Goal: Task Accomplishment & Management: Manage account settings

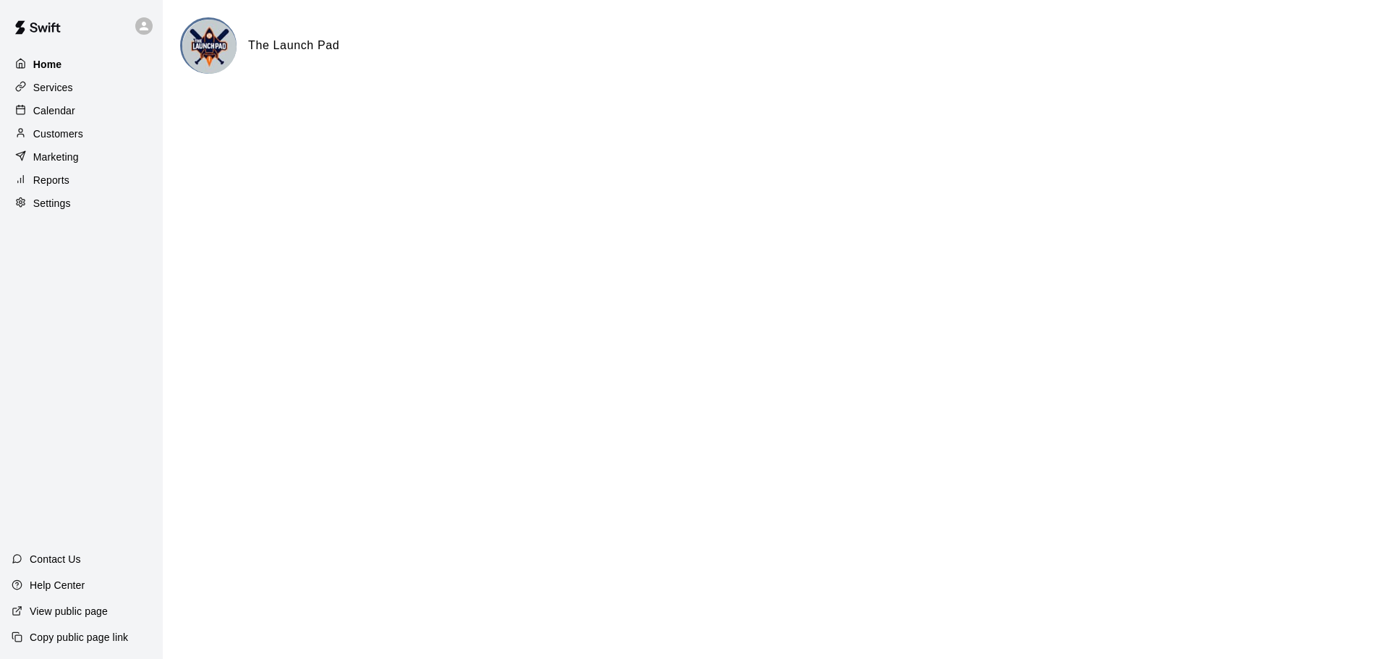
click at [86, 72] on div "Home" at bounding box center [82, 65] width 140 height 22
click at [99, 100] on div "Home Services Calendar Customers Marketing Reports Settings" at bounding box center [81, 133] width 163 height 163
click at [98, 90] on div "Services" at bounding box center [82, 88] width 140 height 22
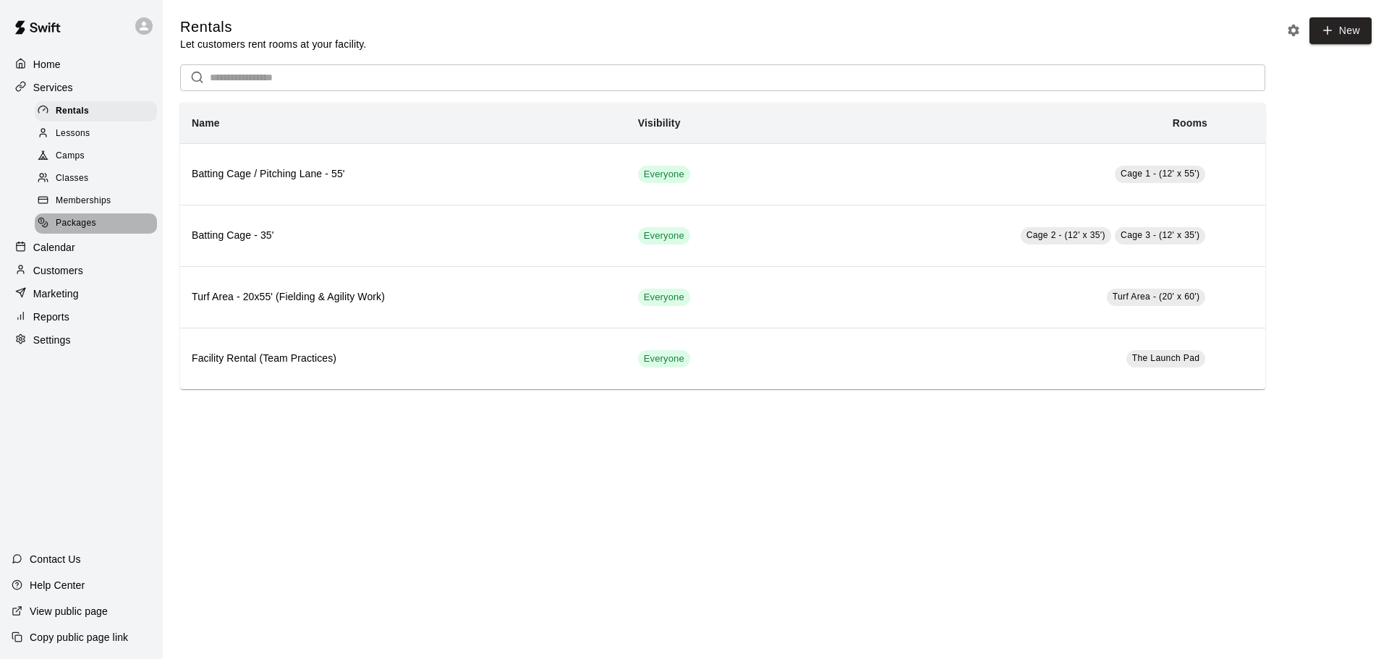
click at [100, 223] on div "Packages" at bounding box center [96, 223] width 122 height 20
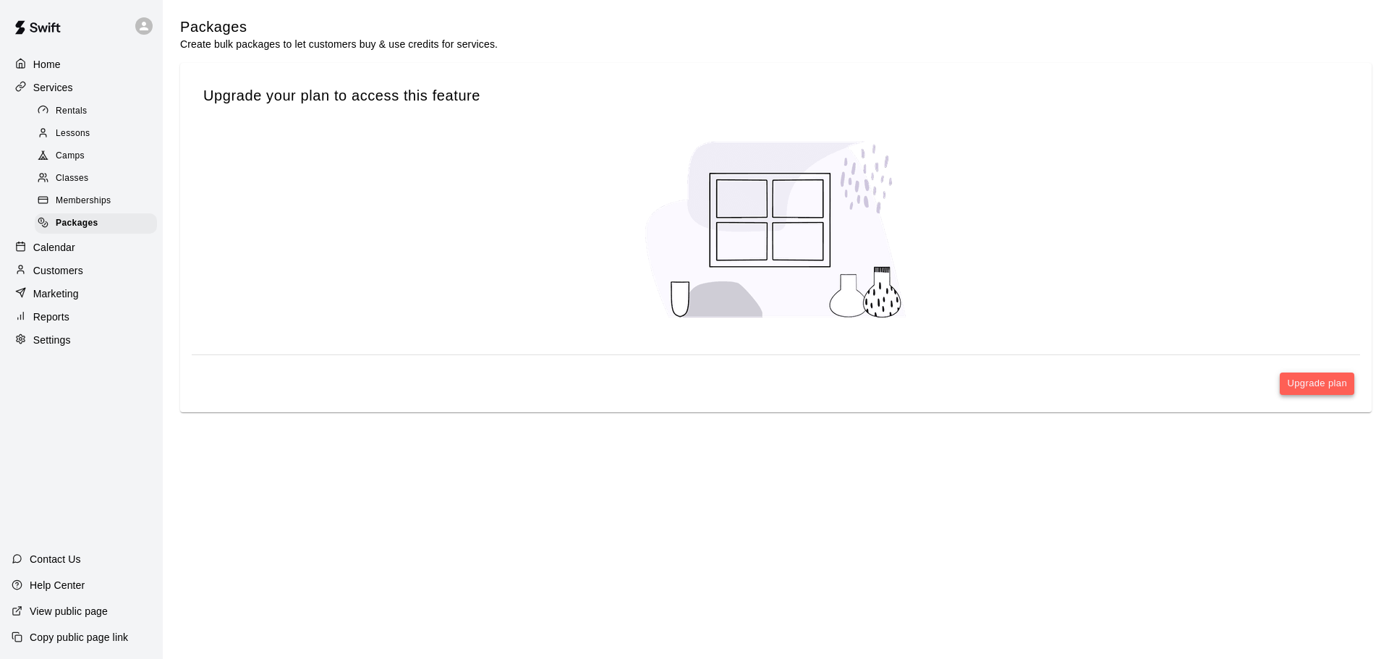
click at [1314, 376] on button "Upgrade plan" at bounding box center [1317, 383] width 74 height 22
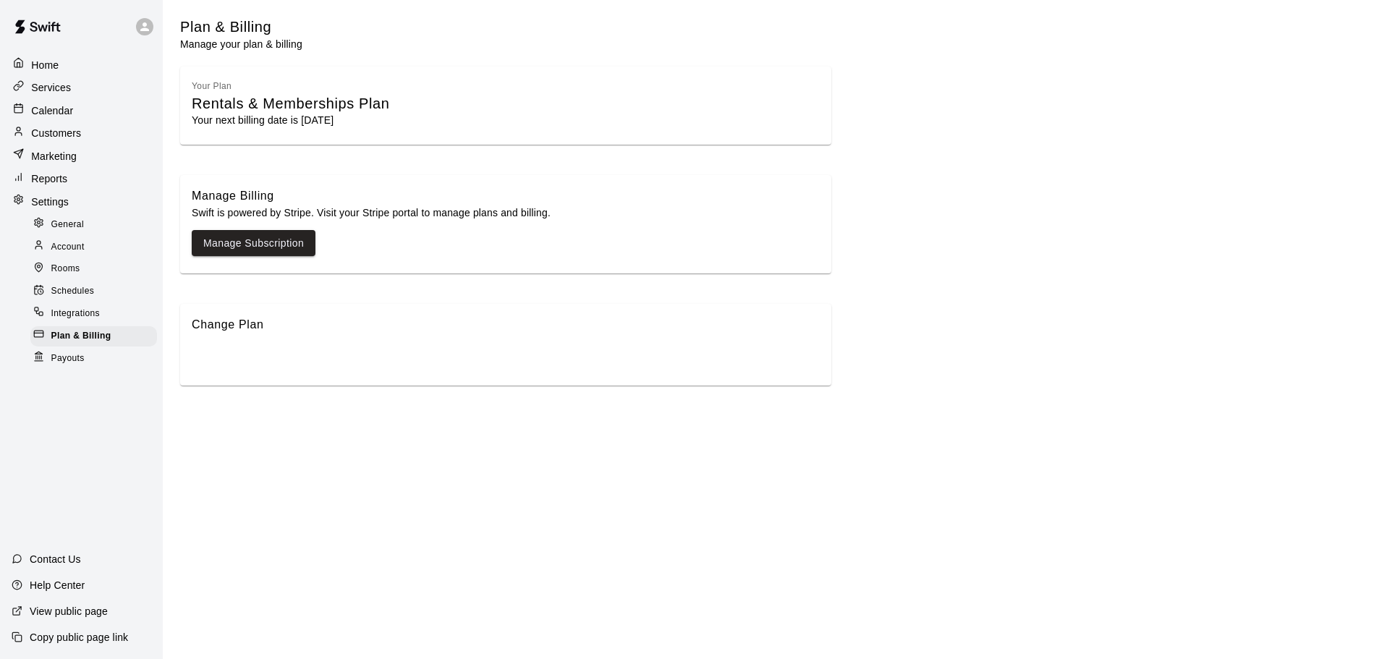
click at [288, 115] on p "Your next billing date is October 15th, 2025" at bounding box center [506, 120] width 628 height 14
click at [256, 242] on link "Manage Subscription" at bounding box center [253, 243] width 101 height 18
click at [273, 247] on link "Manage Subscription" at bounding box center [253, 243] width 101 height 18
click at [237, 326] on div "Change Plan" at bounding box center [506, 324] width 628 height 19
click at [223, 359] on div "Change Plan" at bounding box center [505, 345] width 651 height 82
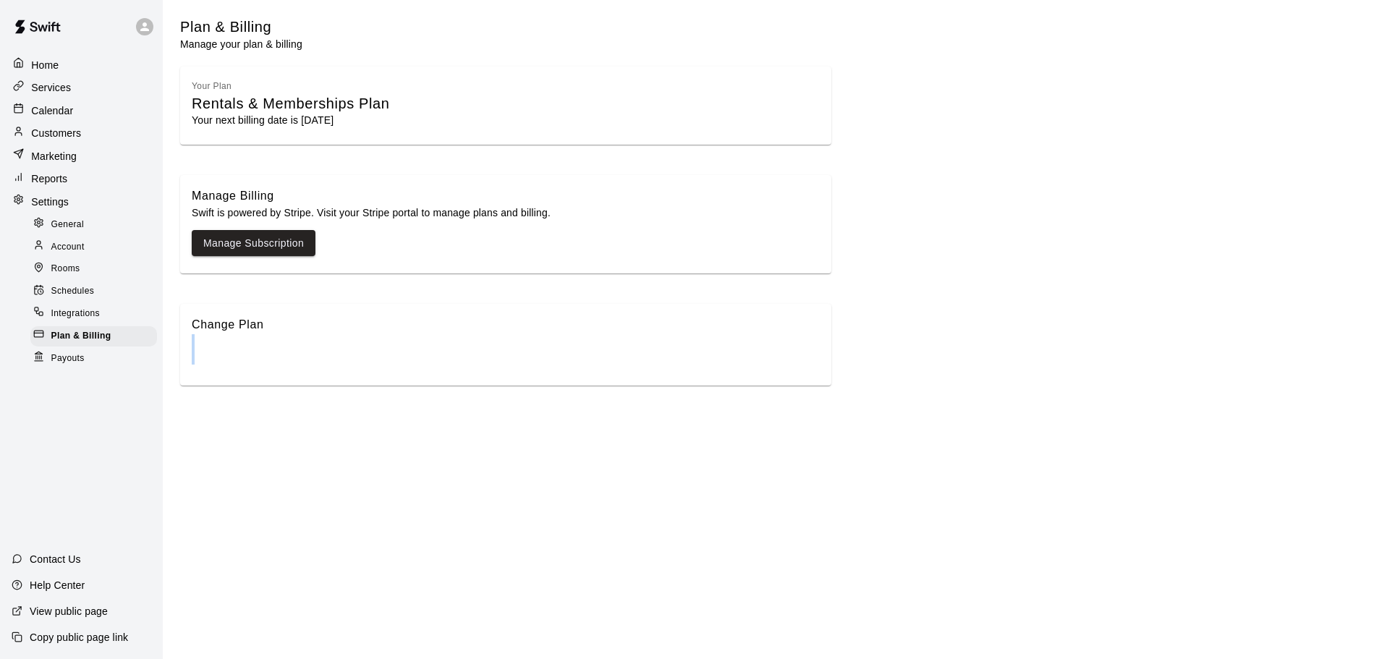
click at [223, 359] on div "Change Plan" at bounding box center [505, 345] width 651 height 82
click at [247, 344] on div "Change Plan" at bounding box center [505, 345] width 651 height 82
click at [286, 86] on div "Your Plan Rentals & Memberships Plan Your next billing date is October 15th, 20…" at bounding box center [505, 106] width 651 height 79
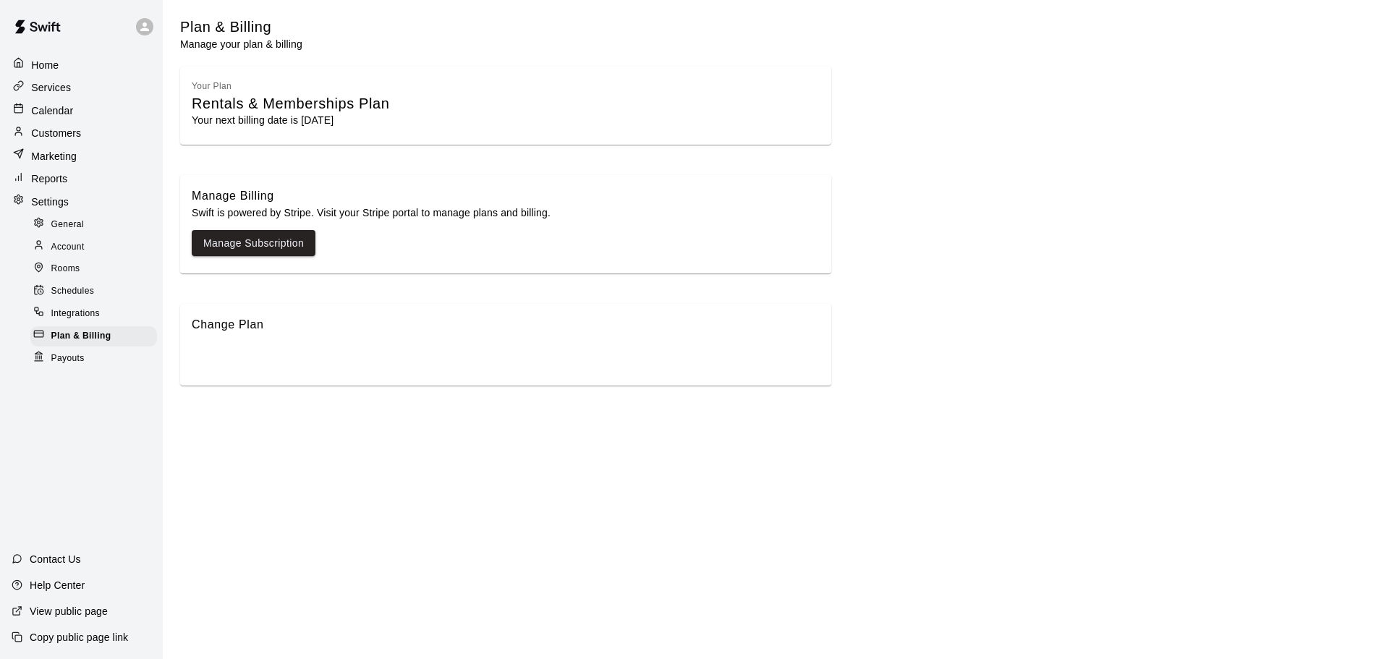
click at [239, 107] on div "Rentals & Memberships Plan" at bounding box center [506, 104] width 628 height 20
click at [239, 108] on div "Rentals & Memberships Plan" at bounding box center [506, 104] width 628 height 20
click at [235, 343] on div "Change Plan" at bounding box center [505, 345] width 651 height 82
click at [274, 378] on div "Change Plan" at bounding box center [505, 345] width 651 height 82
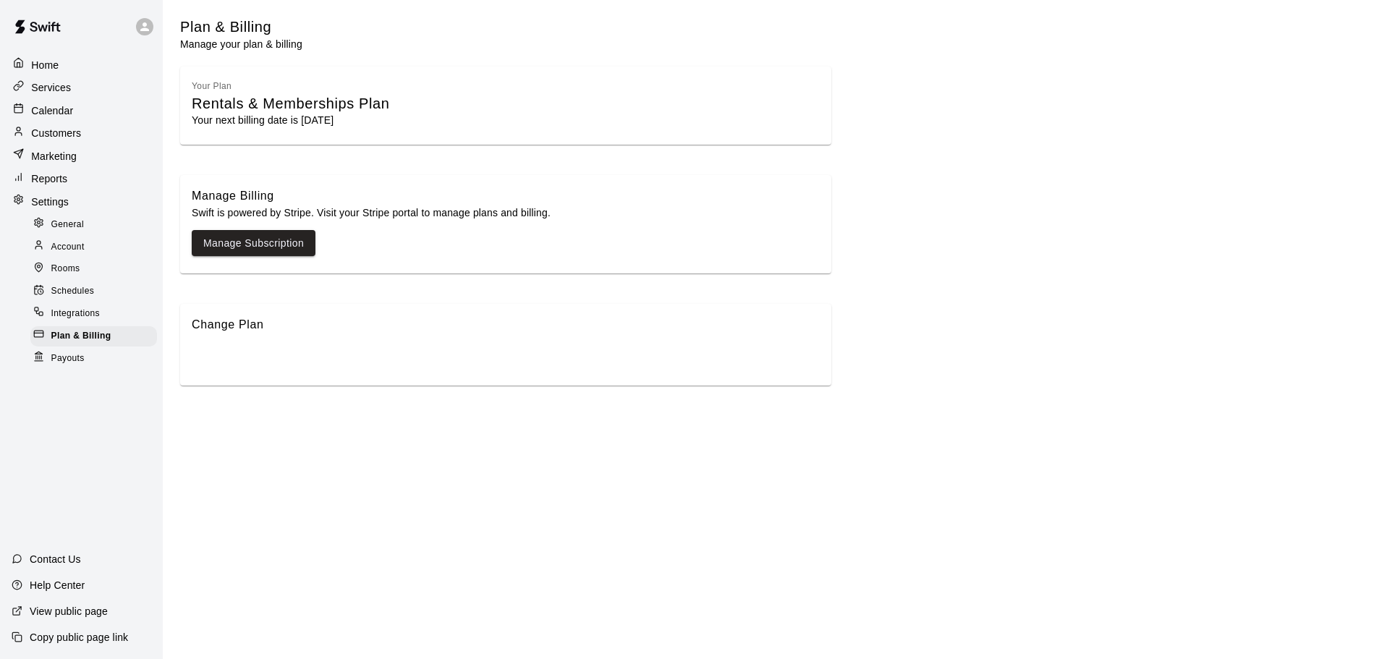
drag, startPoint x: 278, startPoint y: 377, endPoint x: 275, endPoint y: 281, distance: 96.3
click at [278, 374] on div "Change Plan" at bounding box center [505, 345] width 651 height 82
click at [76, 312] on span "Integrations" at bounding box center [75, 314] width 49 height 14
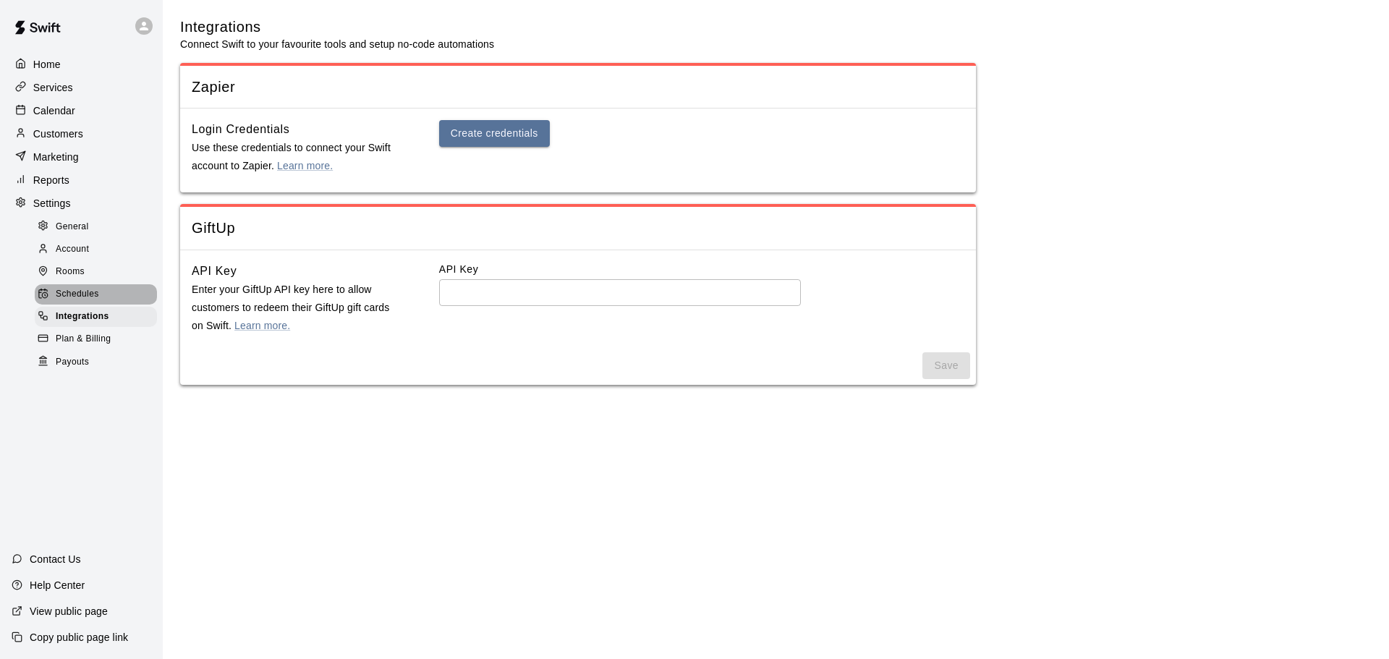
click at [88, 297] on span "Schedules" at bounding box center [77, 294] width 43 height 14
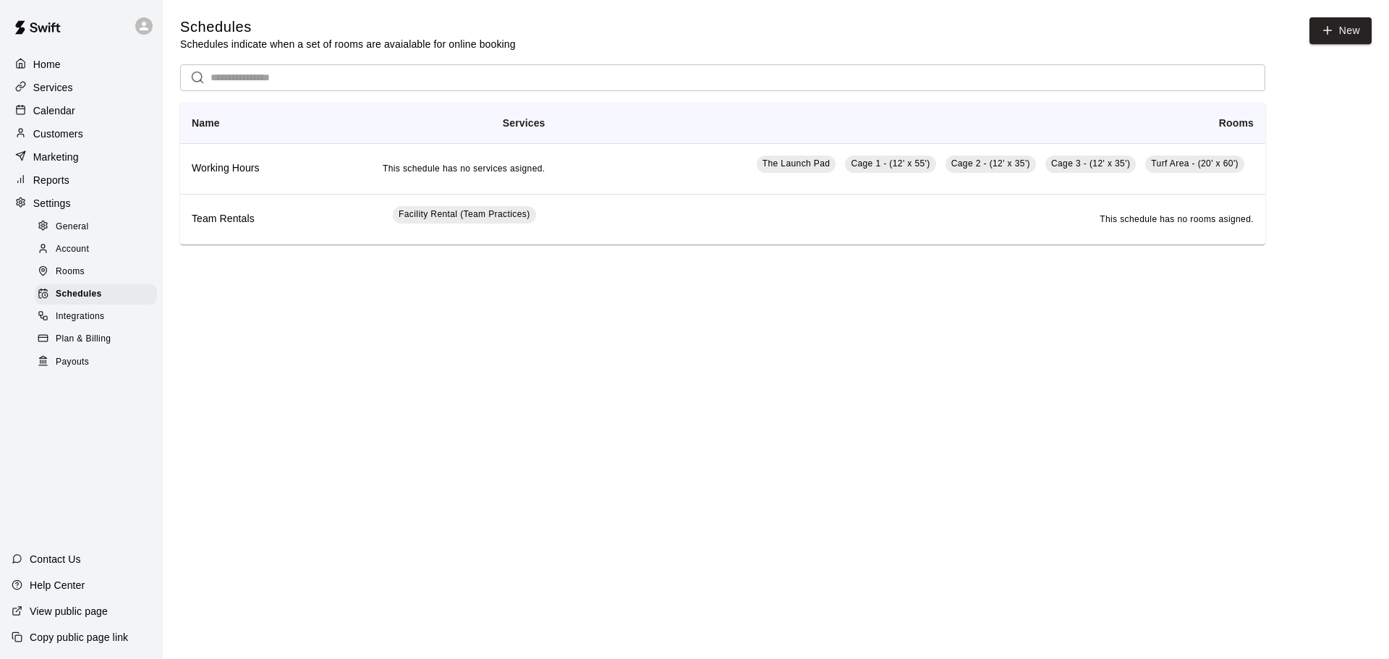
click at [88, 274] on div "Rooms" at bounding box center [96, 272] width 122 height 20
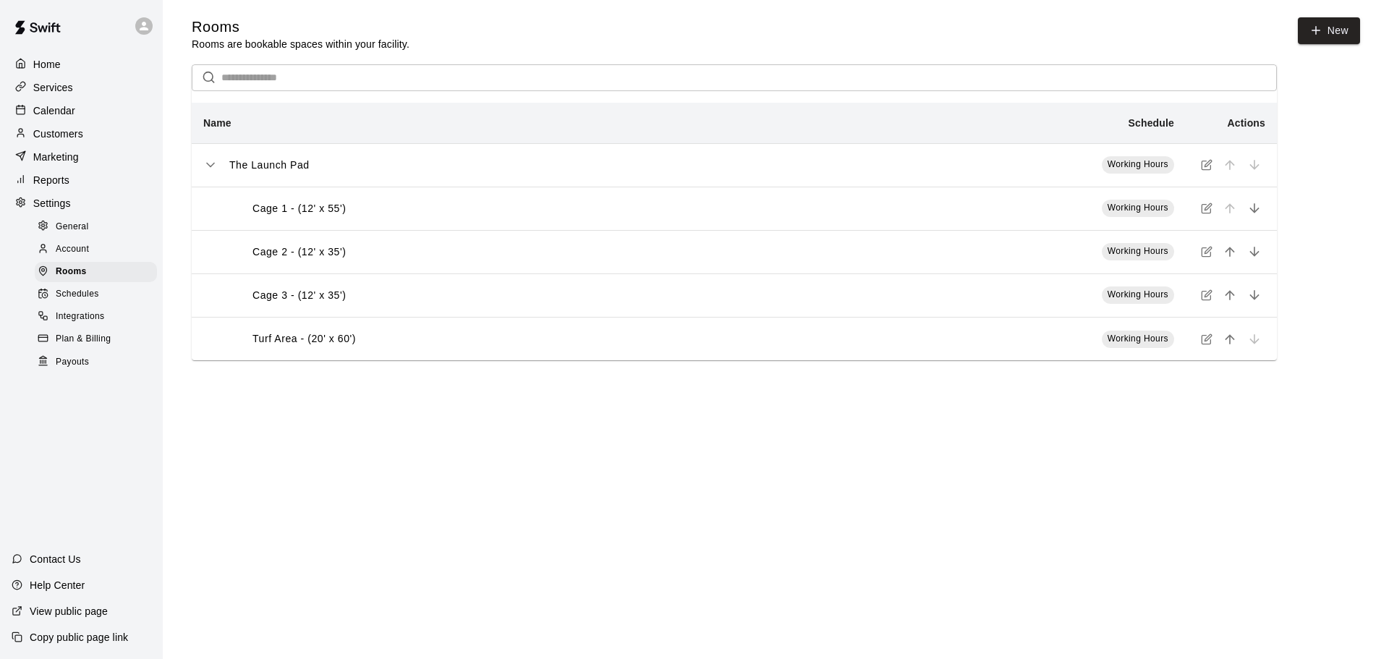
click at [88, 257] on span "Account" at bounding box center [72, 249] width 33 height 14
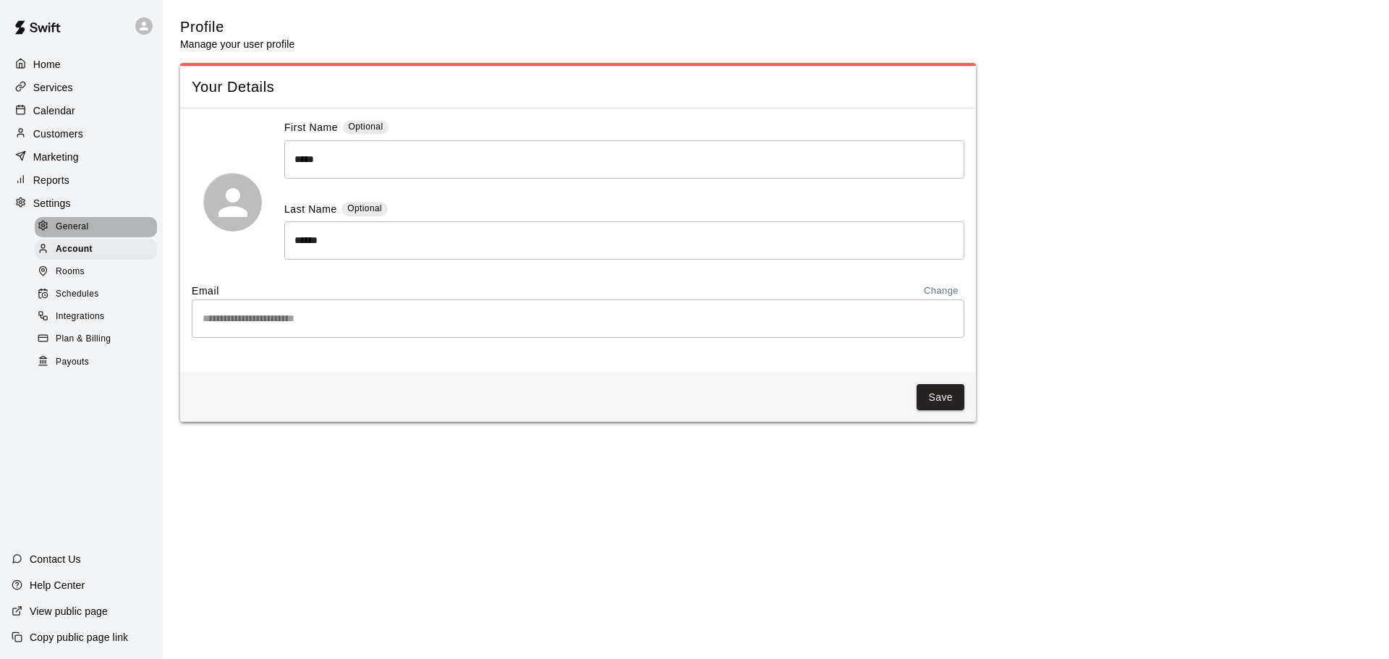
click at [91, 229] on div "General" at bounding box center [96, 227] width 122 height 20
select select "**"
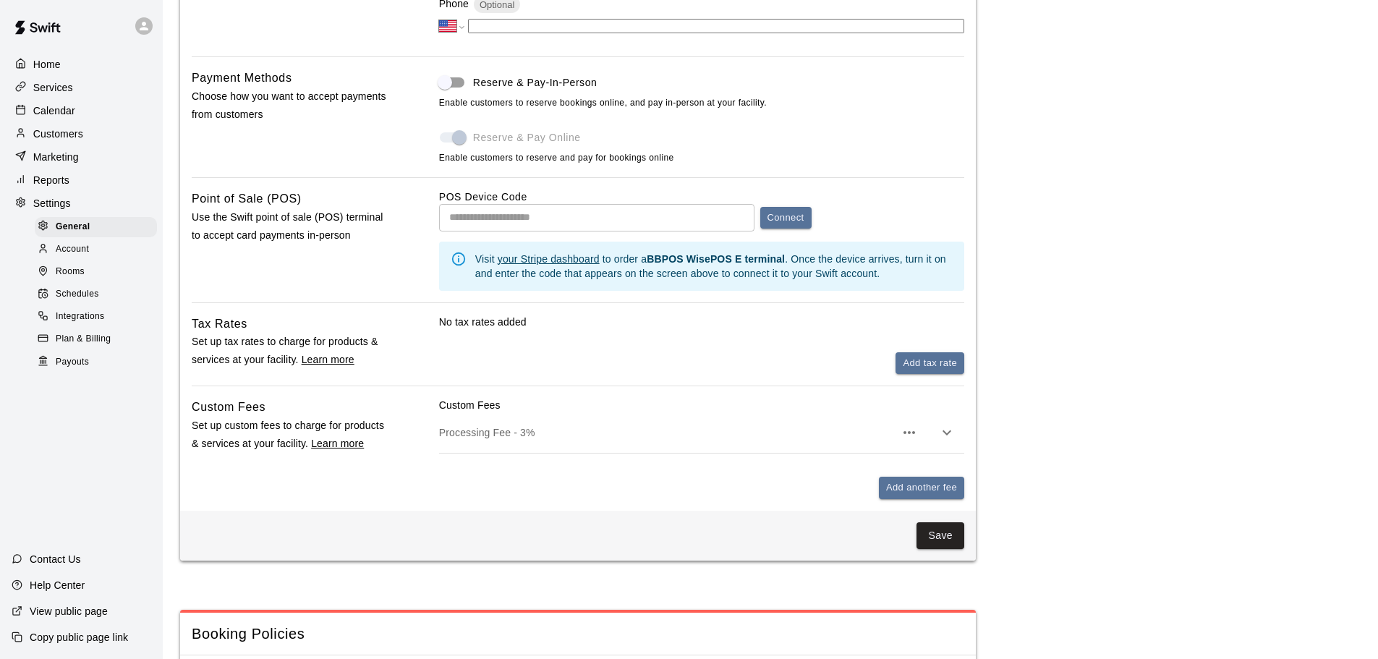
scroll to position [218, 0]
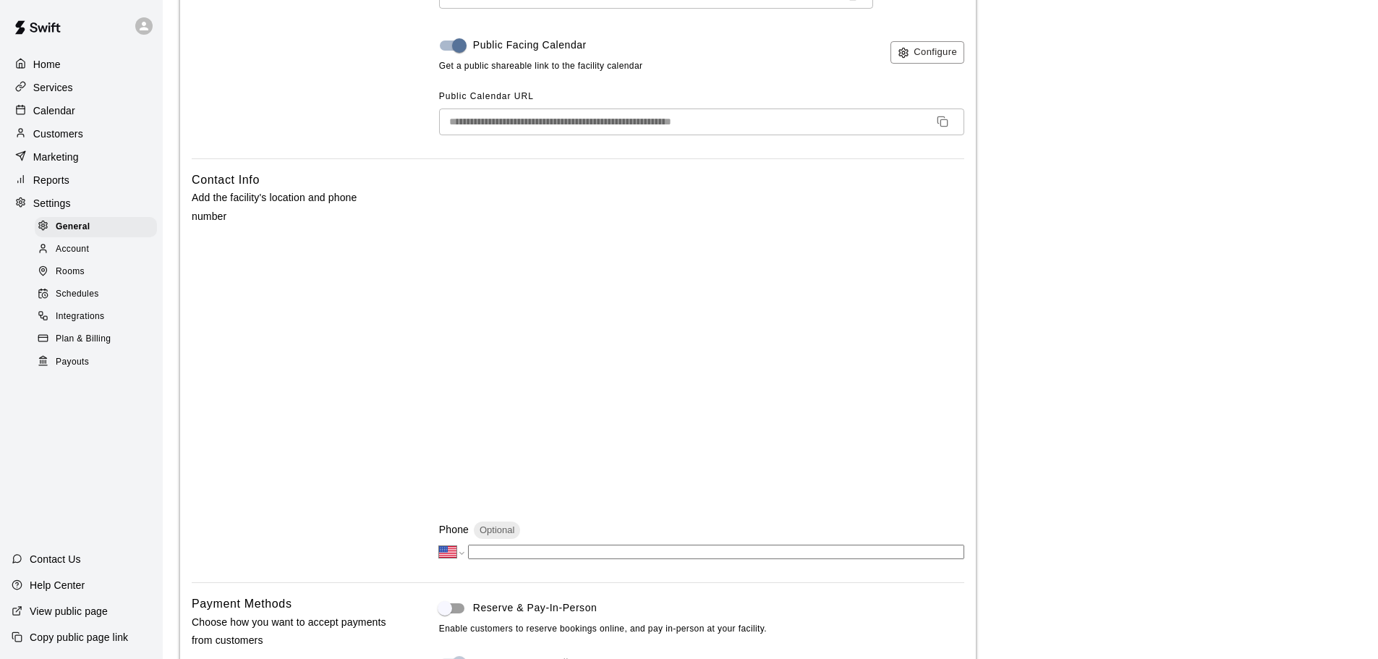
click at [61, 133] on p "Customers" at bounding box center [58, 134] width 50 height 14
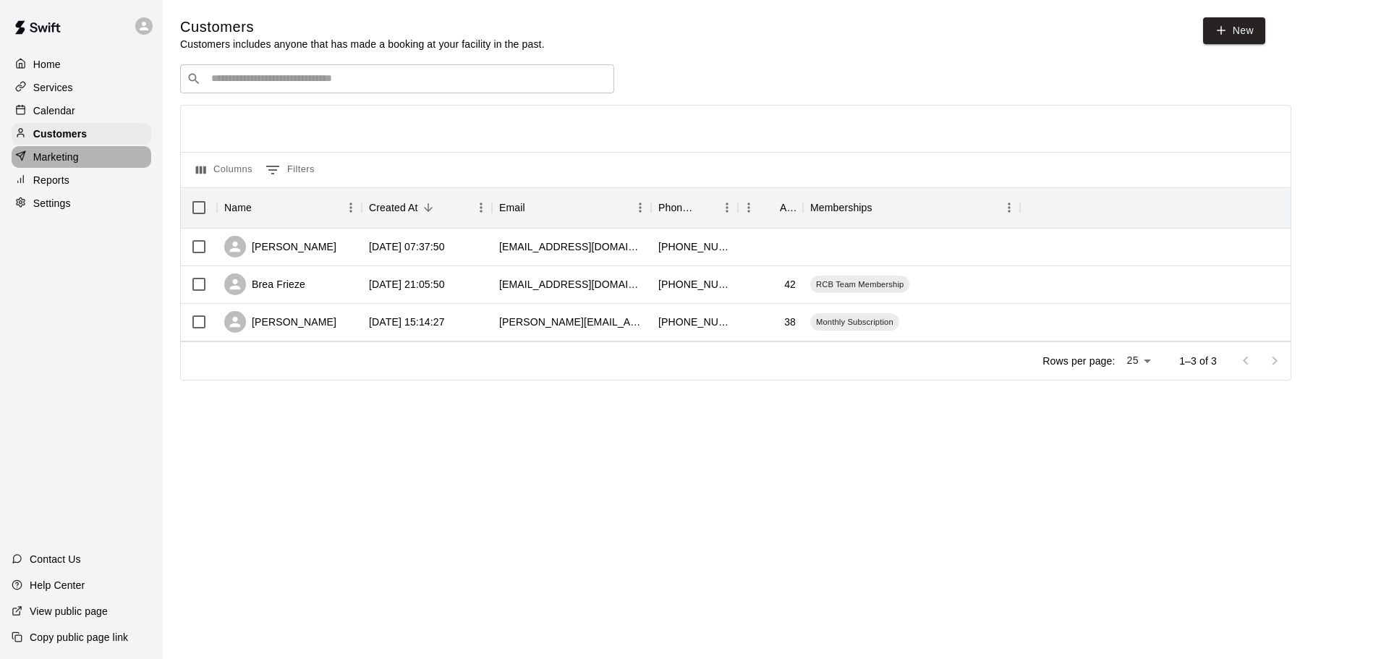
click at [63, 164] on p "Marketing" at bounding box center [56, 157] width 46 height 14
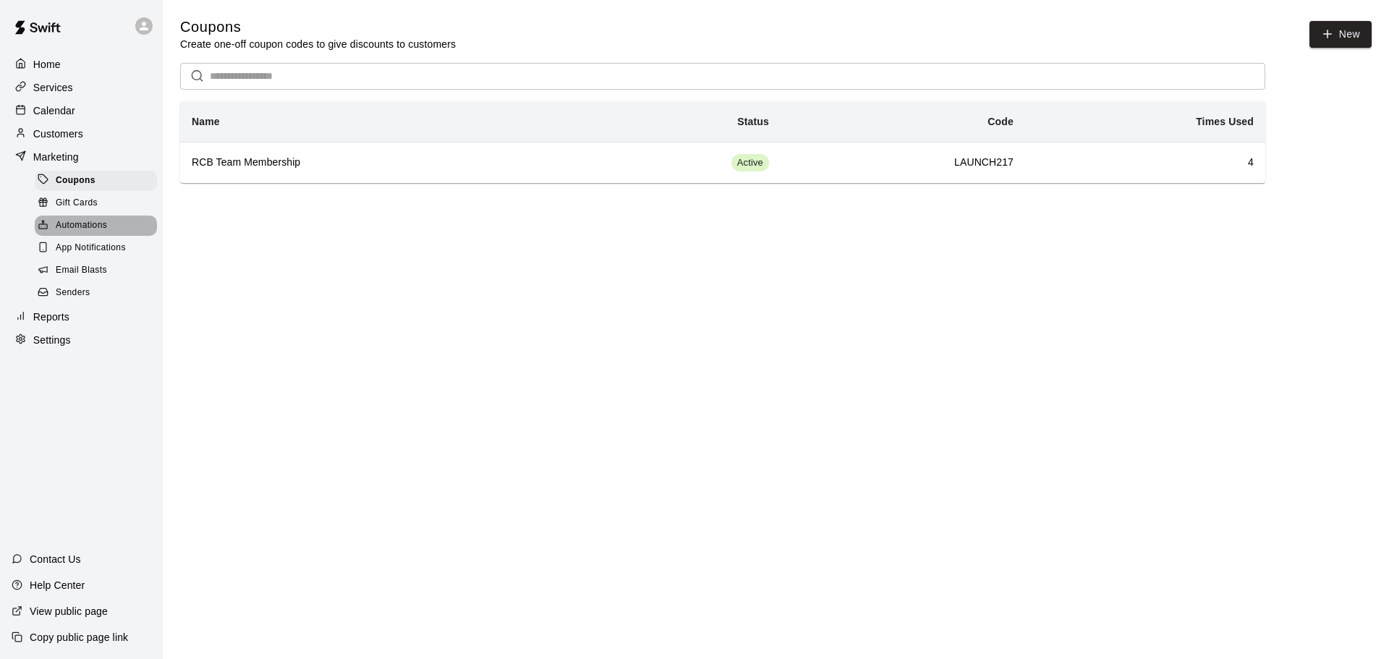
click at [83, 233] on span "Automations" at bounding box center [81, 225] width 51 height 14
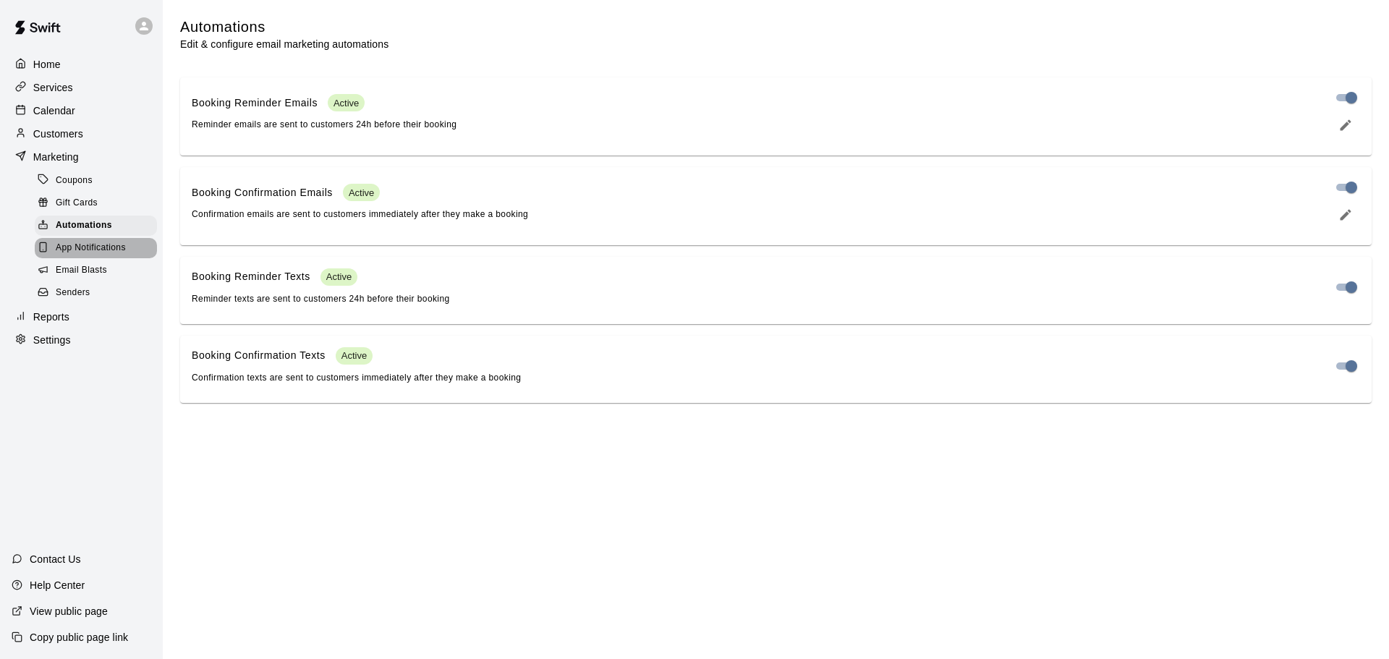
click at [101, 255] on span "App Notifications" at bounding box center [91, 248] width 70 height 14
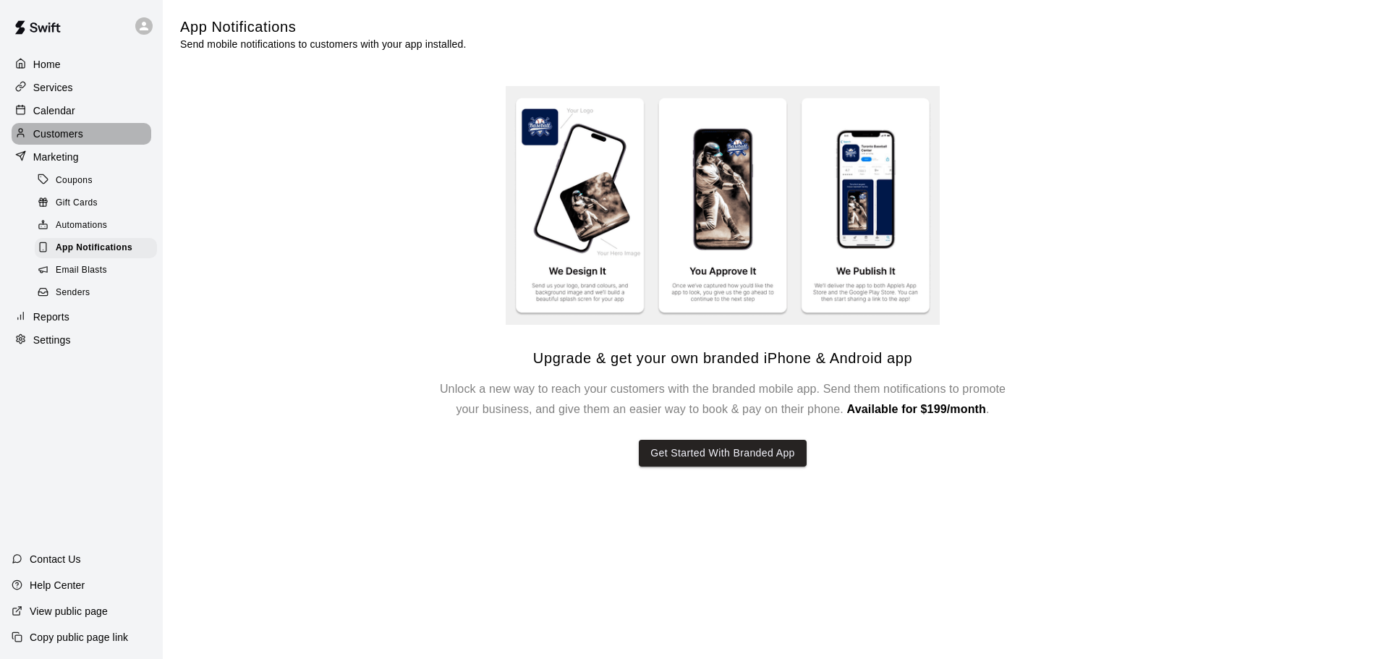
click at [48, 137] on p "Customers" at bounding box center [58, 134] width 50 height 14
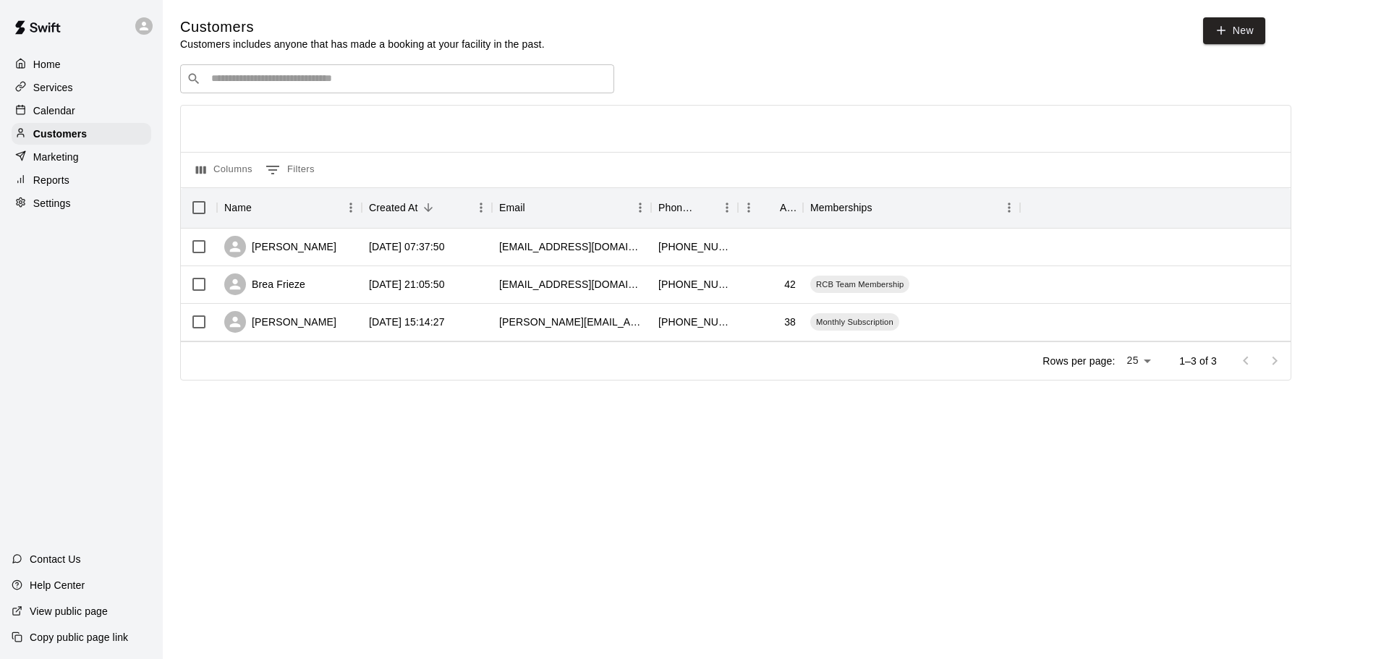
click at [48, 115] on p "Calendar" at bounding box center [54, 110] width 42 height 14
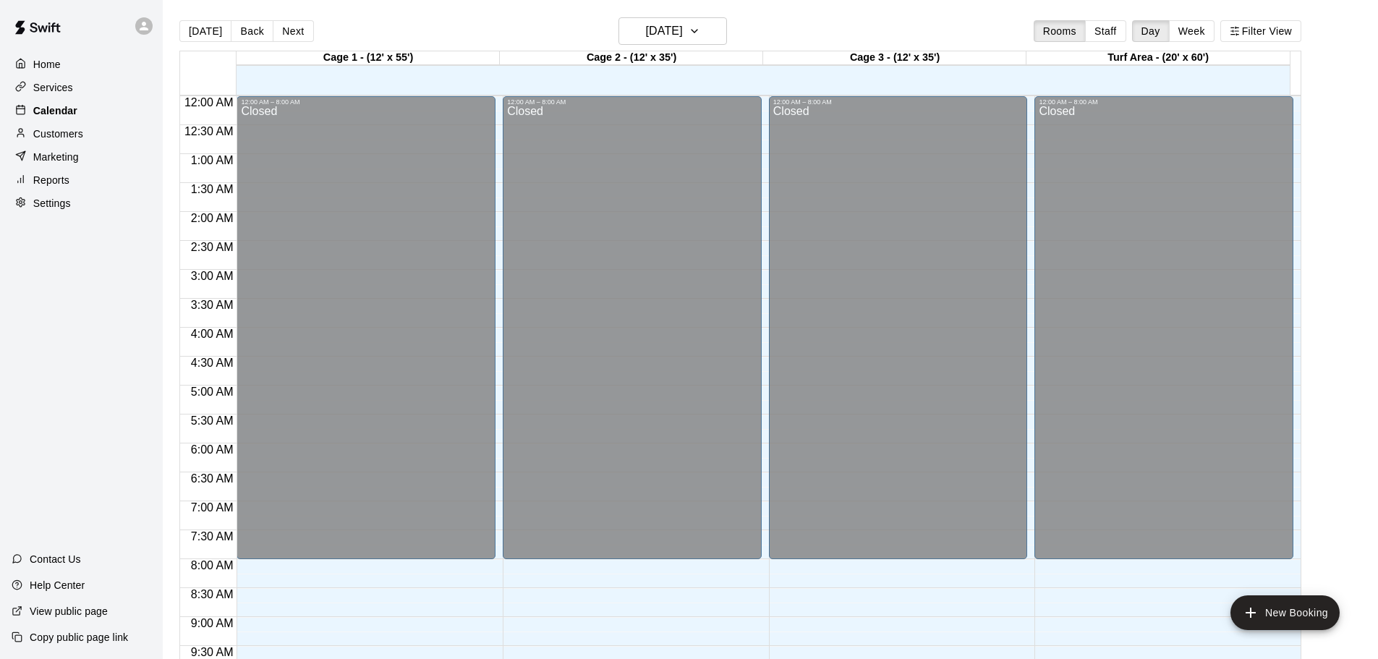
scroll to position [766, 0]
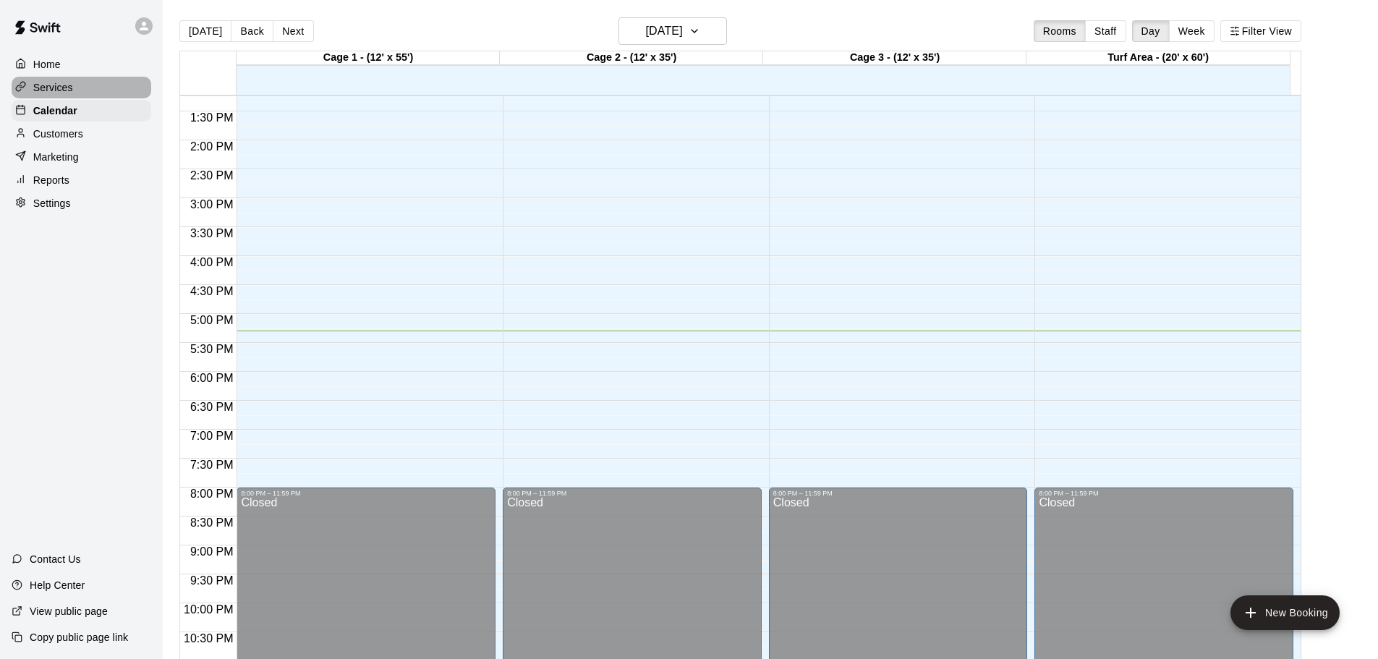
click at [53, 95] on p "Services" at bounding box center [53, 87] width 40 height 14
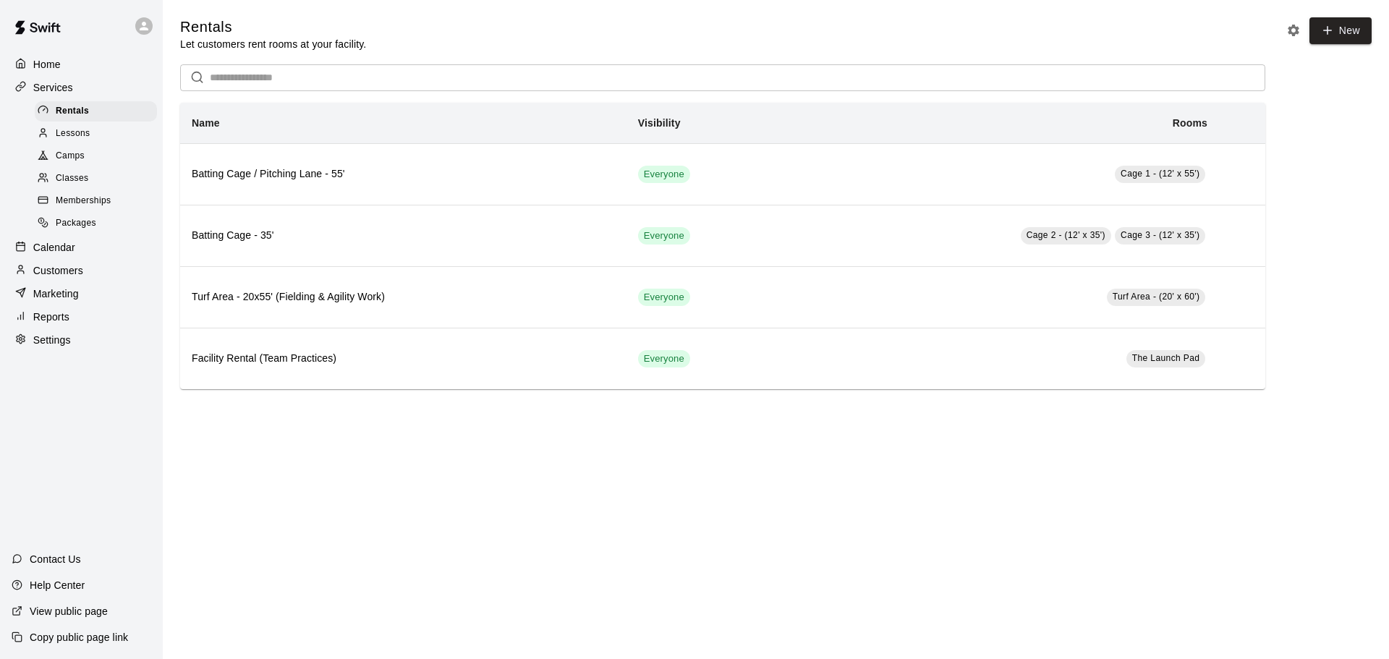
click at [59, 72] on div "Home" at bounding box center [82, 65] width 140 height 22
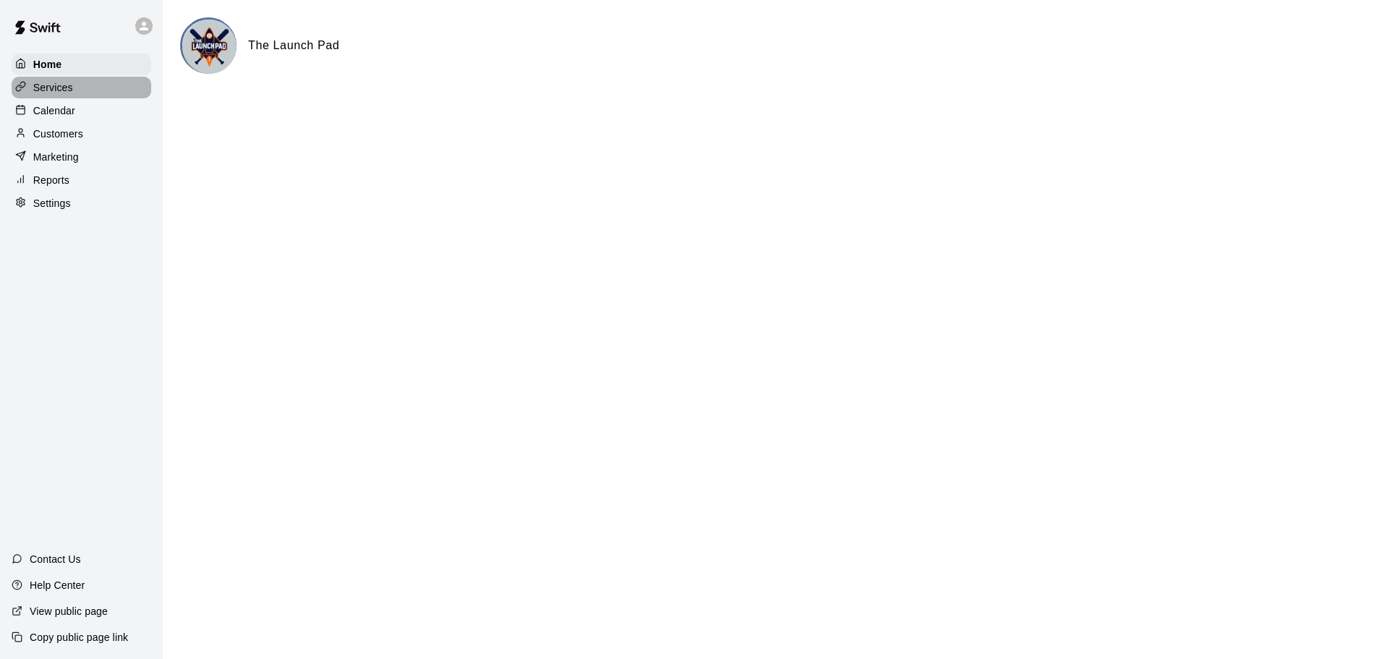
click at [62, 95] on p "Services" at bounding box center [53, 87] width 40 height 14
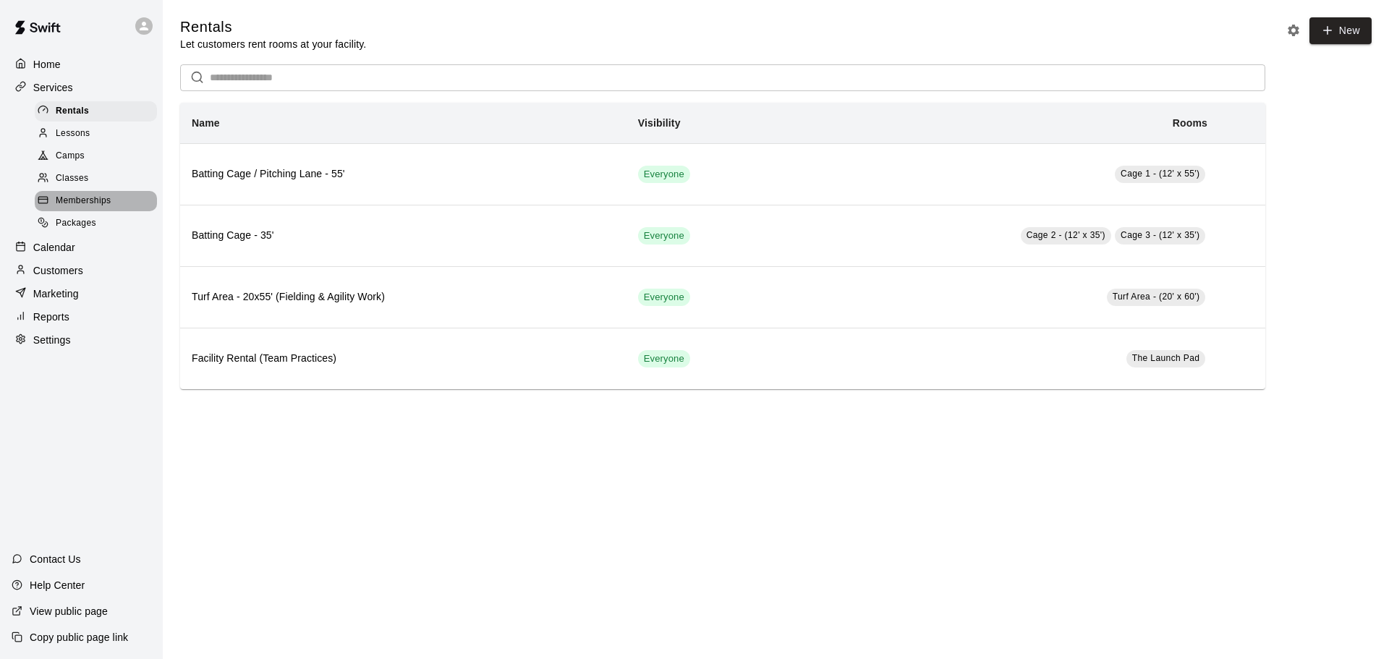
click at [78, 201] on span "Memberships" at bounding box center [83, 201] width 55 height 14
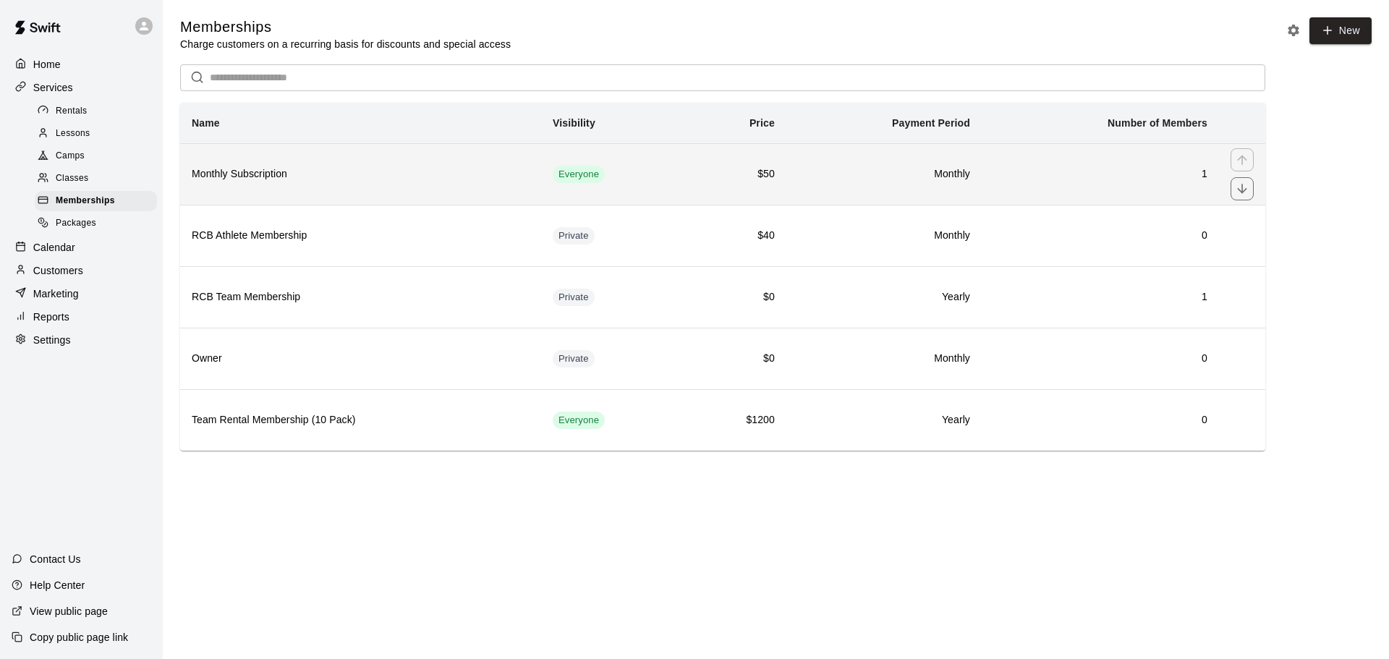
click at [725, 192] on td "$50" at bounding box center [736, 173] width 100 height 61
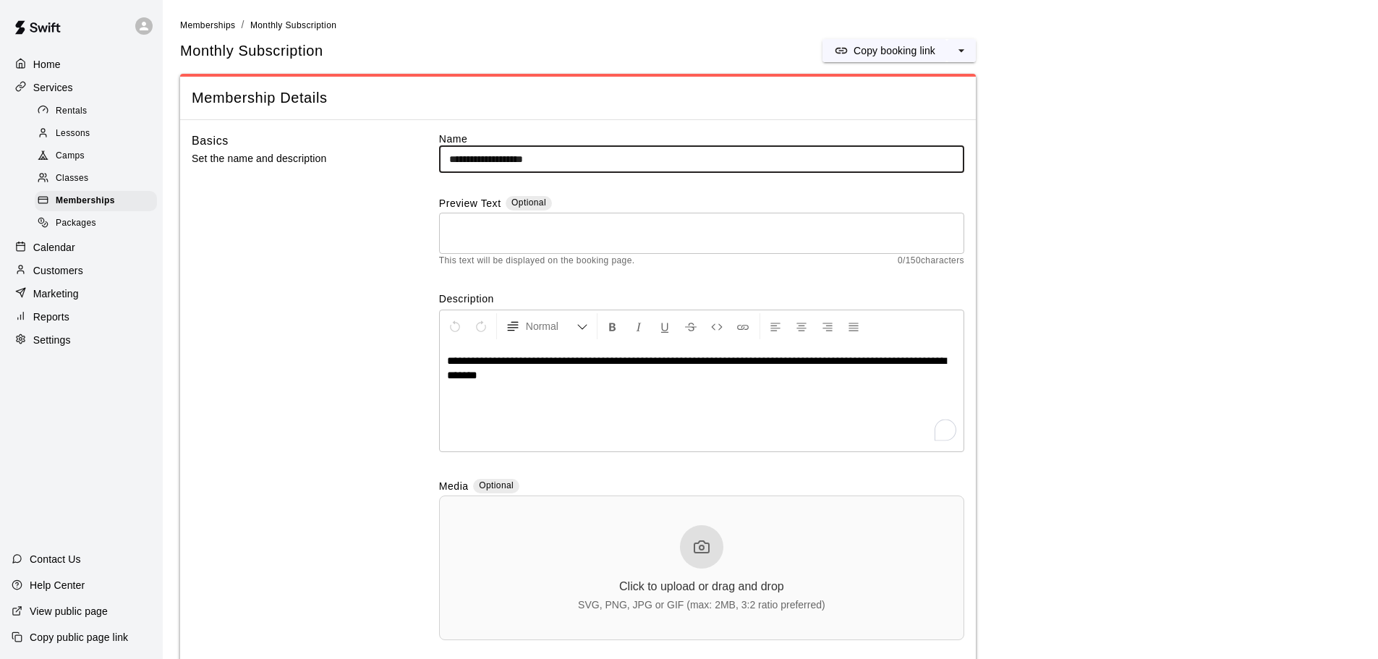
drag, startPoint x: 575, startPoint y: 158, endPoint x: 391, endPoint y: 164, distance: 183.8
click at [391, 164] on div "**********" at bounding box center [578, 398] width 772 height 532
type input "*"
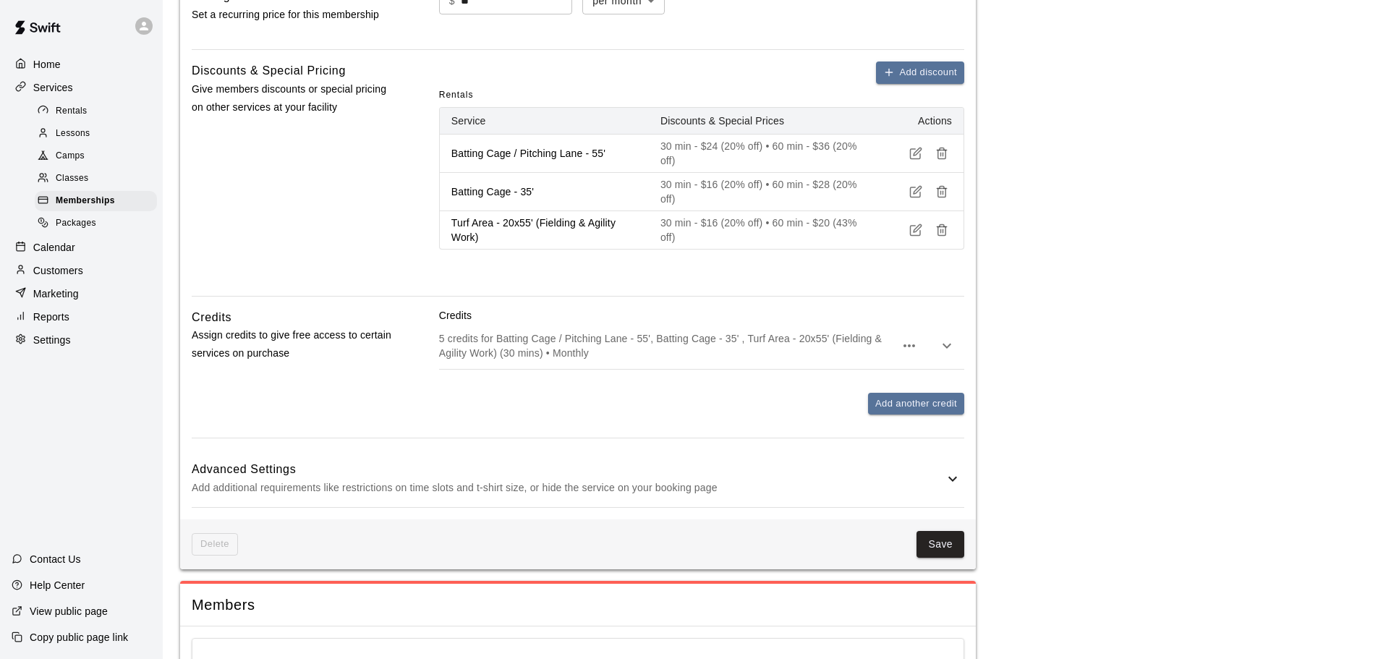
scroll to position [723, 0]
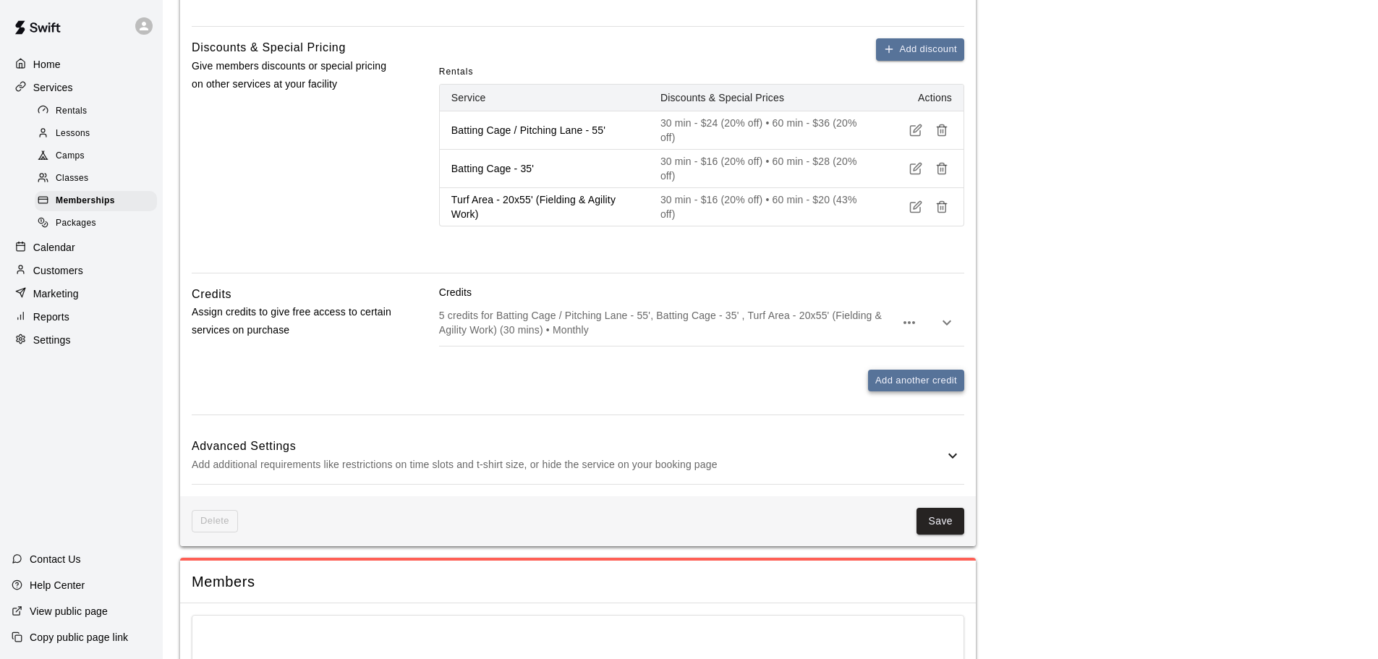
type input "**********"
click at [891, 380] on button "Add another credit" at bounding box center [916, 381] width 96 height 22
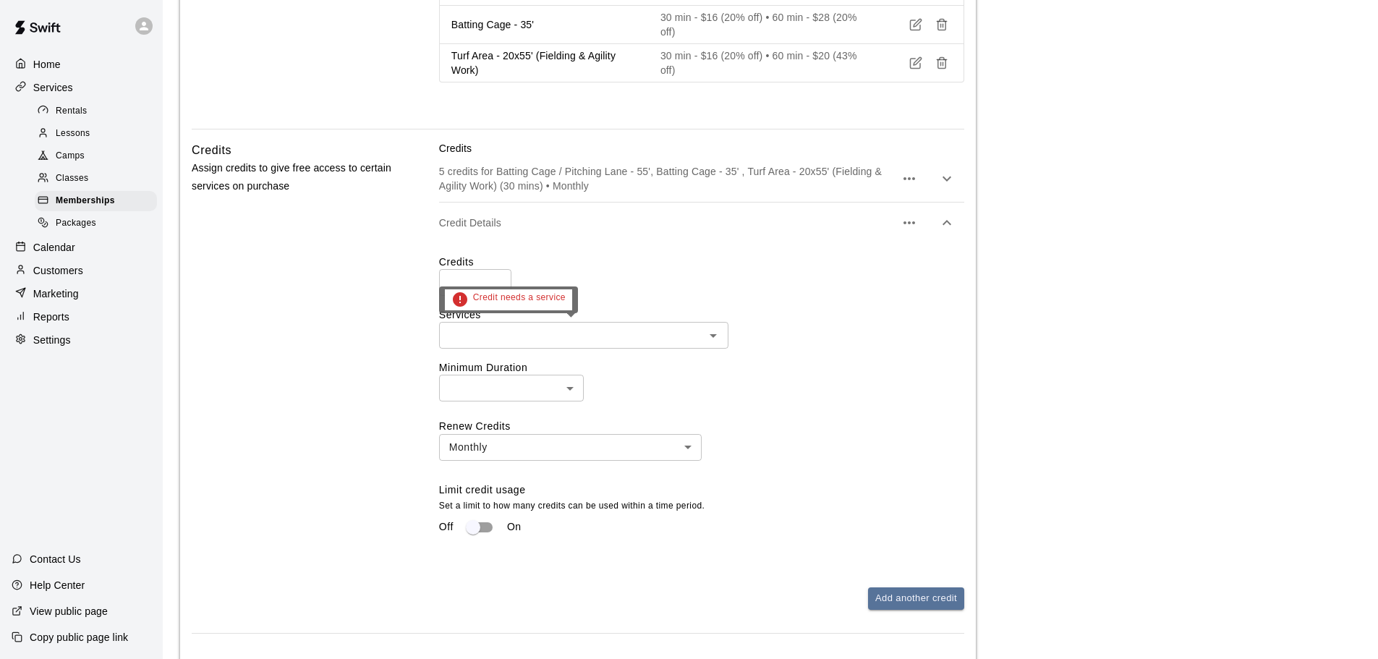
scroll to position [868, 0]
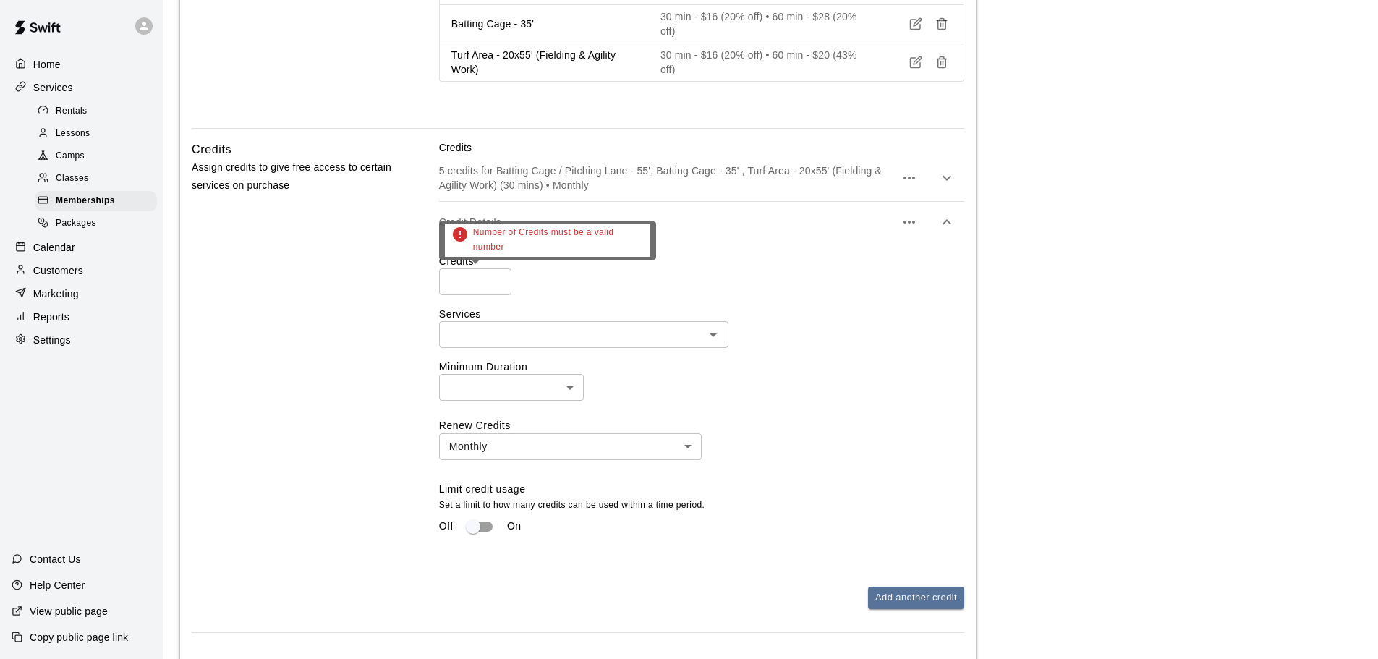
click at [500, 283] on input "*" at bounding box center [475, 281] width 72 height 27
click at [499, 281] on input "*" at bounding box center [475, 281] width 72 height 27
type input "*"
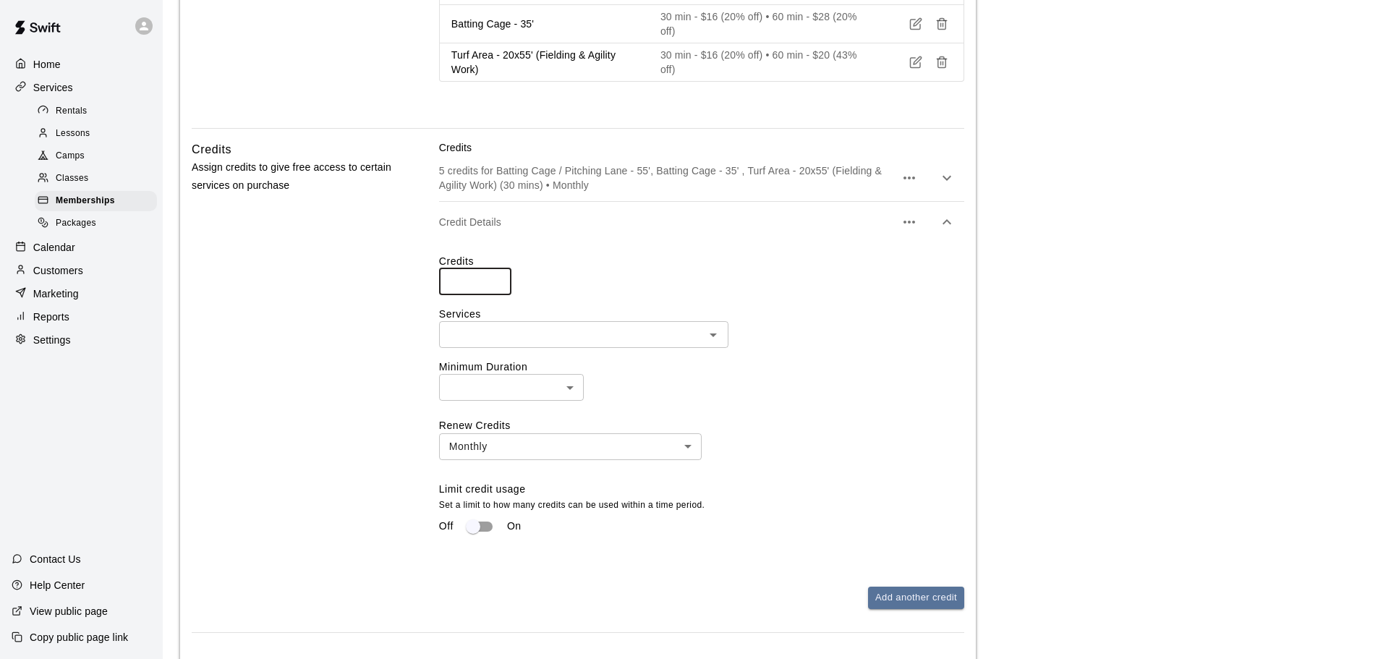
click at [499, 281] on input "*" at bounding box center [475, 281] width 72 height 27
click at [918, 228] on button "button" at bounding box center [909, 222] width 29 height 29
click at [835, 276] on p "Delete credit" at bounding box center [827, 272] width 59 height 14
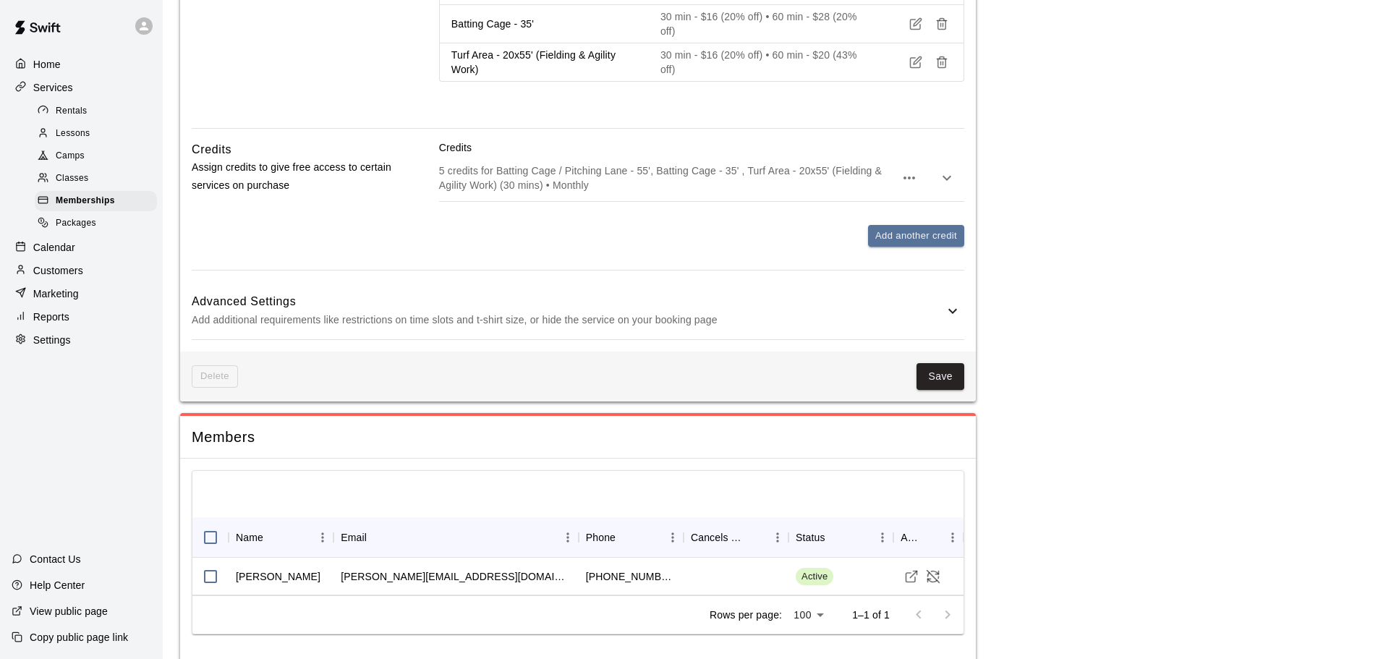
click at [724, 190] on p "5 credits for Batting Cage / Pitching Lane - 55', Batting Cage - 35' , Turf Are…" at bounding box center [667, 177] width 456 height 29
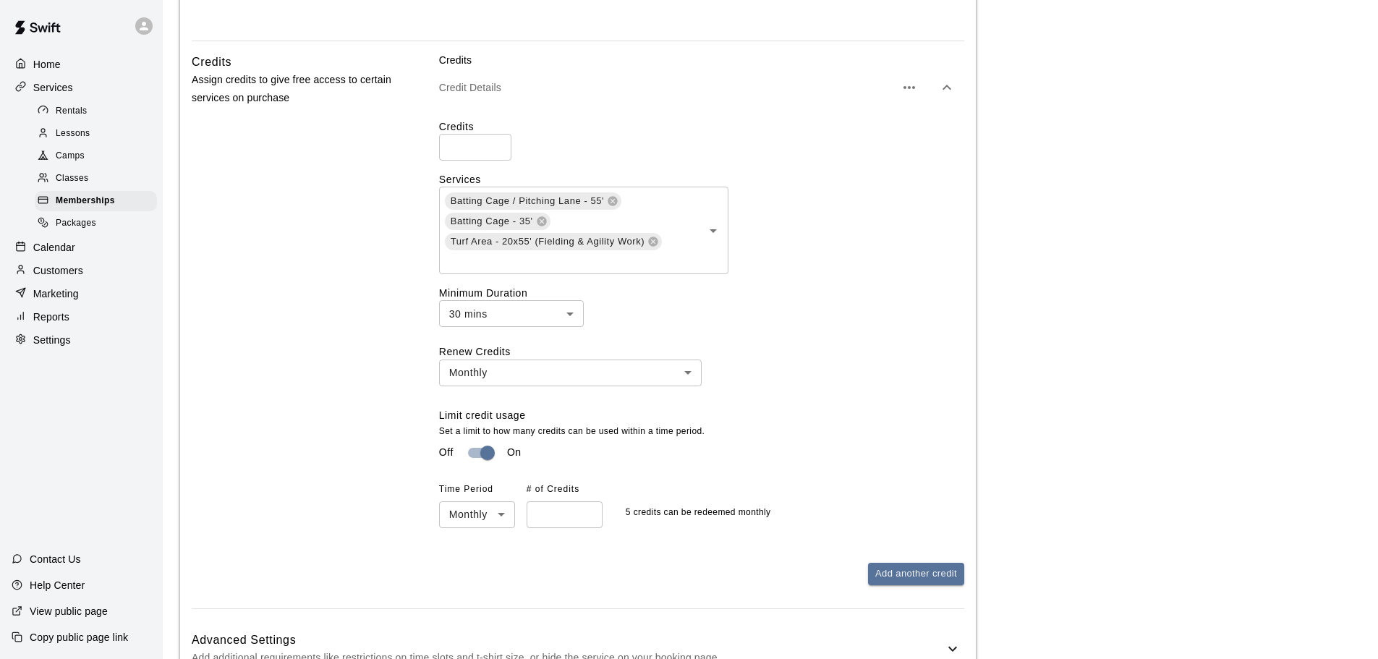
scroll to position [1013, 0]
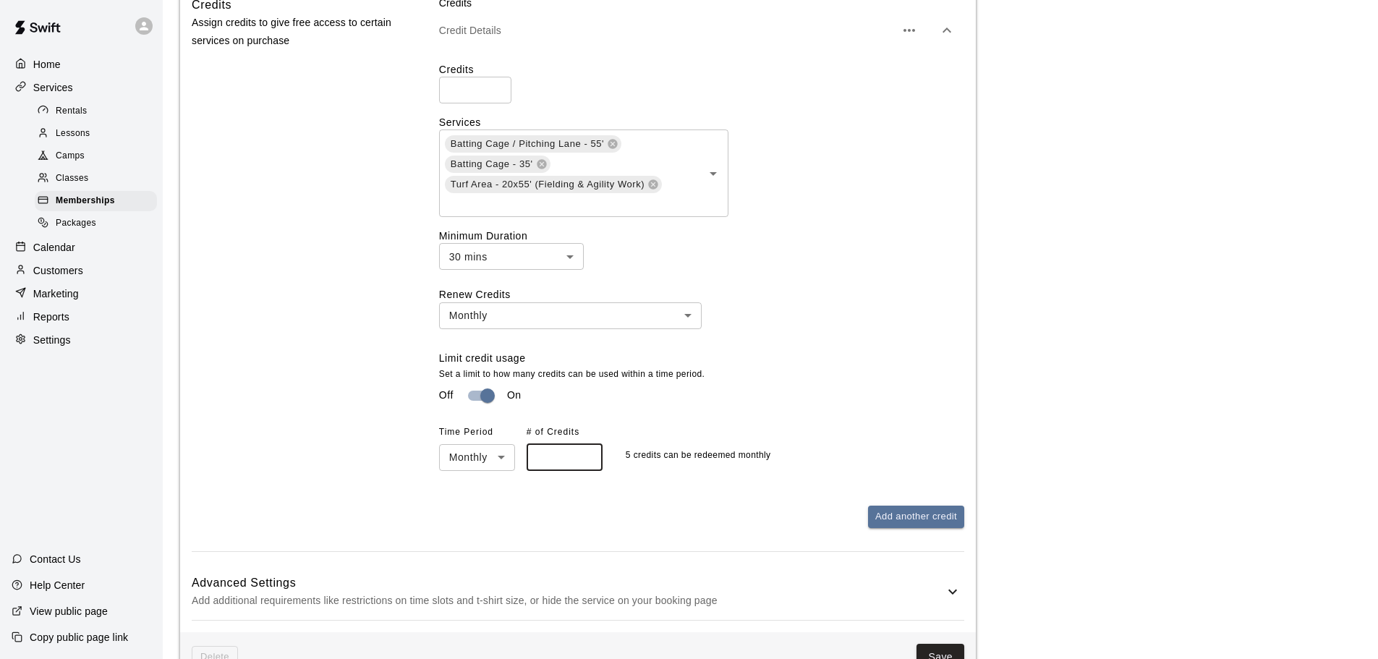
drag, startPoint x: 546, startPoint y: 459, endPoint x: 530, endPoint y: 459, distance: 15.9
click at [530, 459] on input "*" at bounding box center [565, 457] width 76 height 27
type input "*"
click at [866, 409] on div "Off On" at bounding box center [701, 395] width 525 height 27
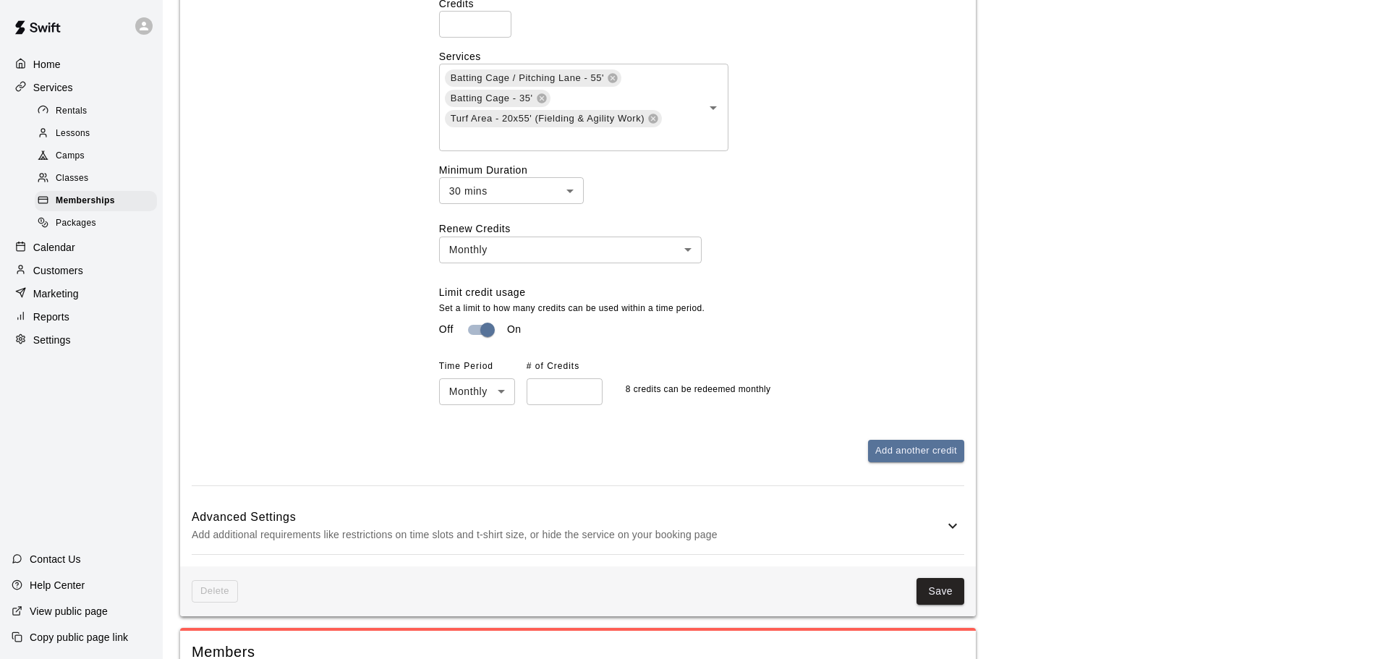
scroll to position [1030, 0]
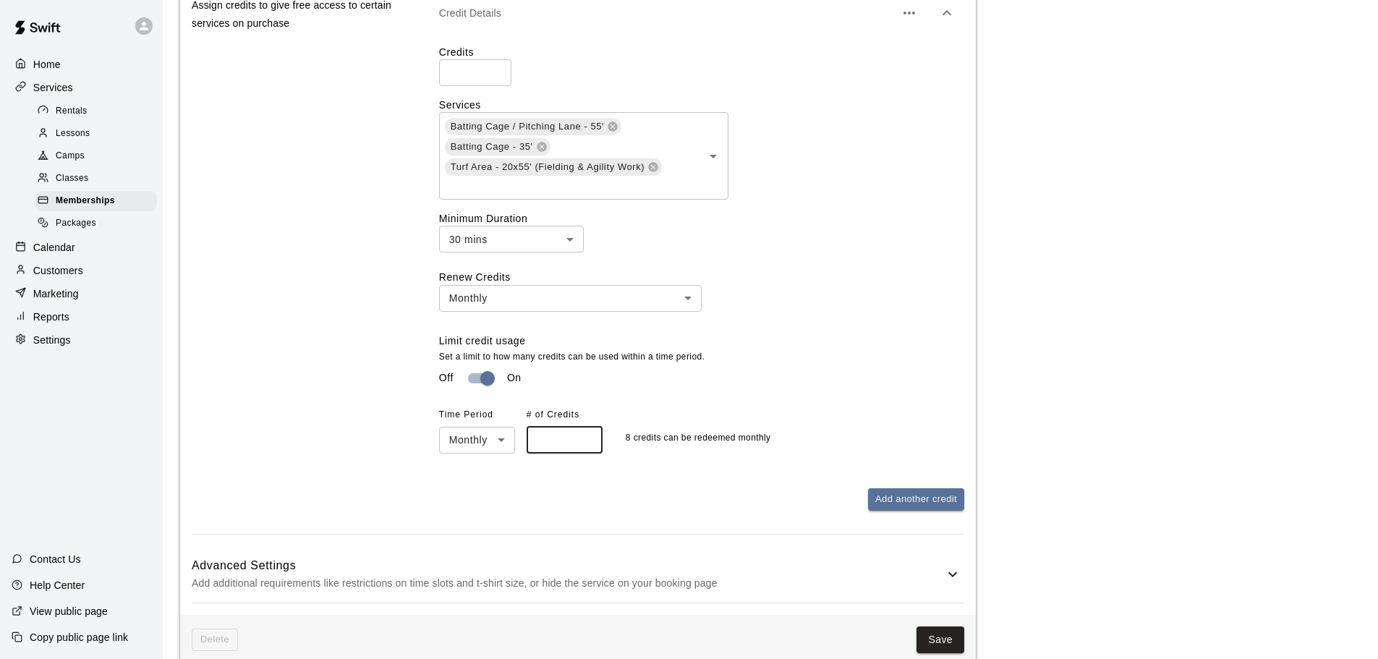
drag, startPoint x: 555, startPoint y: 438, endPoint x: 536, endPoint y: 443, distance: 20.2
click at [536, 443] on input "*" at bounding box center [565, 440] width 76 height 27
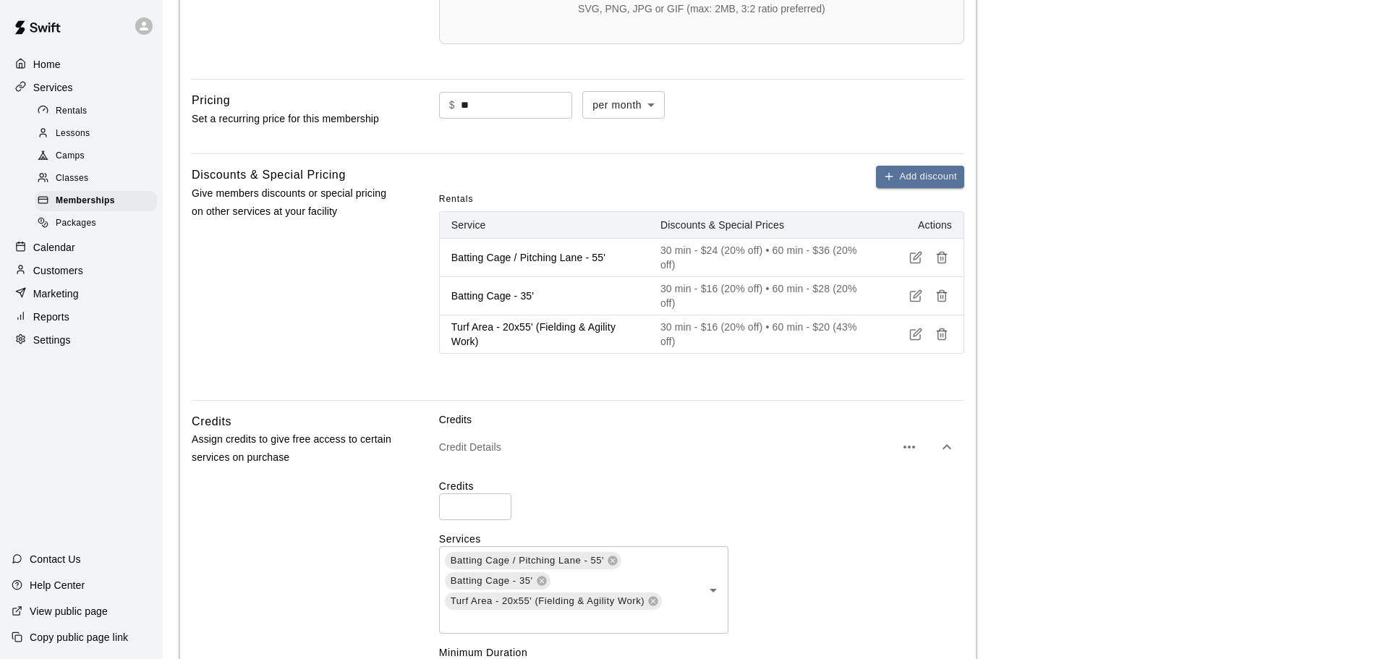
scroll to position [234, 0]
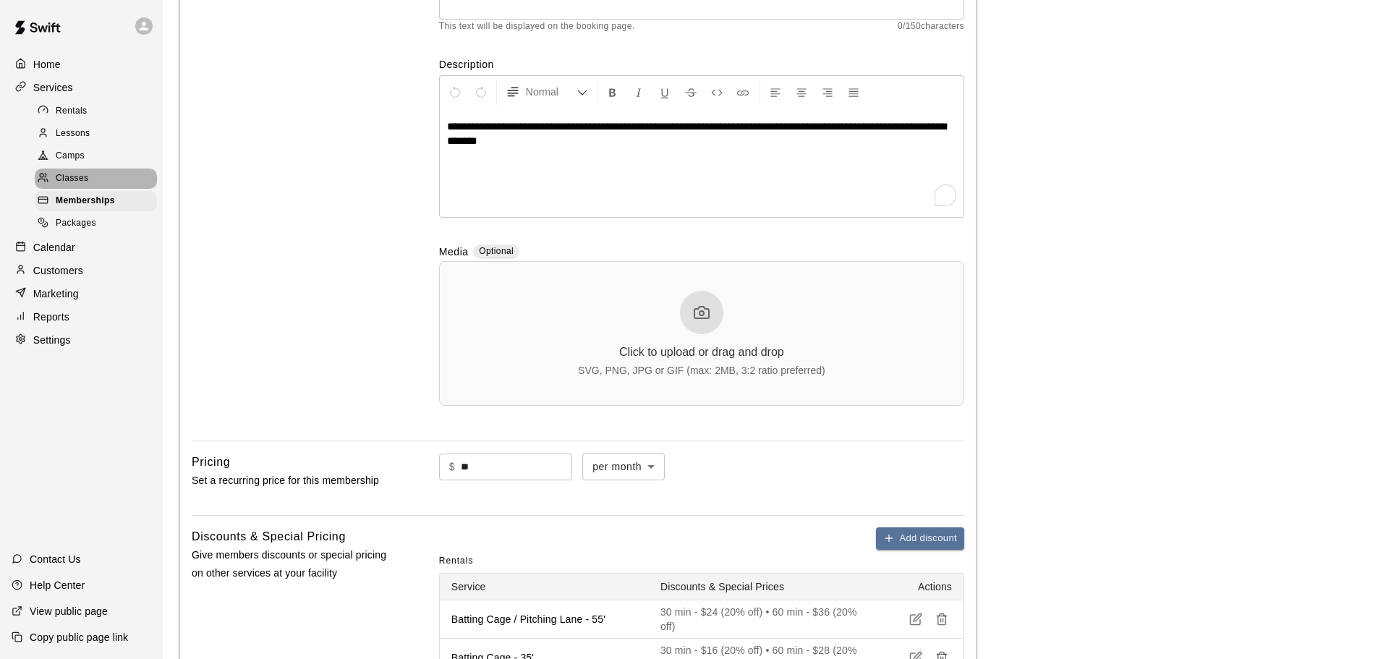
click at [68, 184] on span "Classes" at bounding box center [72, 178] width 33 height 14
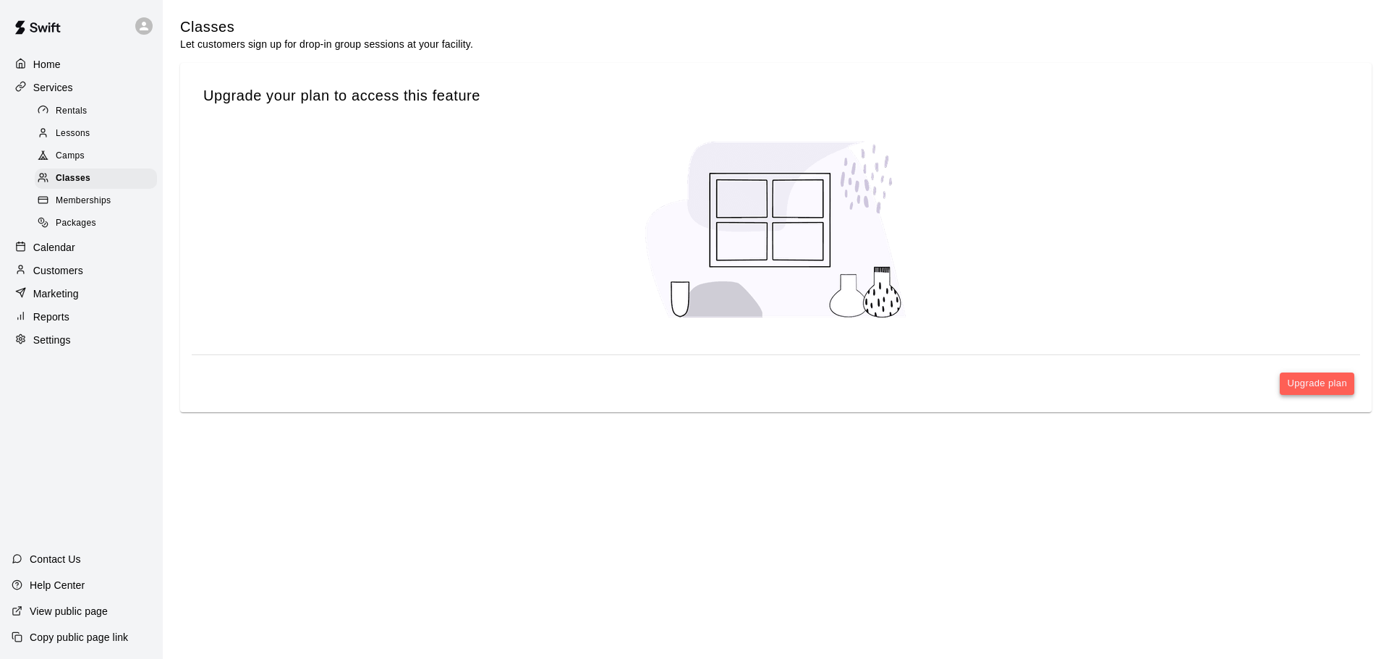
click at [1343, 387] on button "Upgrade plan" at bounding box center [1317, 383] width 74 height 22
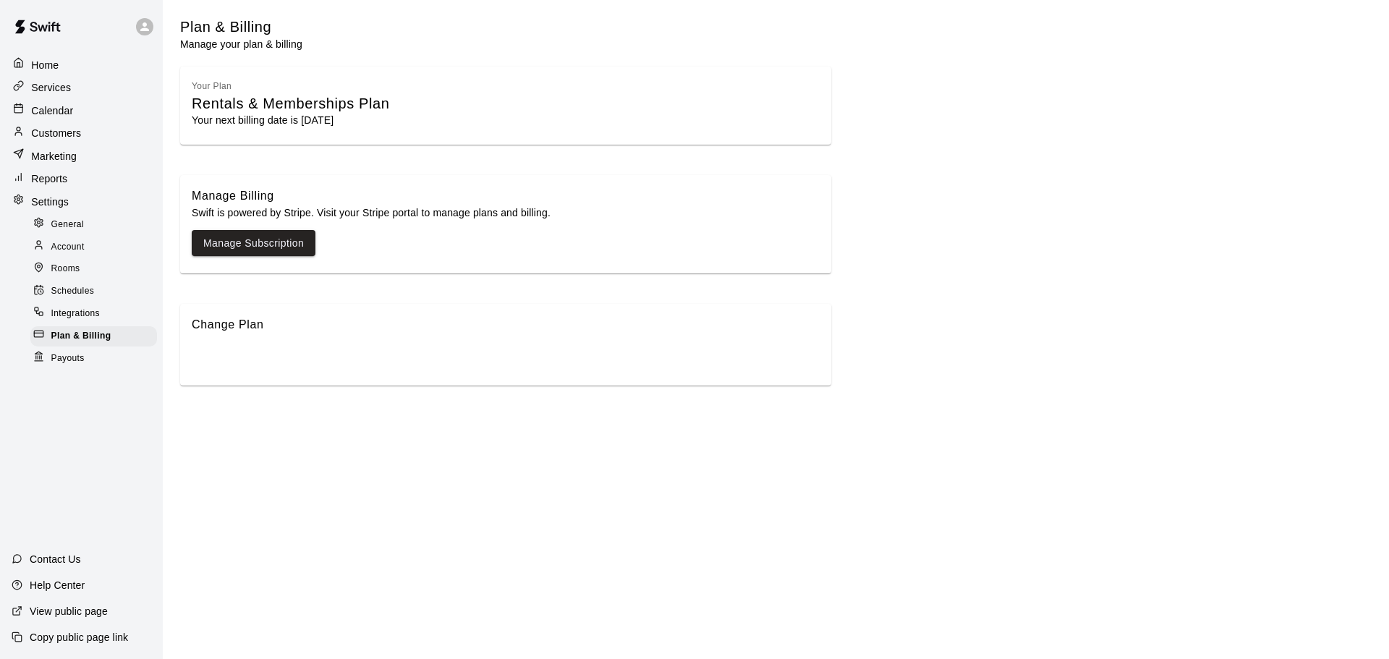
click at [349, 354] on div "Change Plan" at bounding box center [505, 345] width 651 height 82
click at [254, 37] on p "Manage your plan & billing" at bounding box center [241, 44] width 122 height 14
click at [279, 112] on div "Rentals & Memberships Plan" at bounding box center [506, 104] width 628 height 20
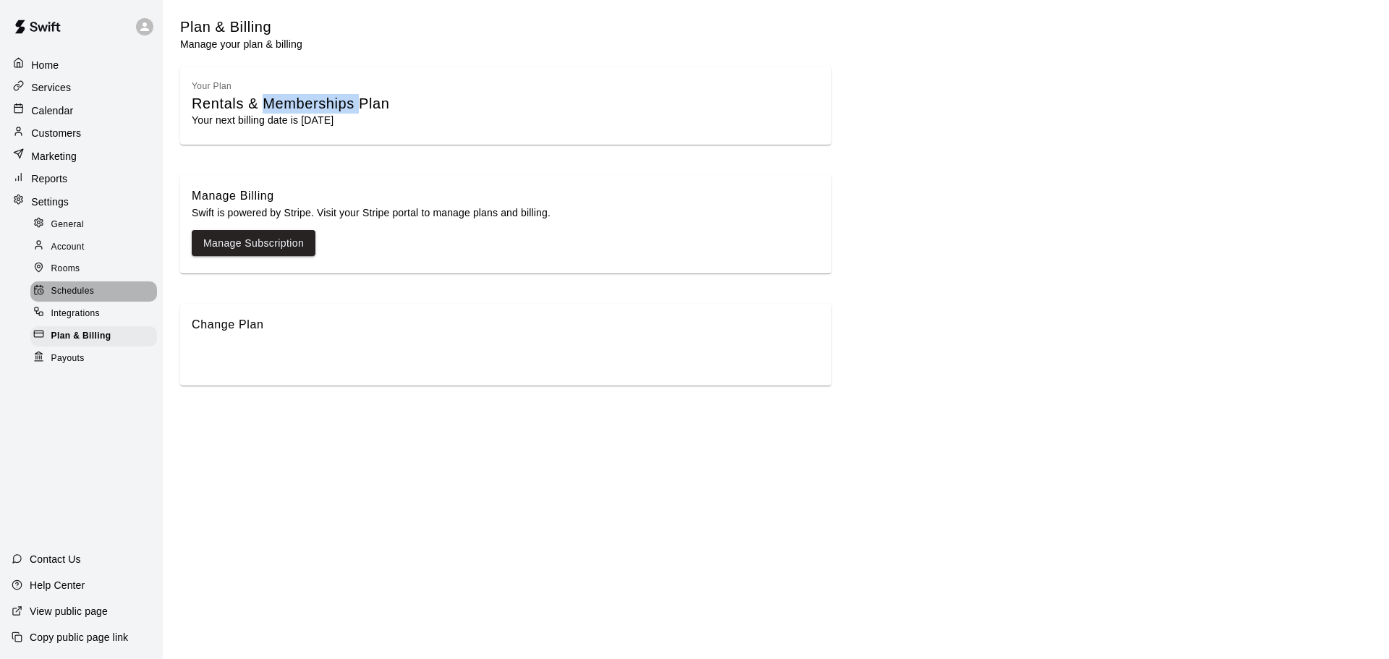
click at [67, 281] on div "Schedules" at bounding box center [93, 291] width 127 height 20
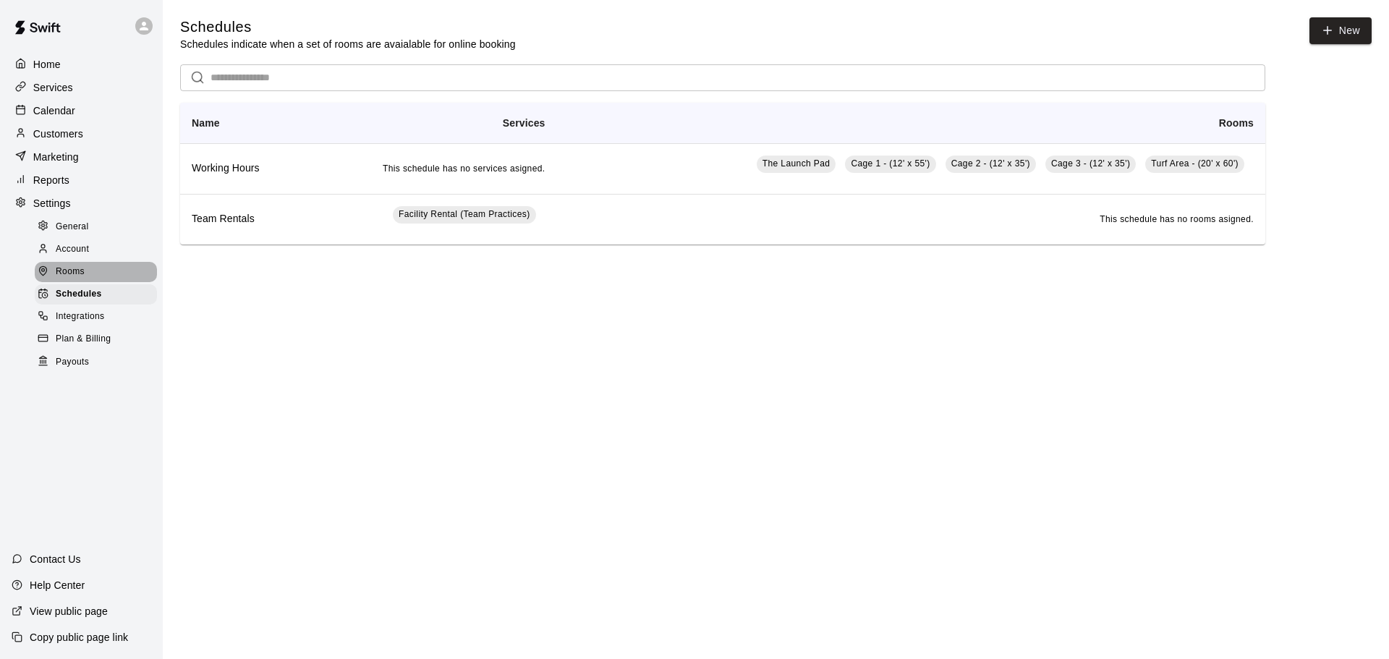
click at [67, 278] on span "Rooms" at bounding box center [70, 272] width 29 height 14
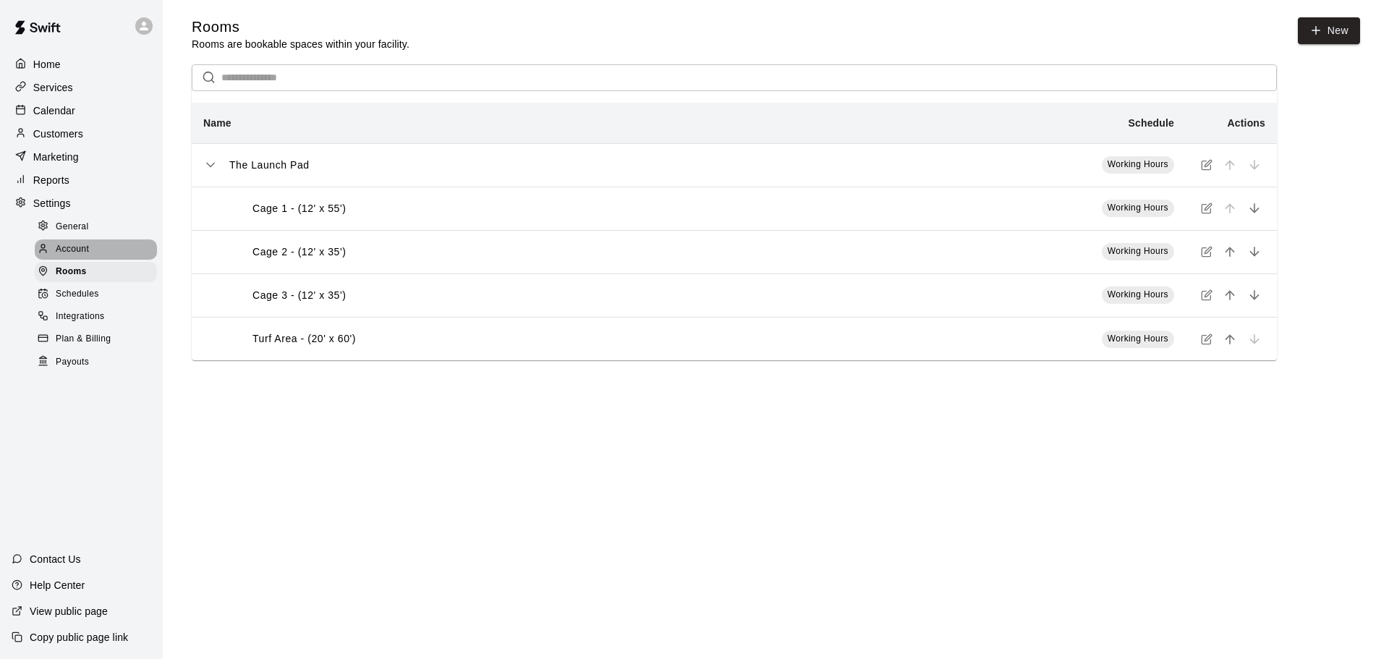
click at [75, 257] on span "Account" at bounding box center [72, 249] width 33 height 14
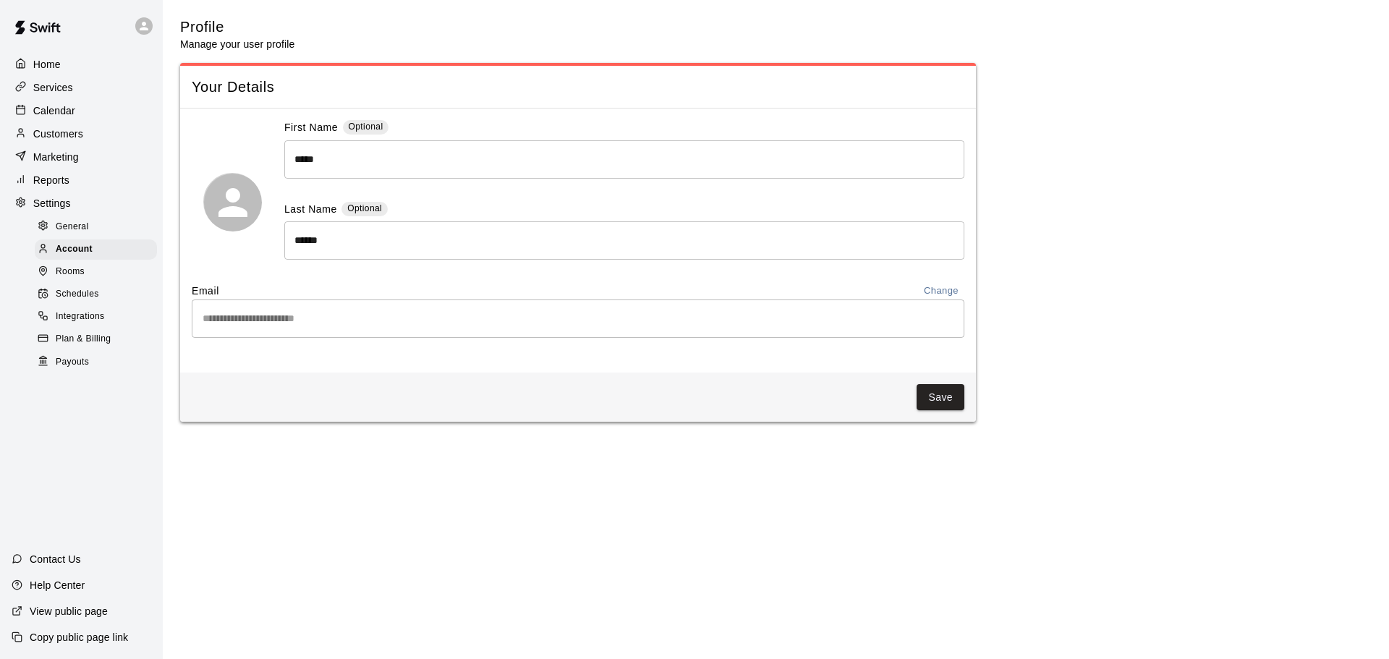
click at [76, 290] on link "Schedules" at bounding box center [99, 295] width 128 height 22
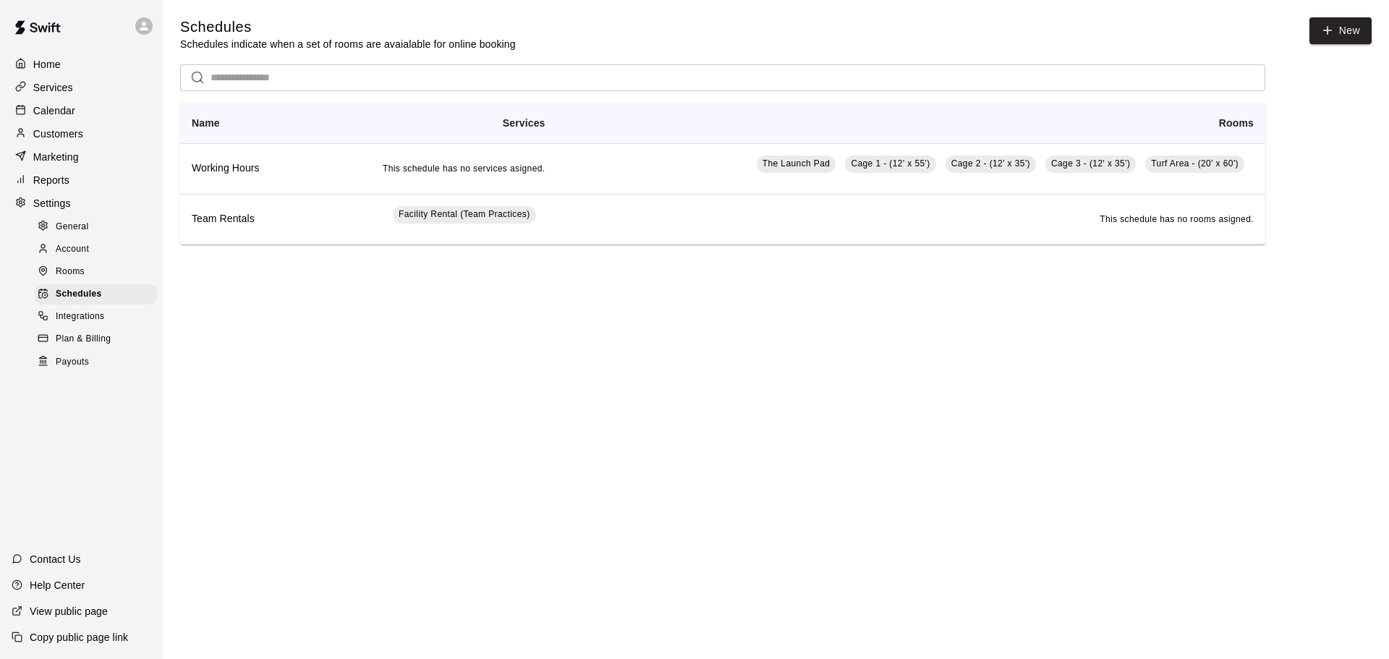
click at [76, 277] on span "Rooms" at bounding box center [70, 272] width 29 height 14
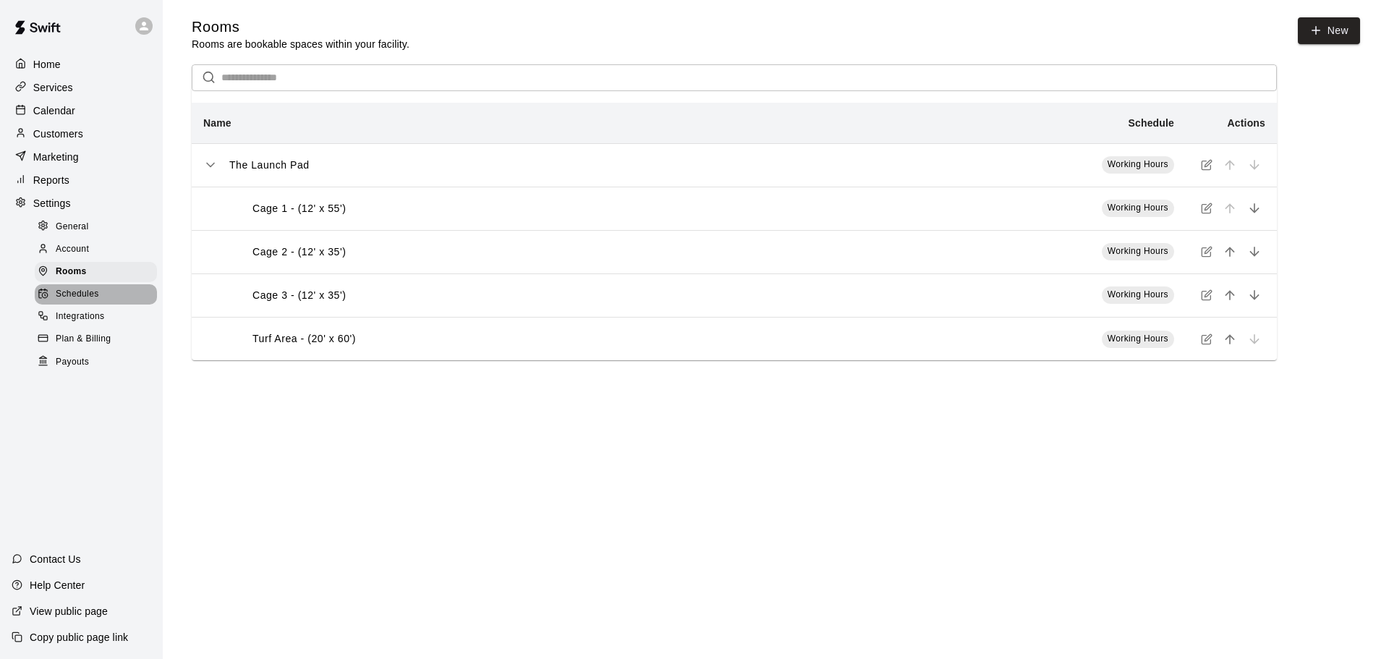
click at [78, 295] on span "Schedules" at bounding box center [77, 294] width 43 height 14
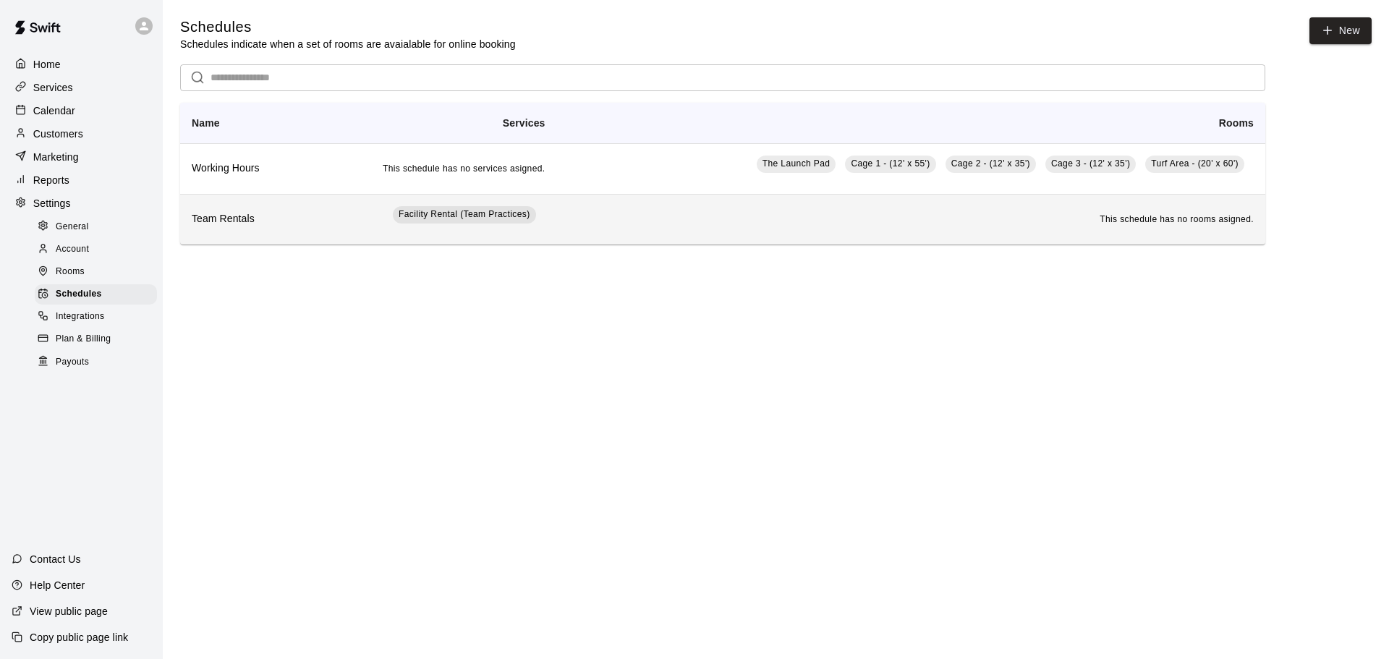
click at [359, 238] on td "Facility Rental (Team Practices)" at bounding box center [430, 219] width 252 height 51
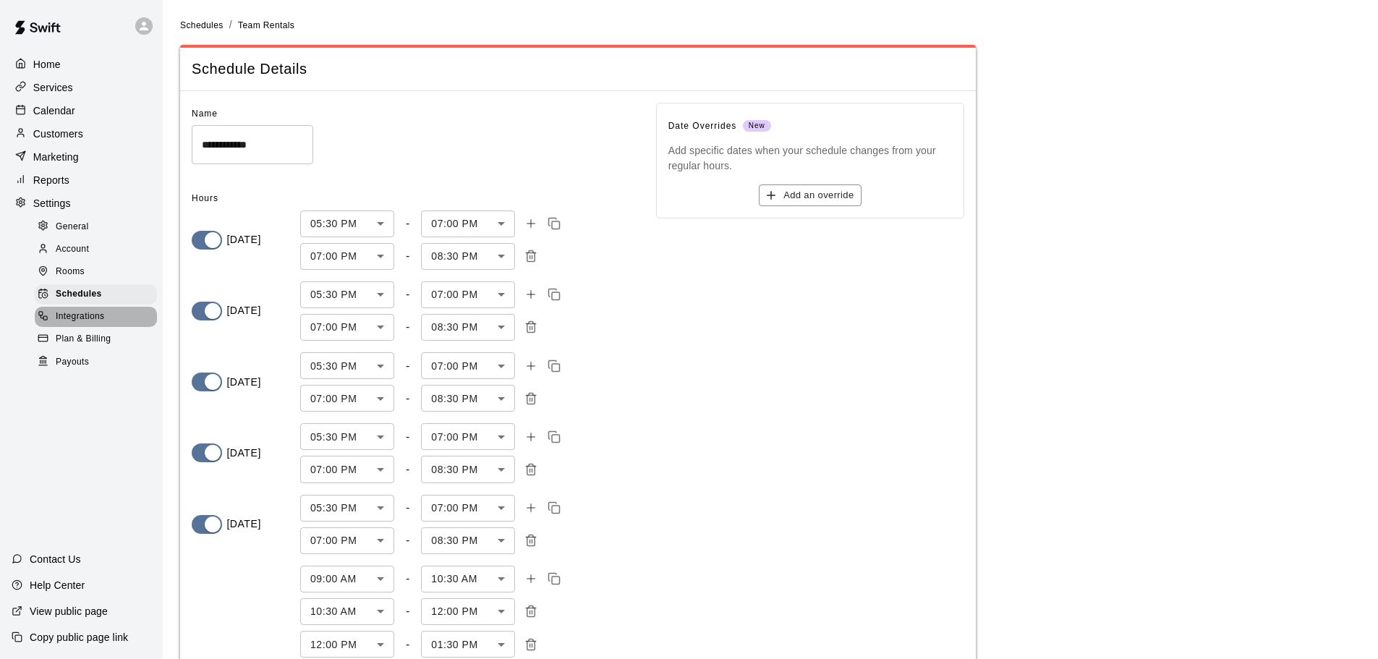
click at [90, 327] on div "Integrations" at bounding box center [96, 317] width 122 height 20
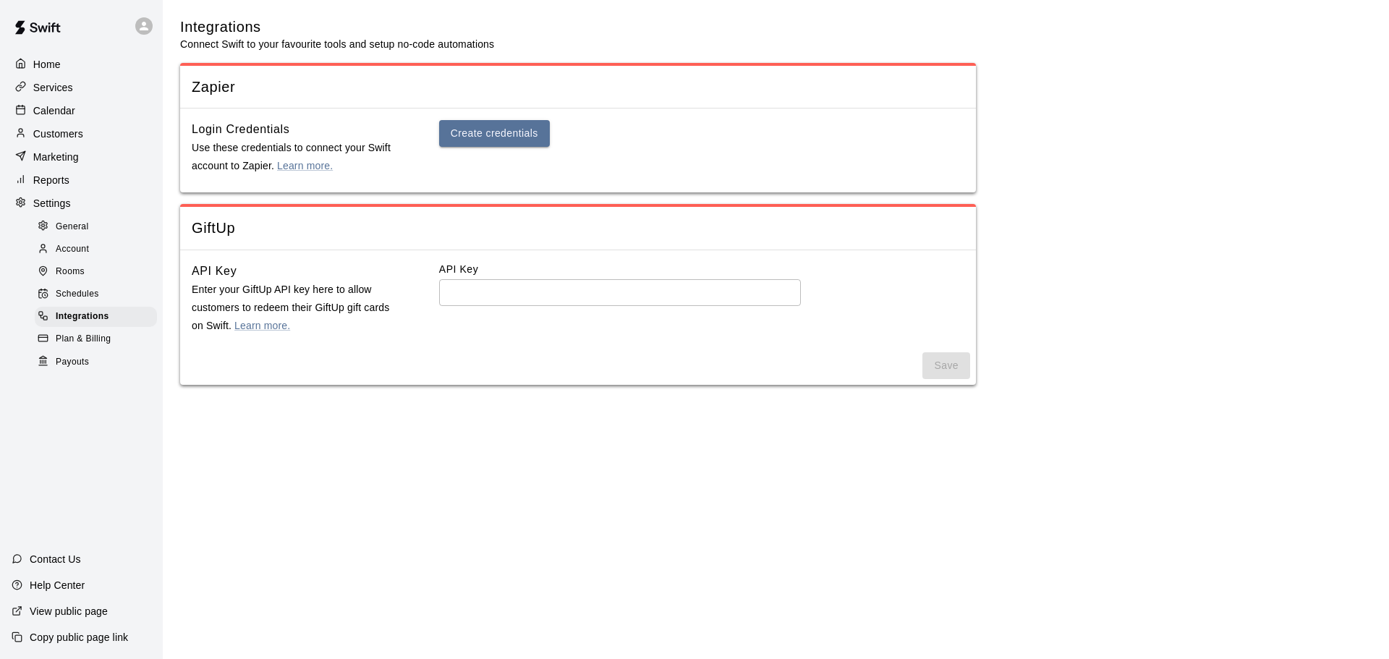
click at [99, 282] on div "Rooms" at bounding box center [96, 272] width 122 height 20
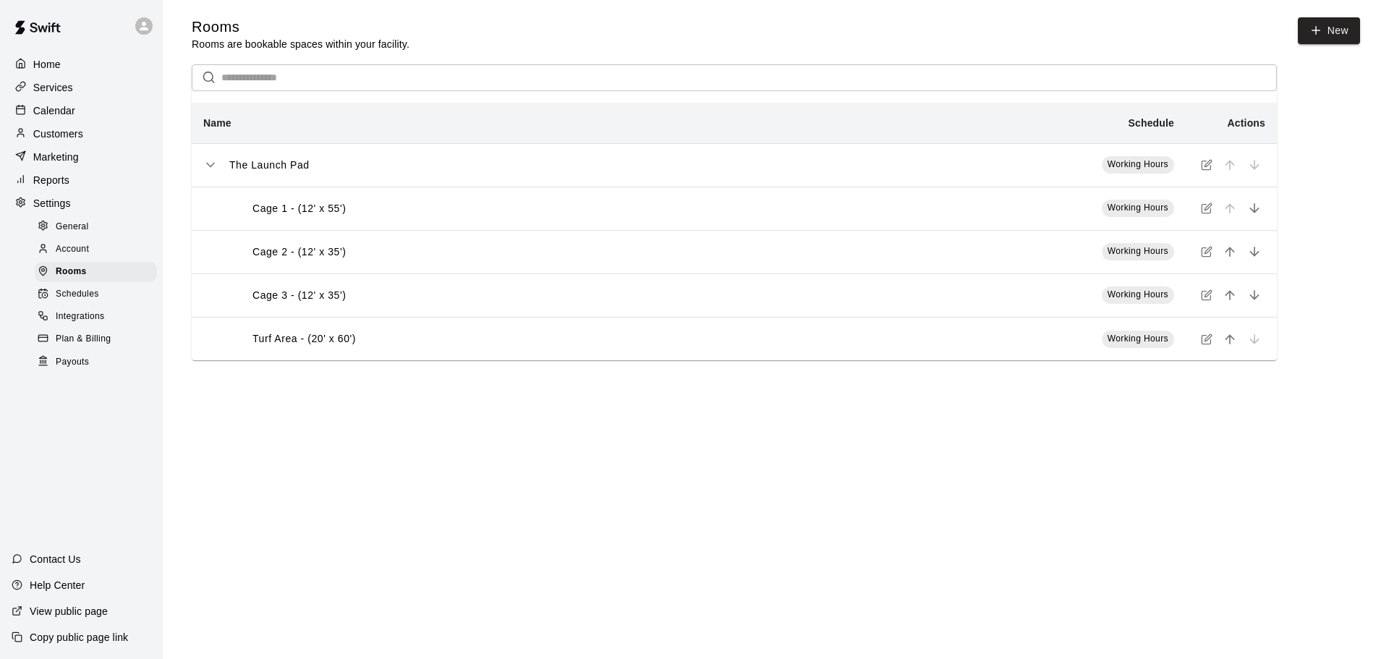
click at [90, 255] on div "Account" at bounding box center [96, 249] width 122 height 20
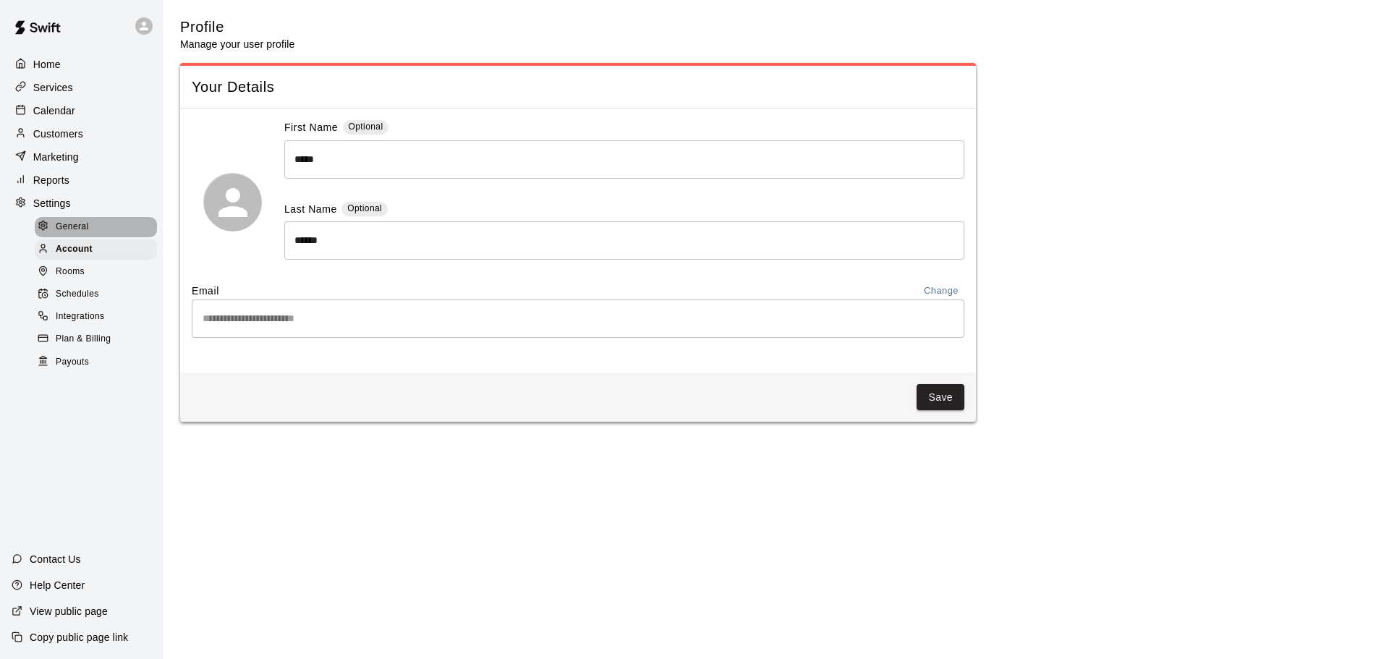
click at [93, 233] on div "General" at bounding box center [96, 227] width 122 height 20
select select "**"
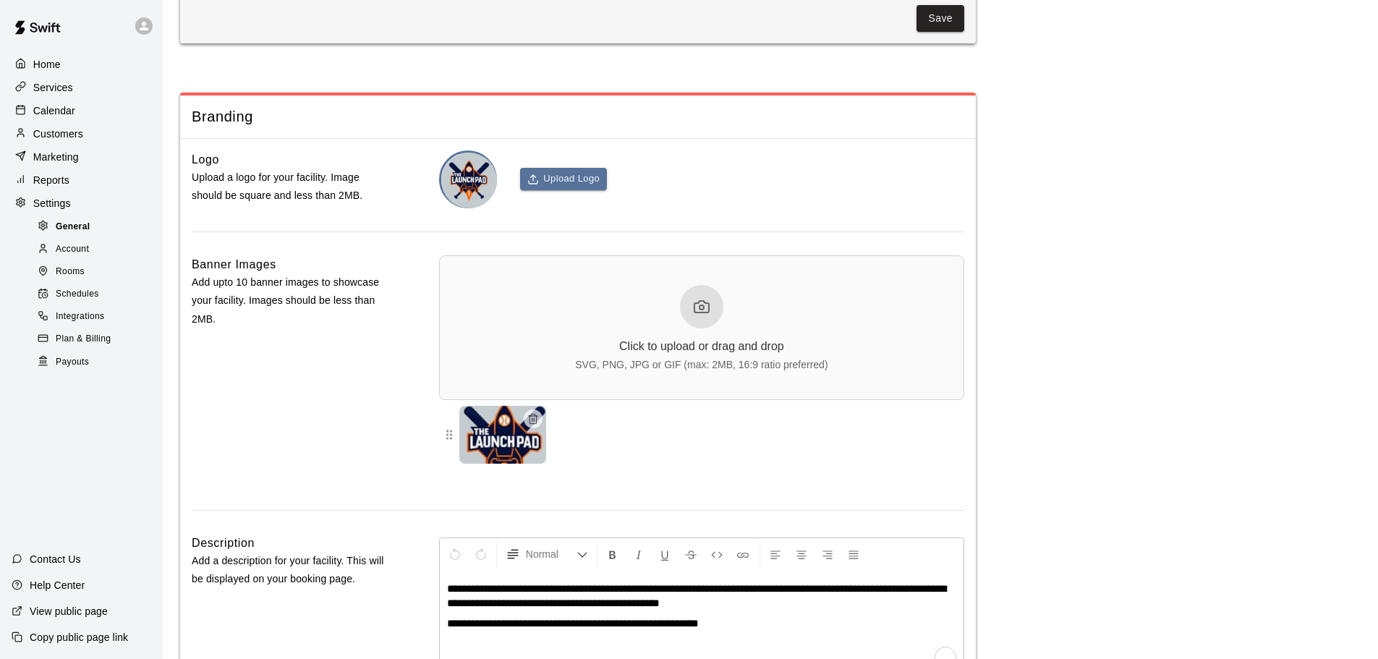
scroll to position [3086, 0]
click at [80, 178] on div "Reports" at bounding box center [82, 180] width 140 height 22
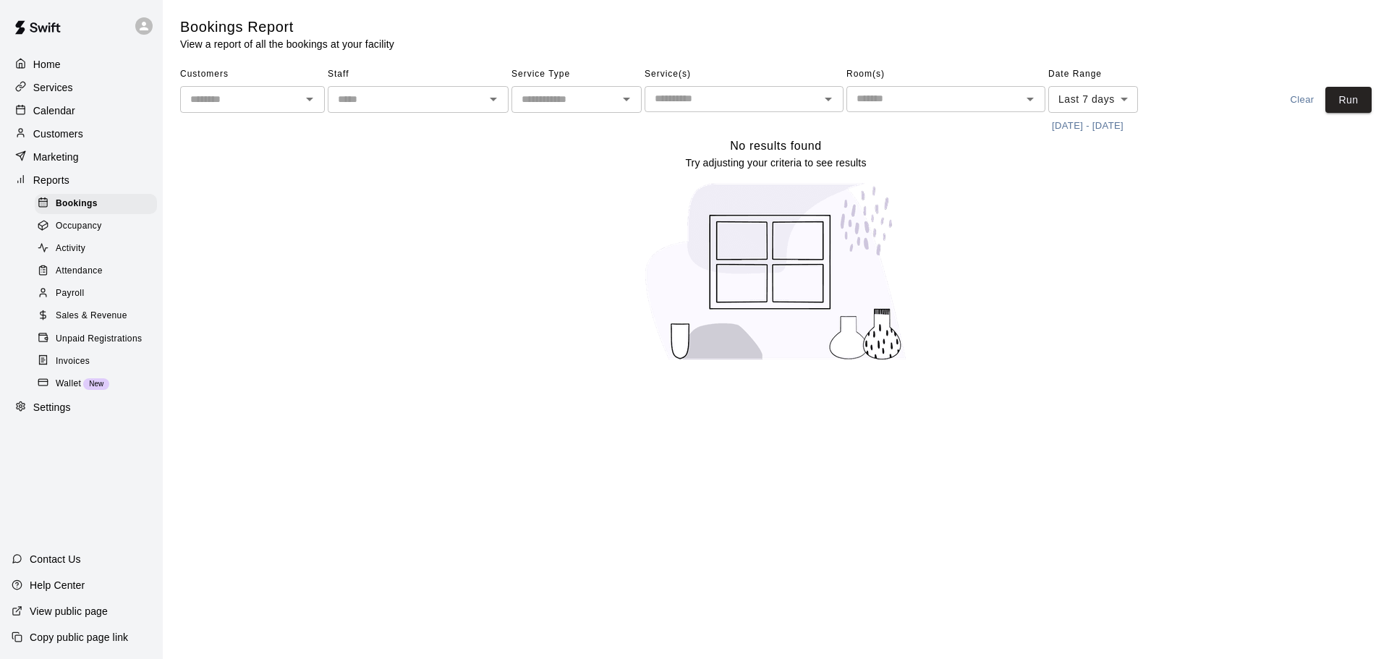
click at [79, 161] on div "Marketing" at bounding box center [82, 157] width 140 height 22
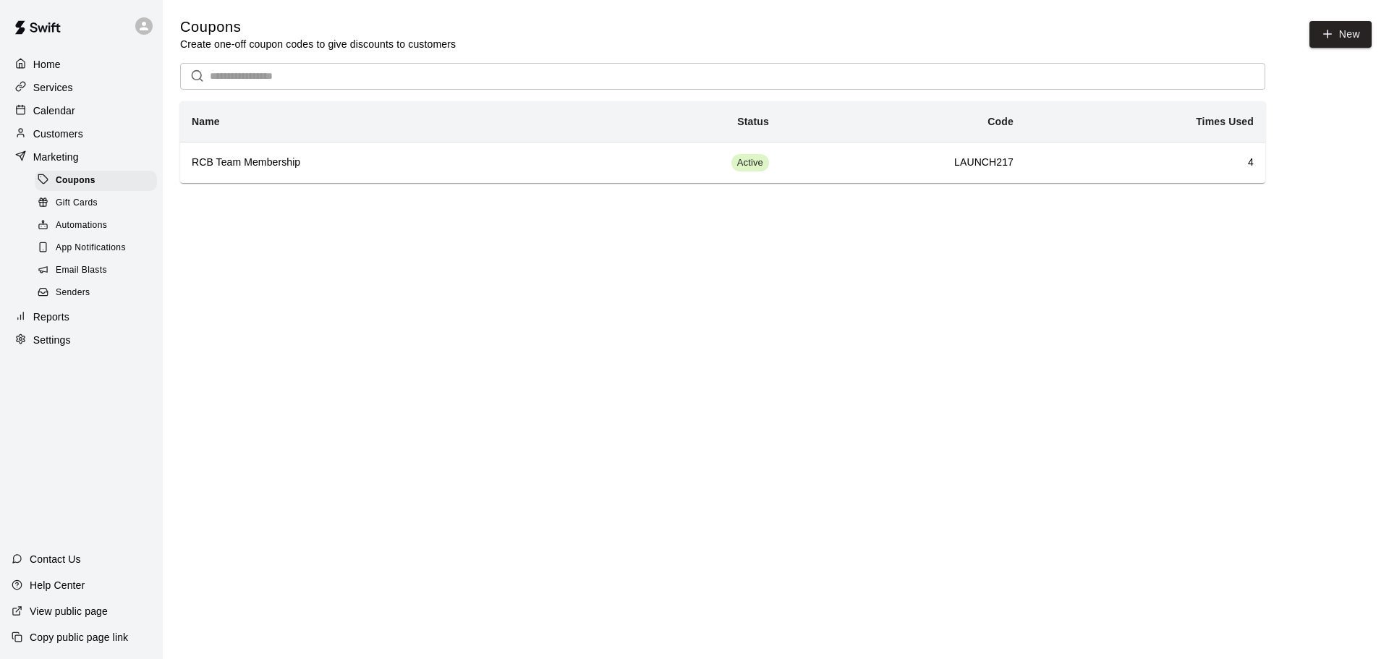
click at [72, 129] on p "Customers" at bounding box center [58, 134] width 50 height 14
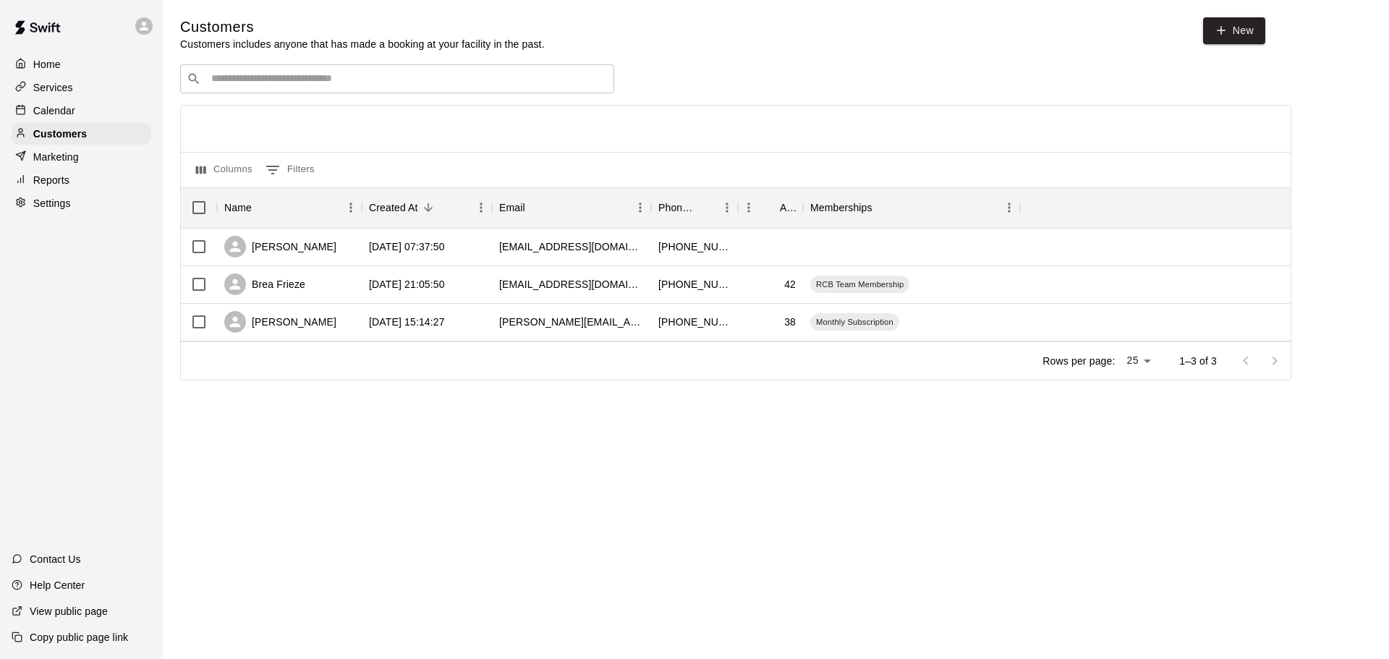
click at [69, 112] on p "Calendar" at bounding box center [54, 110] width 42 height 14
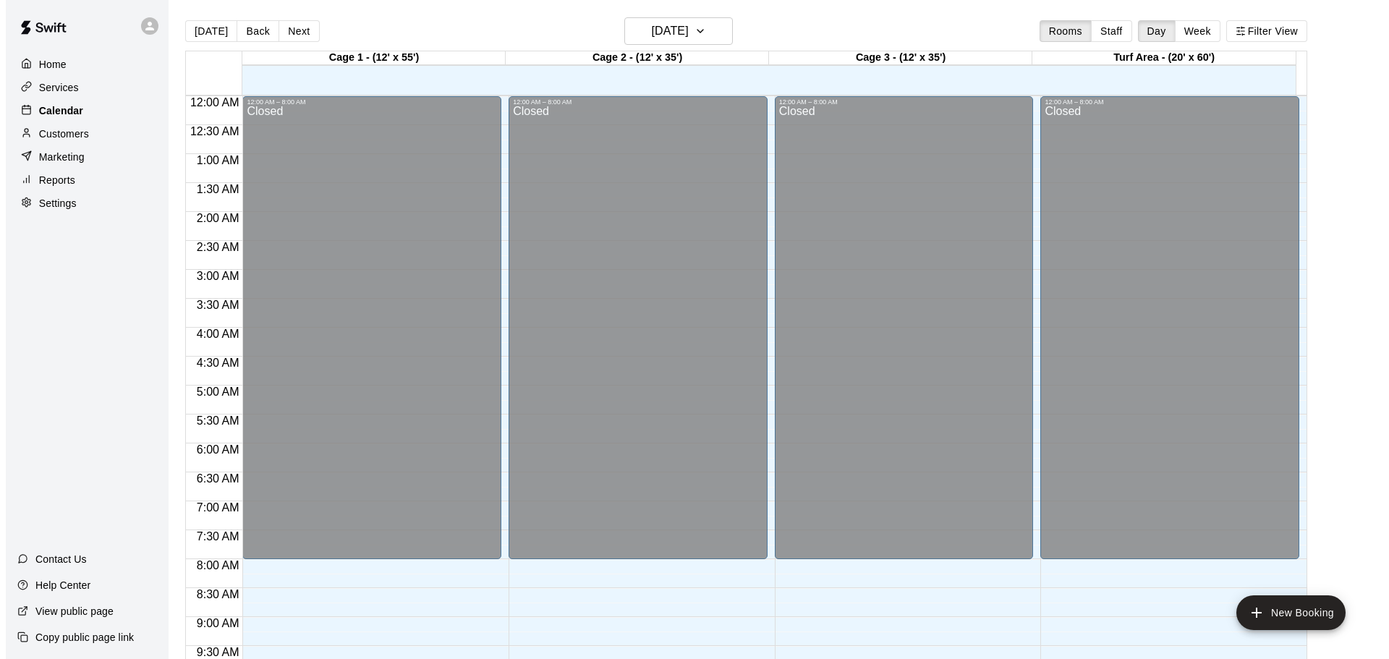
scroll to position [766, 0]
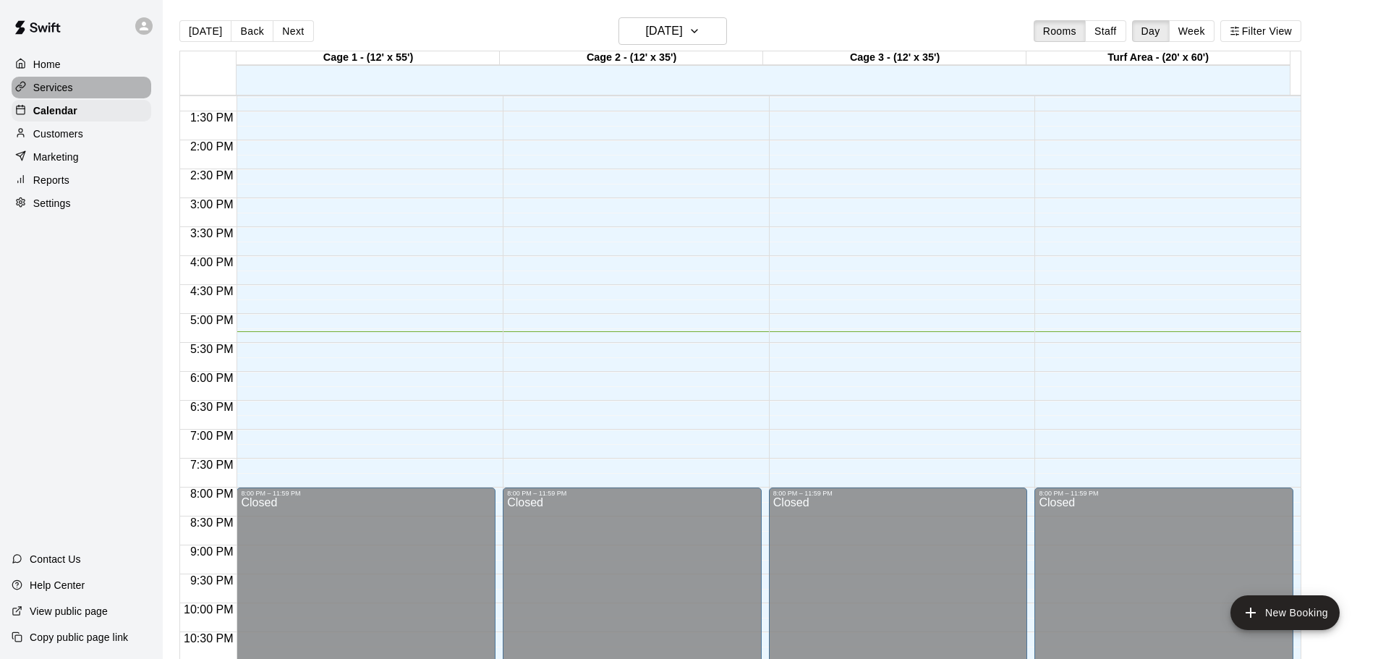
click at [64, 87] on p "Services" at bounding box center [53, 87] width 40 height 14
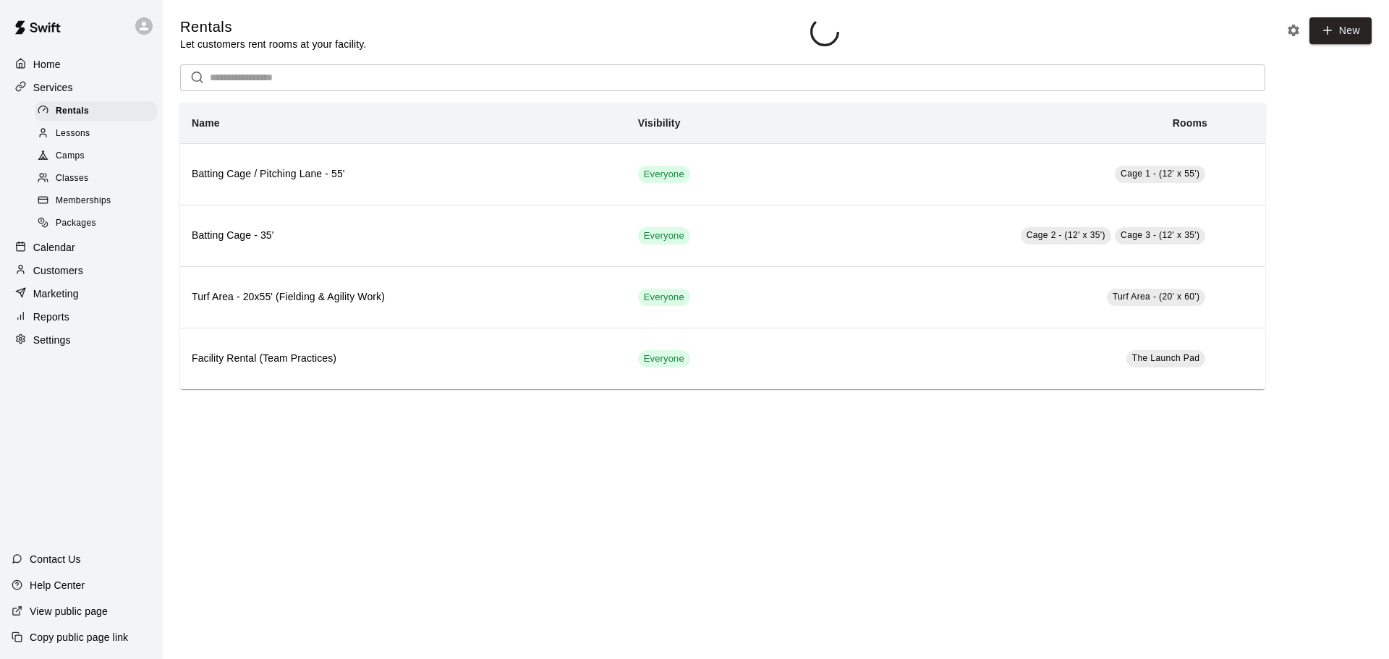
click at [61, 60] on div "Home" at bounding box center [82, 65] width 140 height 22
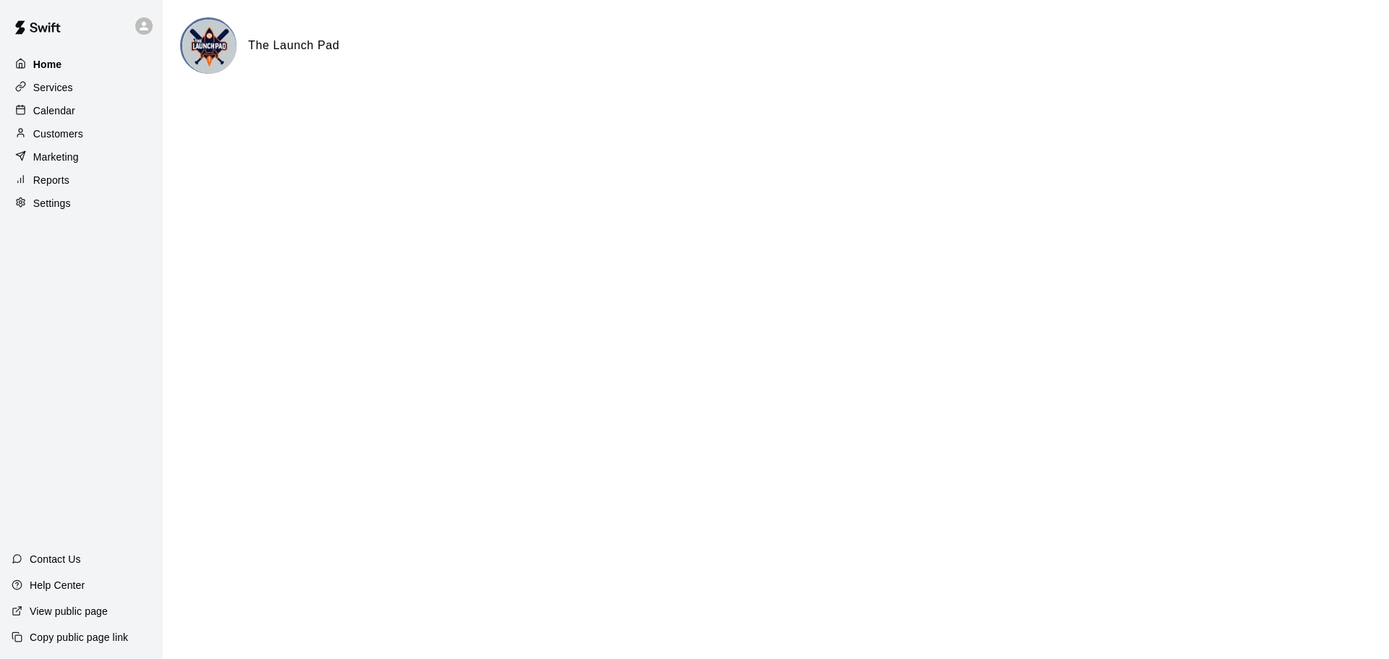
click at [98, 64] on div "Home" at bounding box center [82, 65] width 140 height 22
click at [76, 89] on div "Services" at bounding box center [82, 88] width 140 height 22
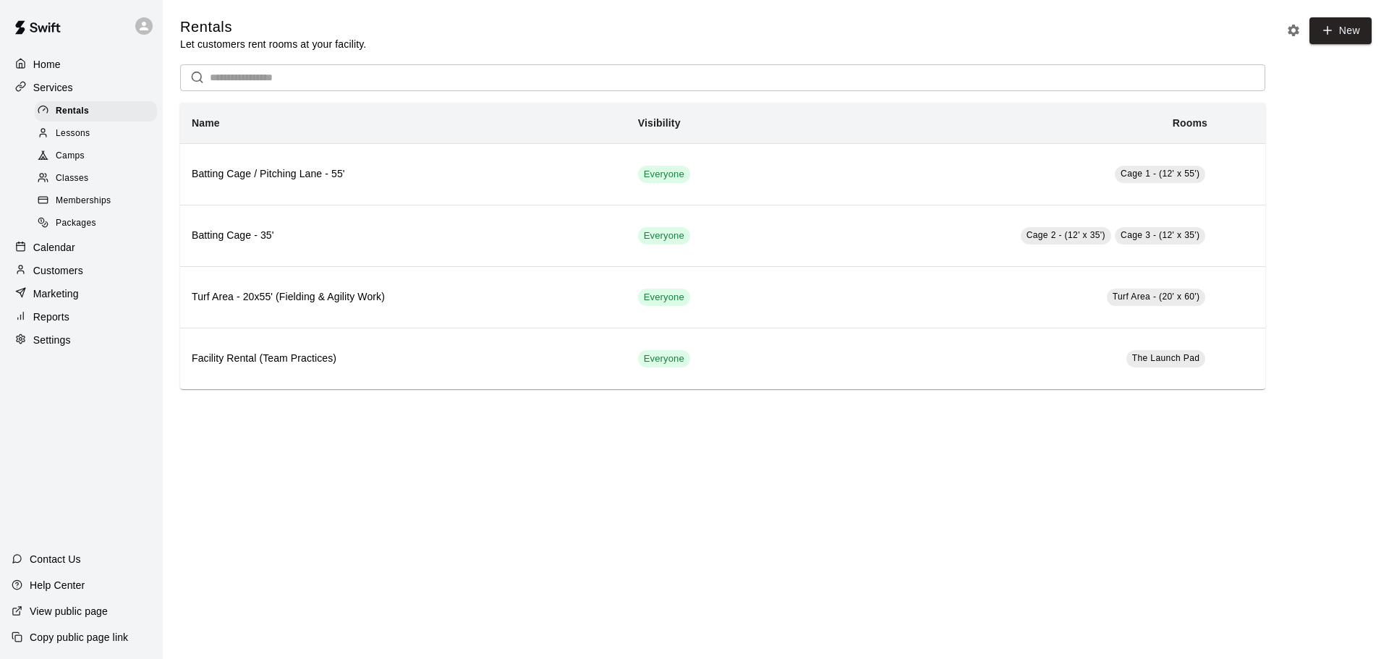
click at [108, 208] on span "Memberships" at bounding box center [83, 201] width 55 height 14
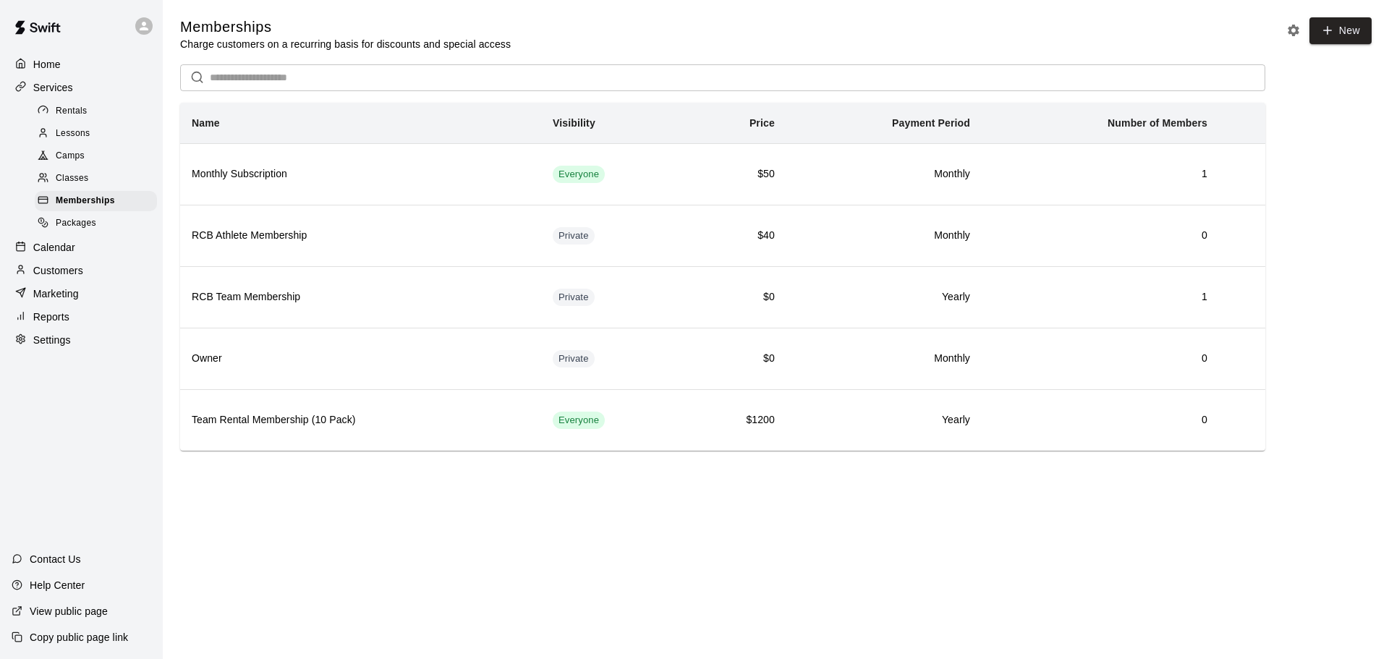
click at [102, 223] on div "Packages" at bounding box center [96, 223] width 122 height 20
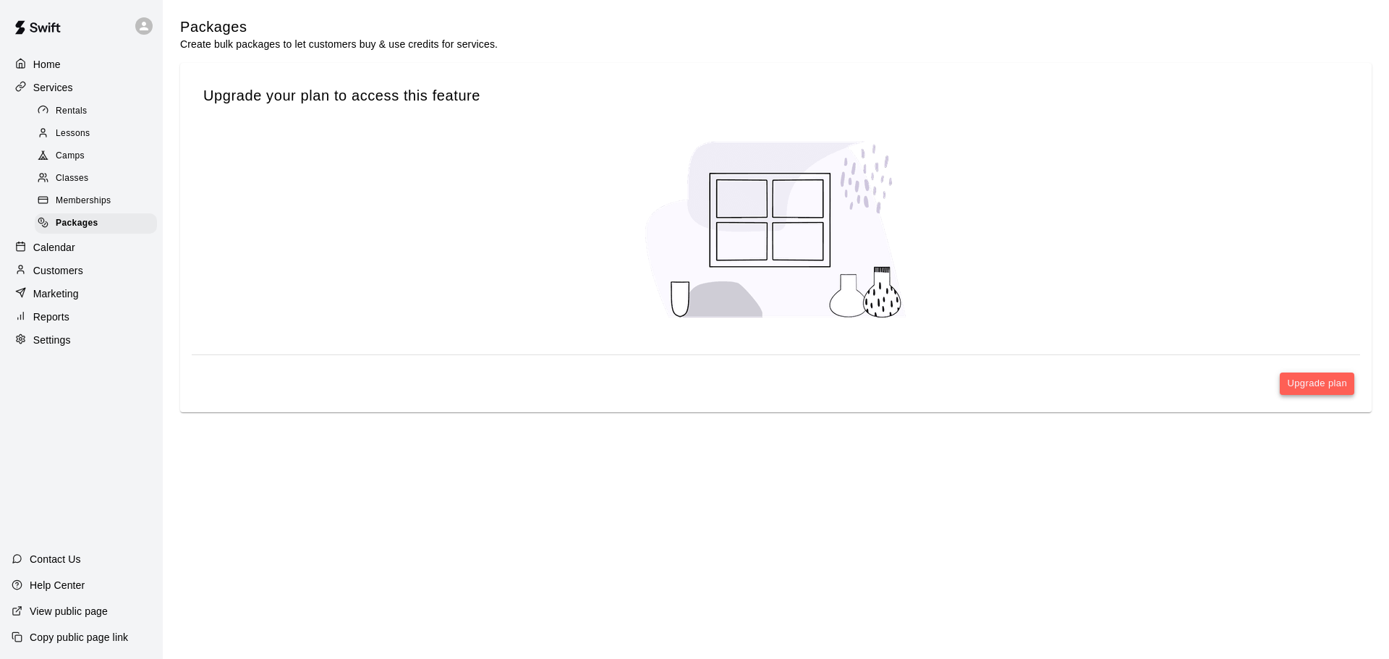
click at [1329, 382] on button "Upgrade plan" at bounding box center [1317, 383] width 74 height 22
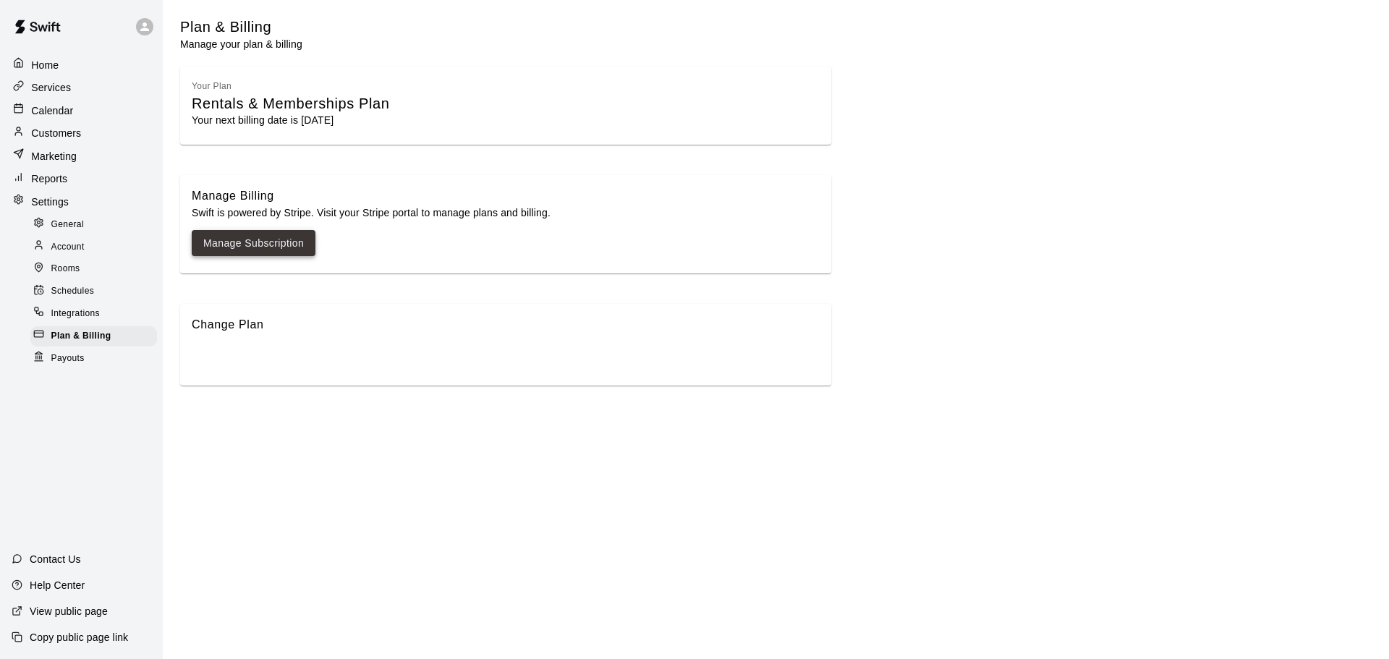
click at [269, 239] on link "Manage Subscription" at bounding box center [253, 243] width 101 height 18
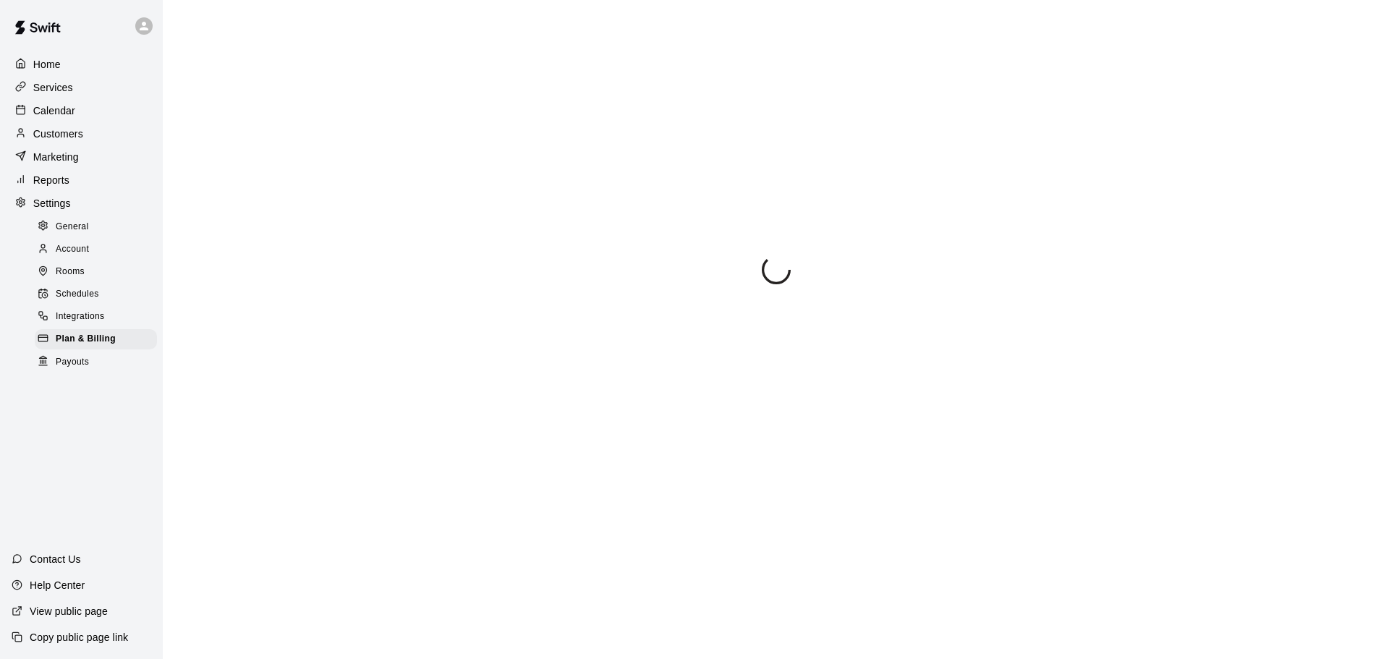
click at [71, 227] on span "General" at bounding box center [72, 227] width 33 height 14
select select "**"
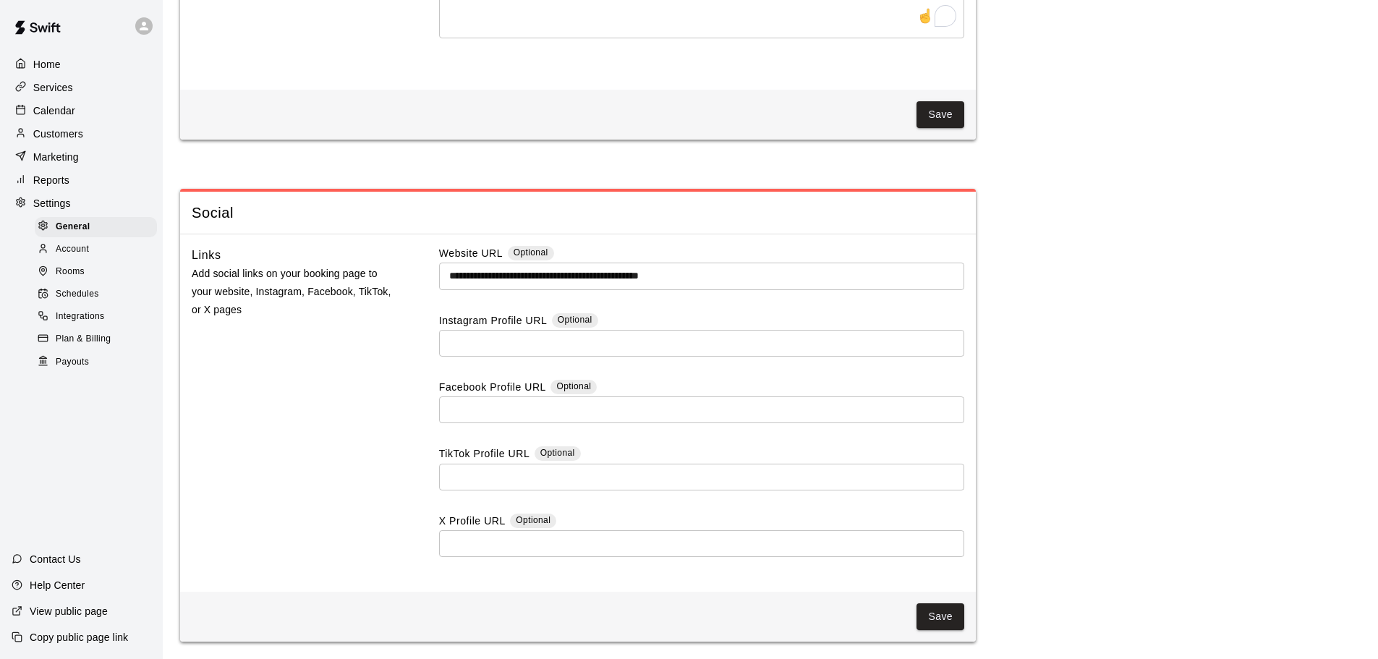
scroll to position [3762, 0]
click at [69, 341] on div "Plan & Billing" at bounding box center [96, 339] width 122 height 20
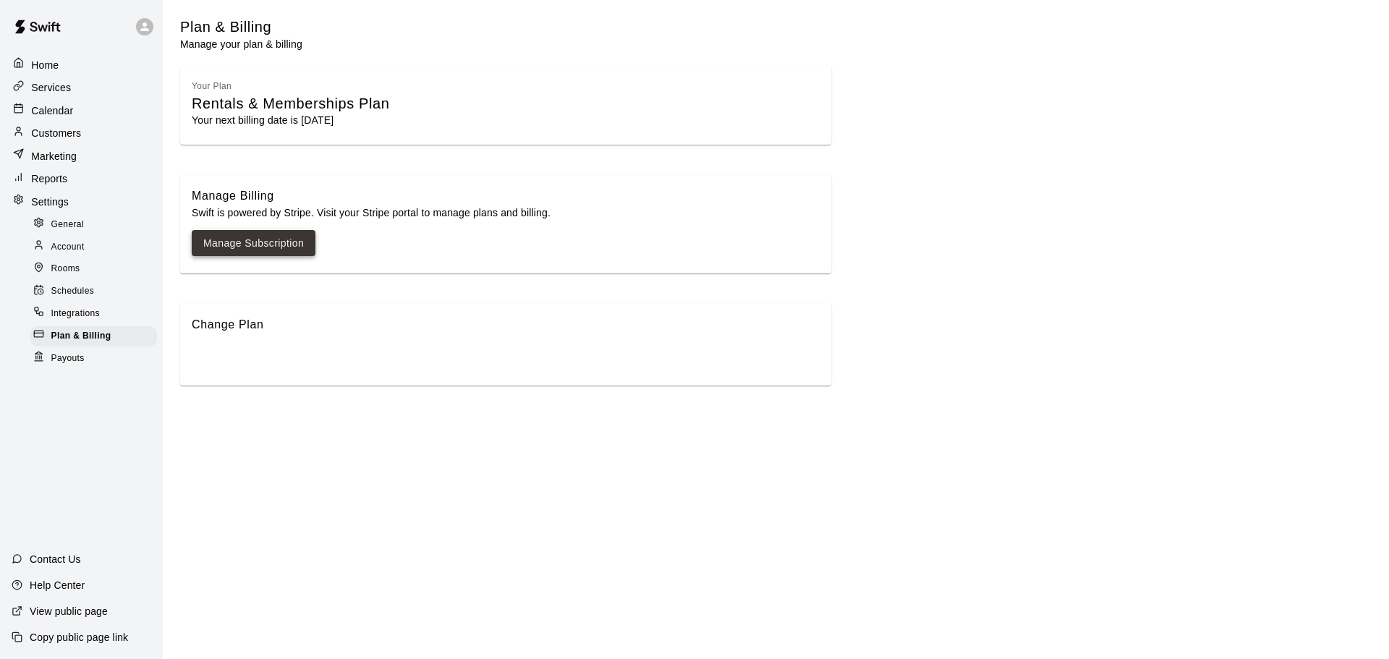
click at [280, 239] on link "Manage Subscription" at bounding box center [253, 243] width 101 height 18
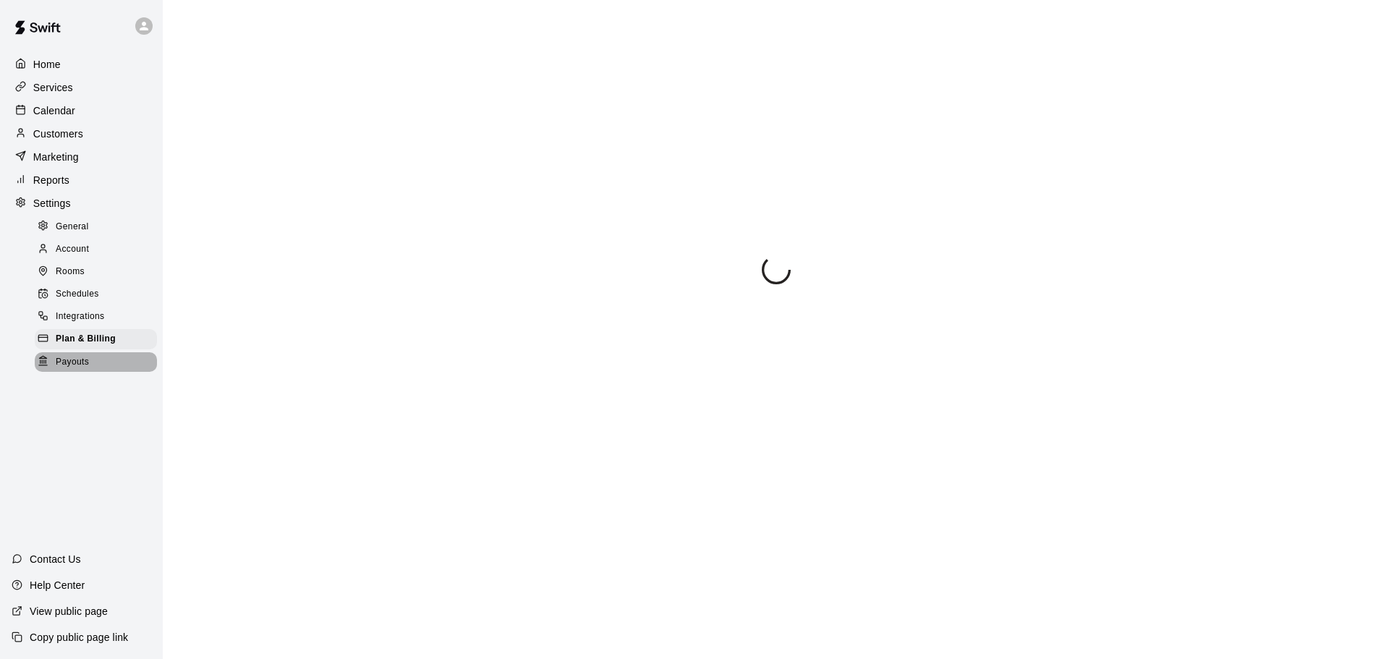
click at [77, 367] on span "Payouts" at bounding box center [72, 362] width 33 height 14
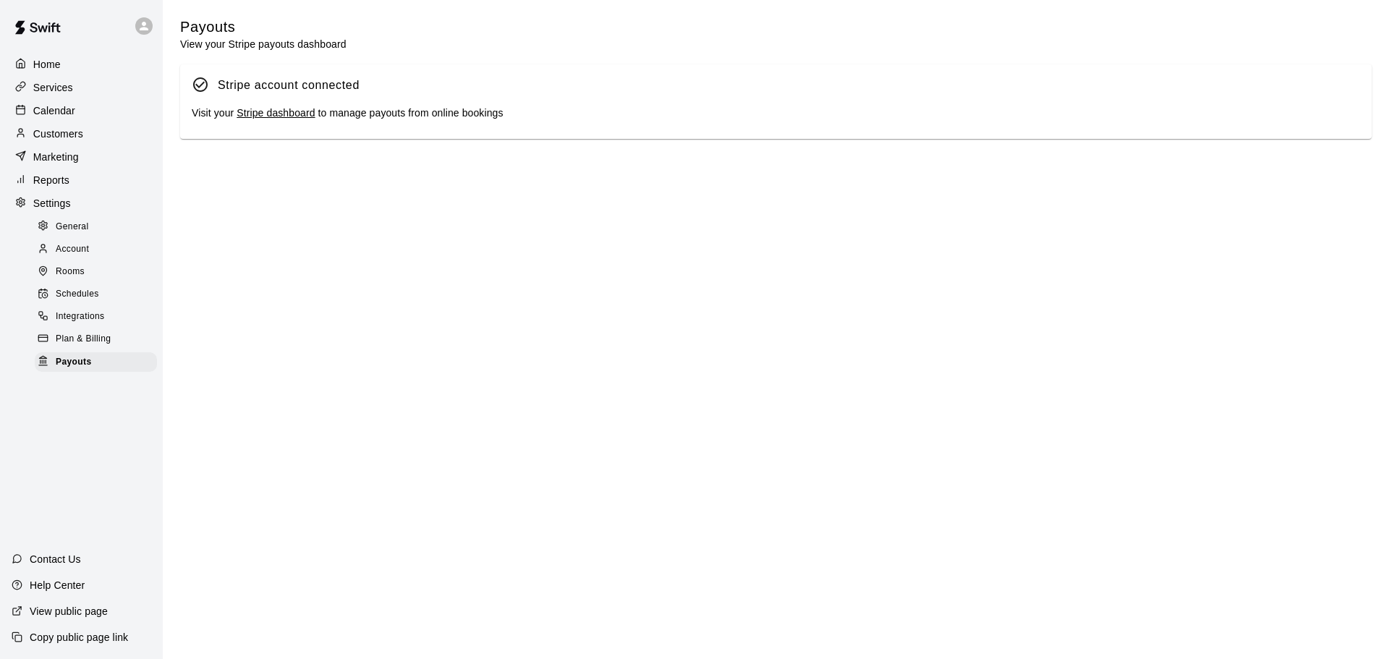
click at [88, 324] on span "Integrations" at bounding box center [80, 317] width 49 height 14
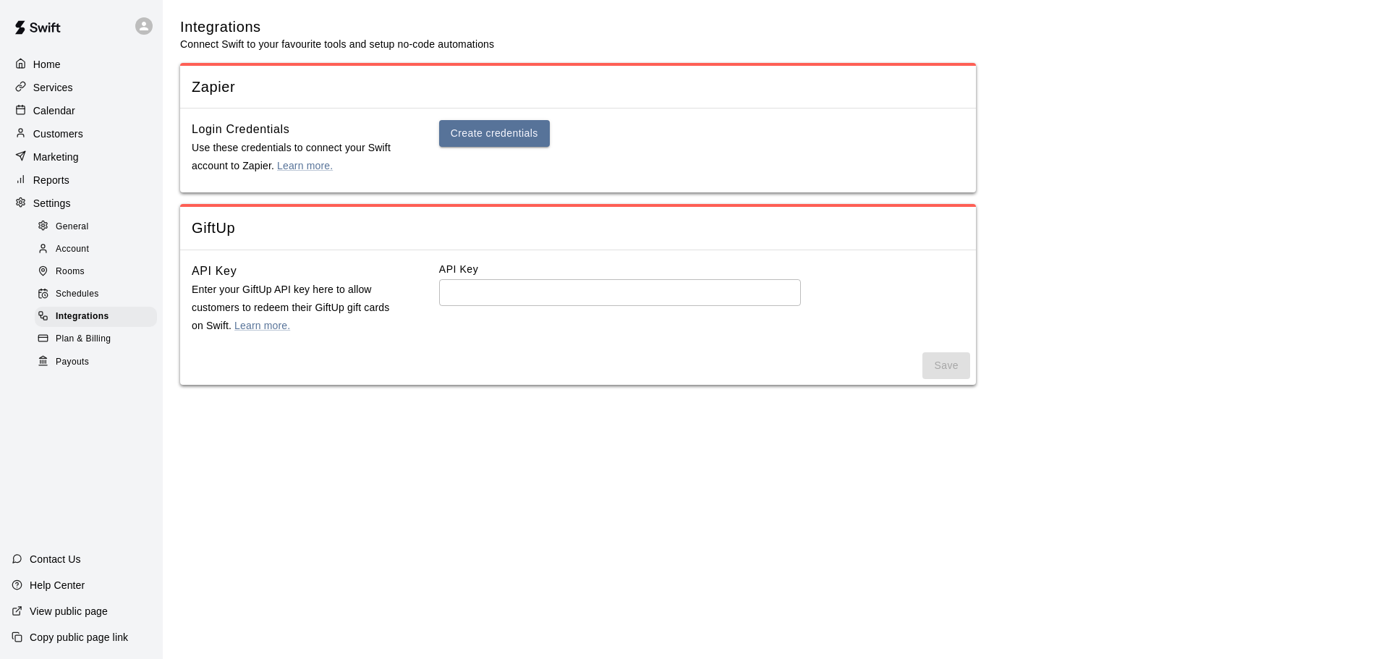
click at [88, 299] on span "Schedules" at bounding box center [77, 294] width 43 height 14
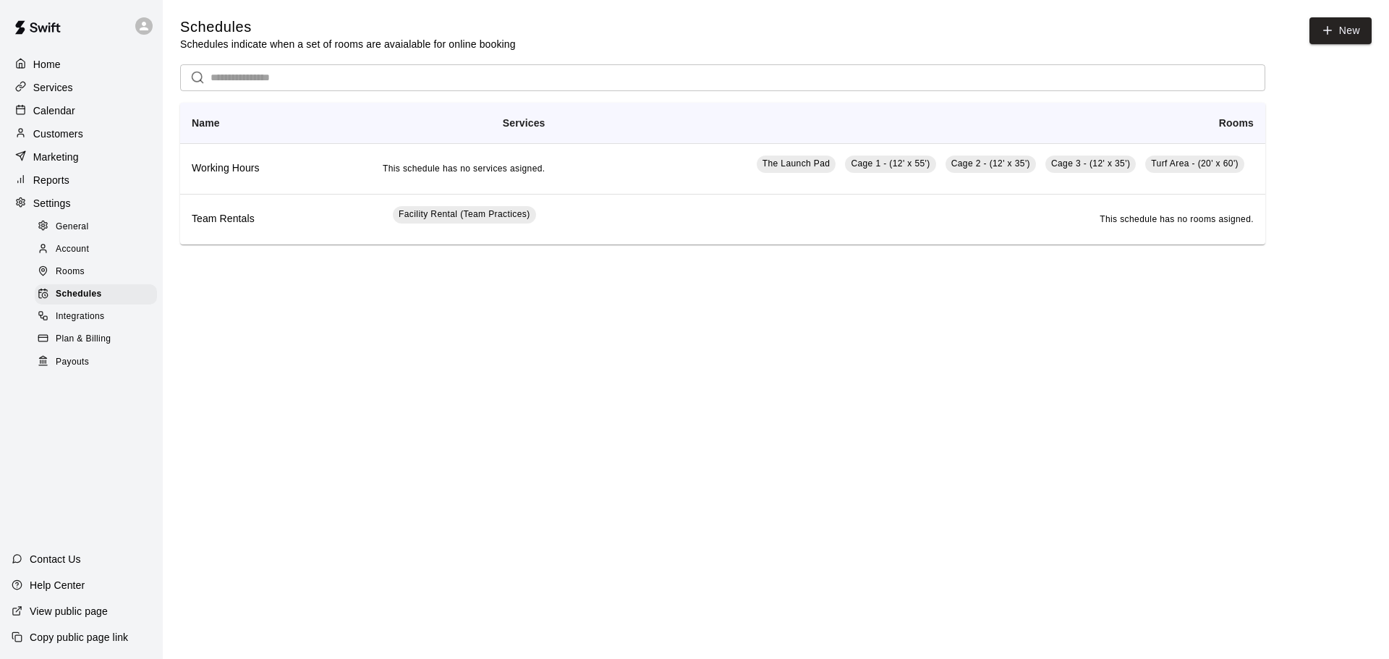
click at [90, 270] on div "Rooms" at bounding box center [96, 272] width 122 height 20
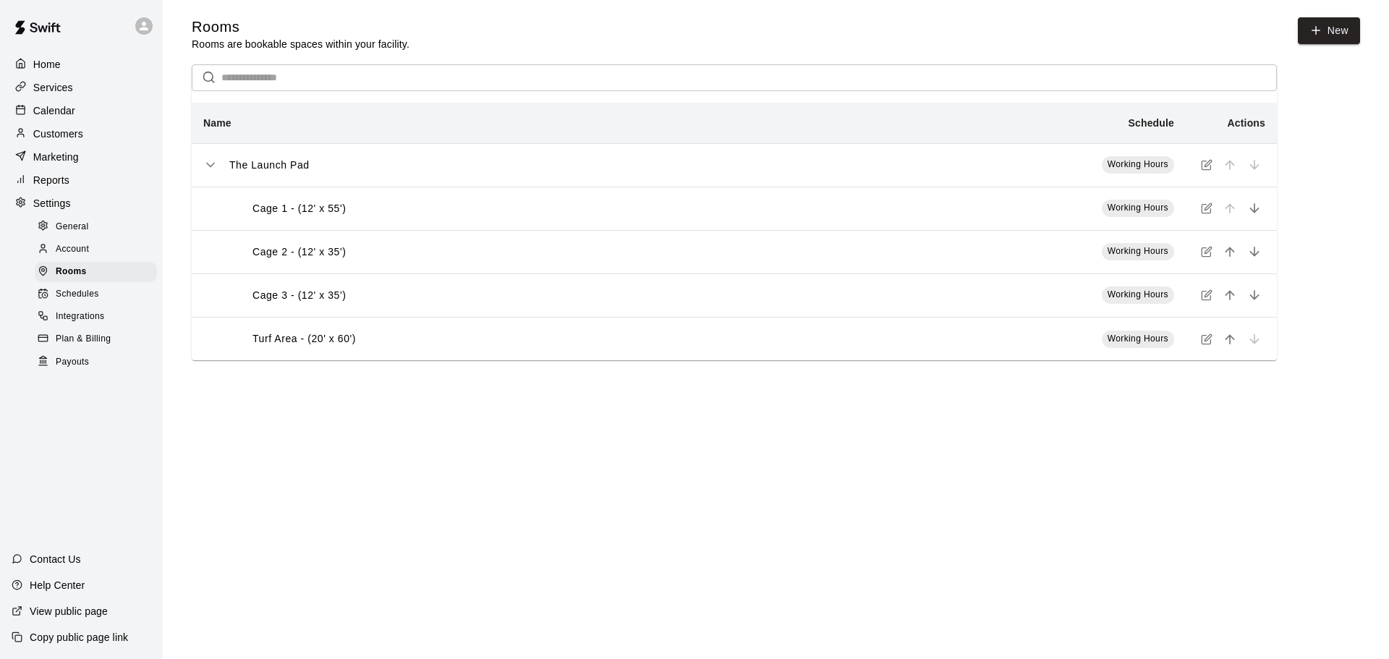
click at [88, 250] on span "Account" at bounding box center [72, 249] width 33 height 14
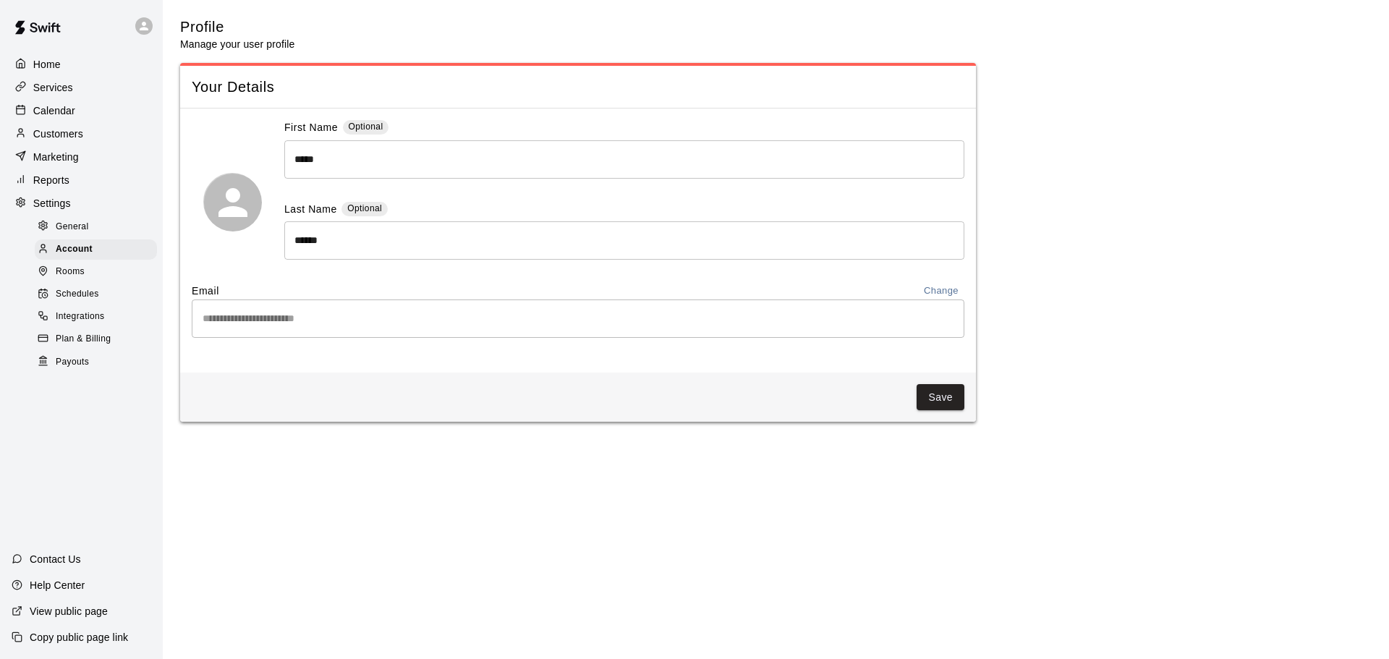
click at [89, 230] on div "General" at bounding box center [96, 227] width 122 height 20
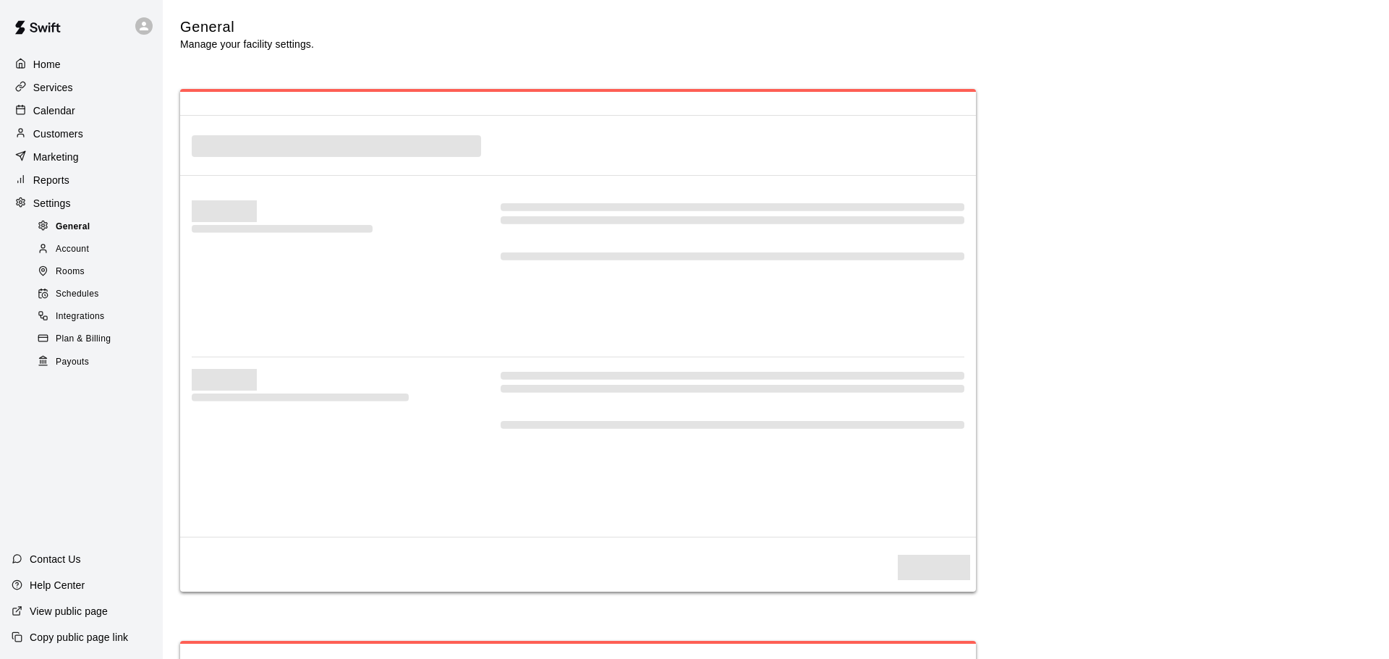
select select "**"
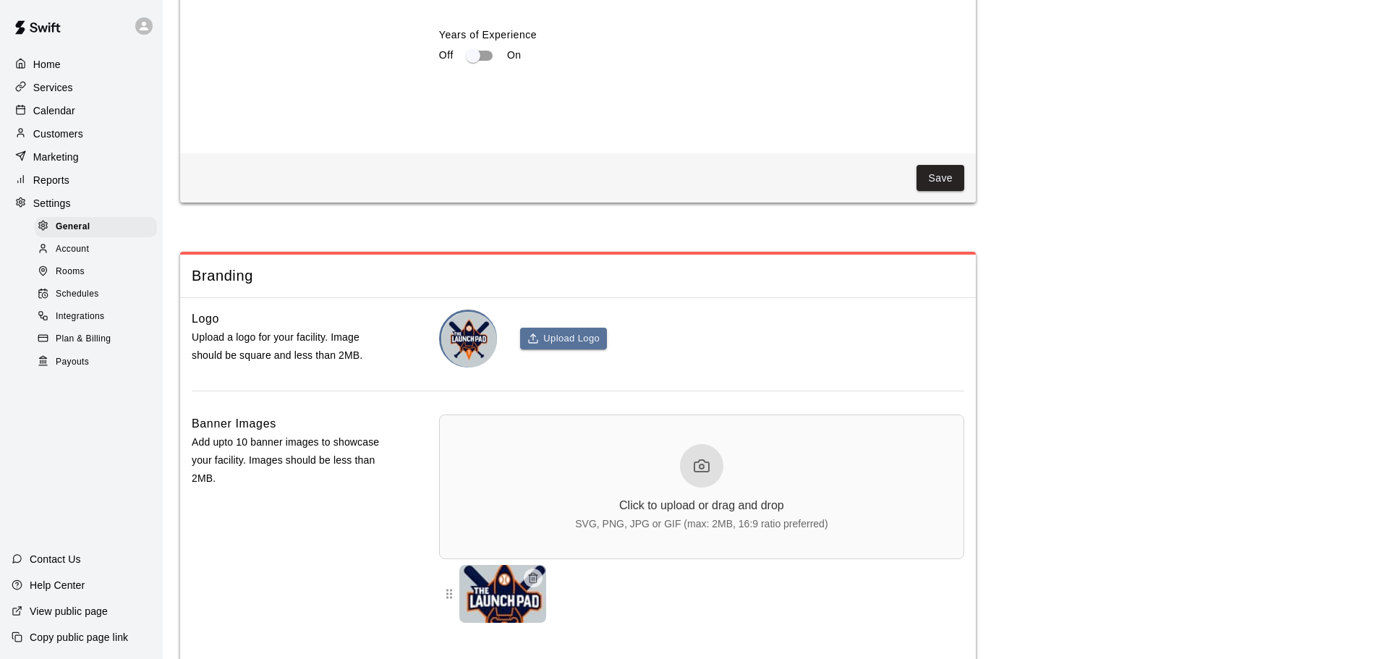
scroll to position [3086, 0]
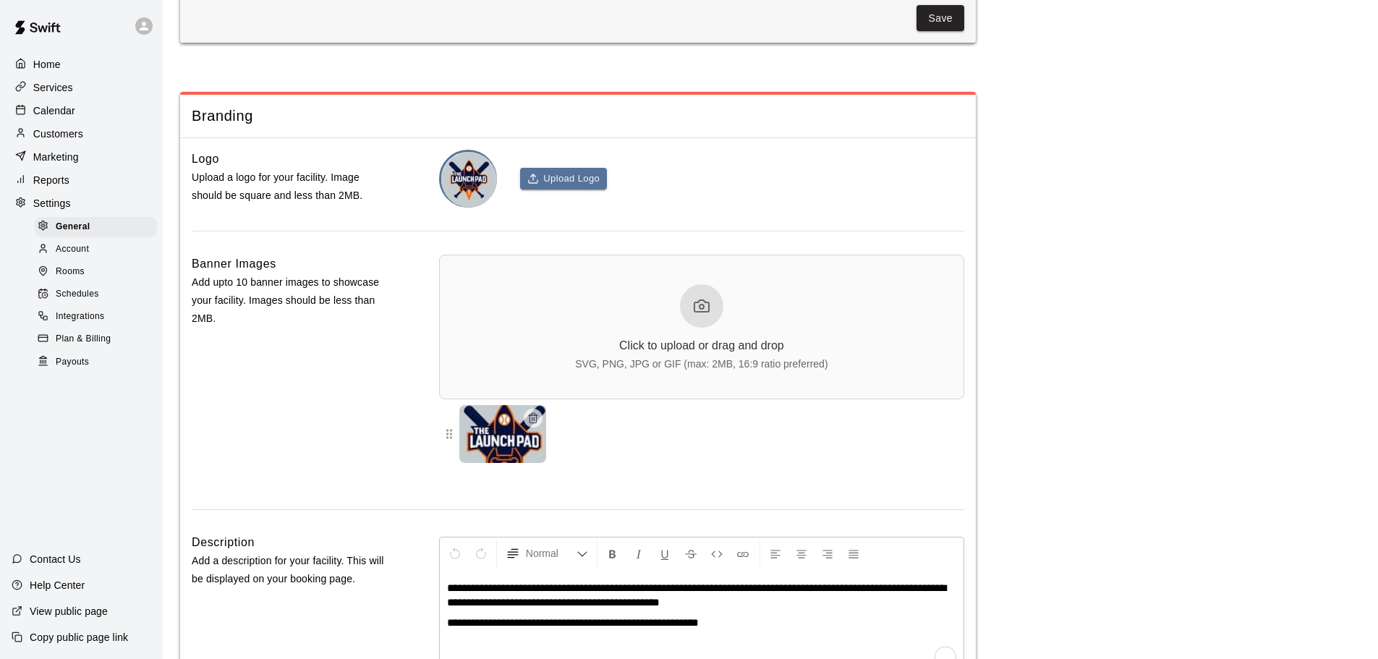
click at [78, 209] on div "Settings" at bounding box center [82, 203] width 140 height 22
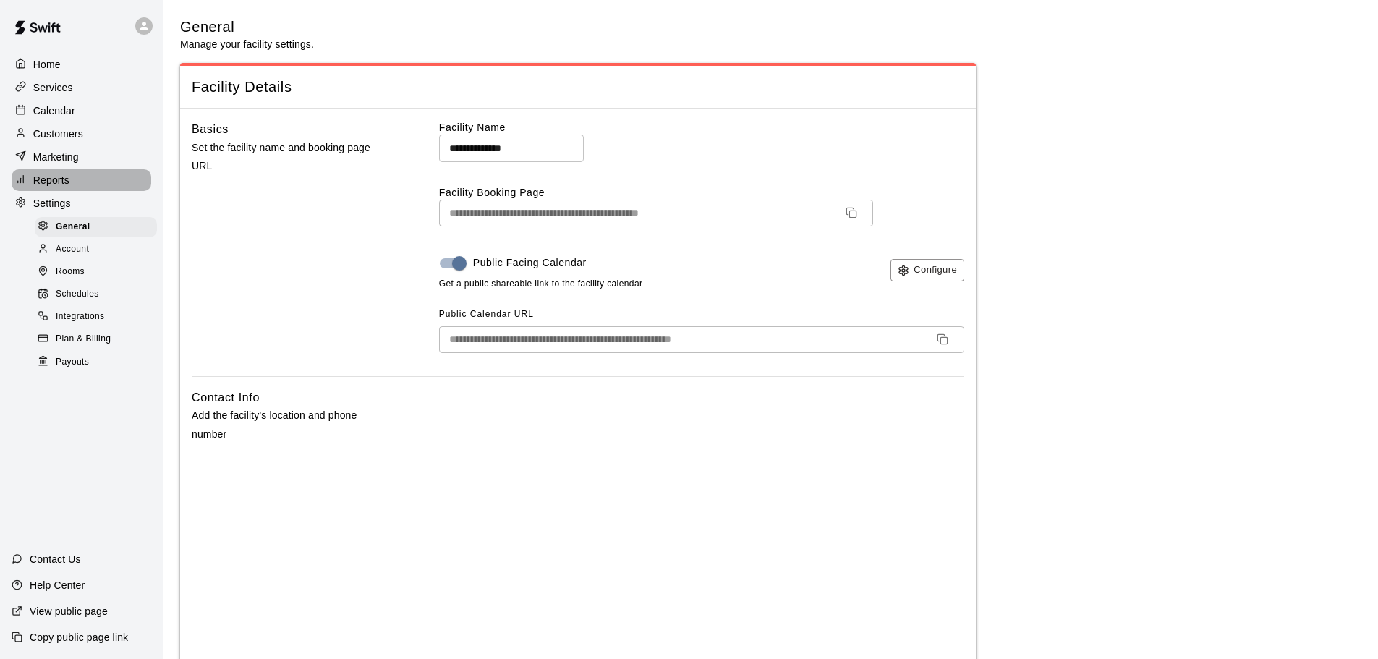
click at [80, 190] on div "Reports" at bounding box center [82, 180] width 140 height 22
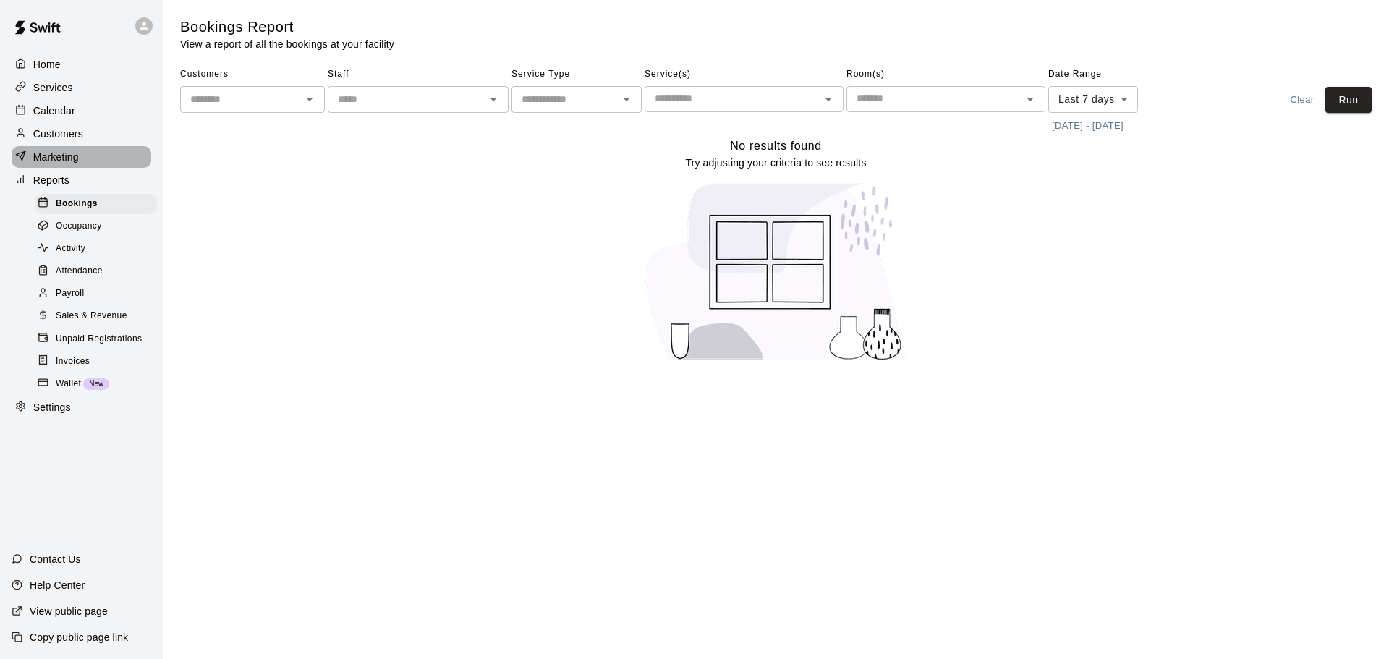
click at [82, 159] on div "Marketing" at bounding box center [82, 157] width 140 height 22
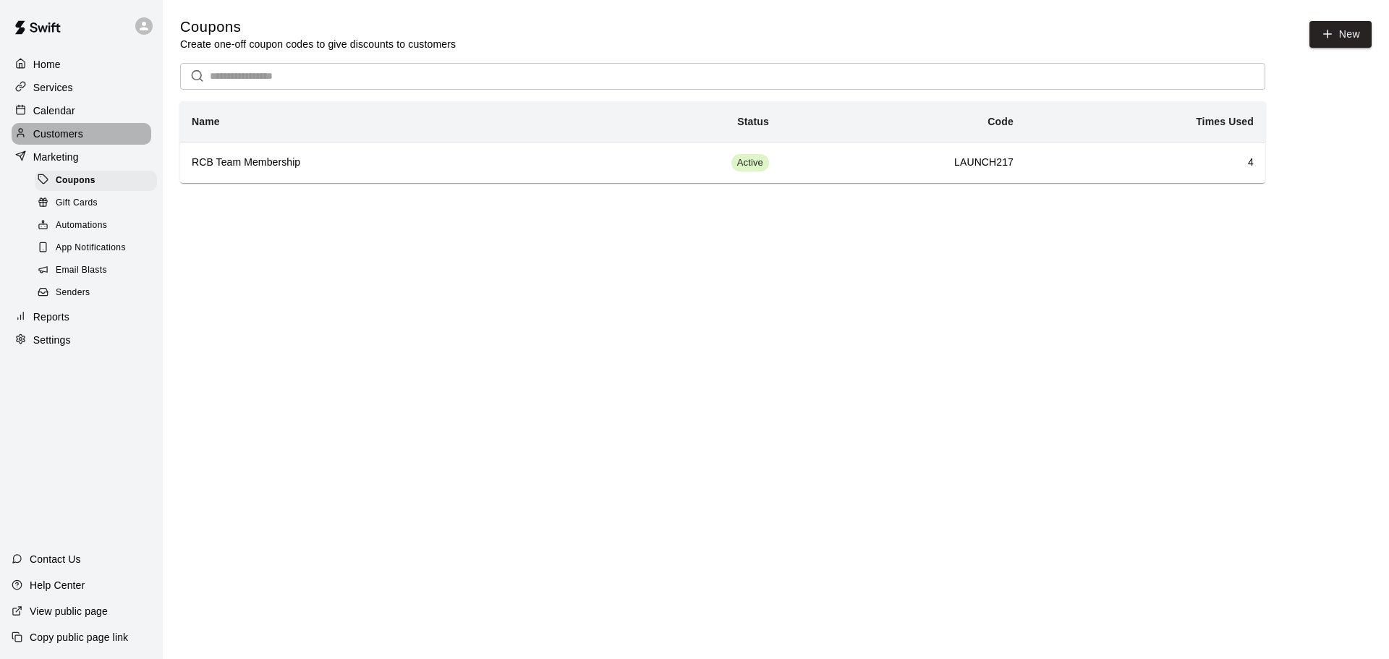
click at [87, 135] on div "Customers" at bounding box center [82, 134] width 140 height 22
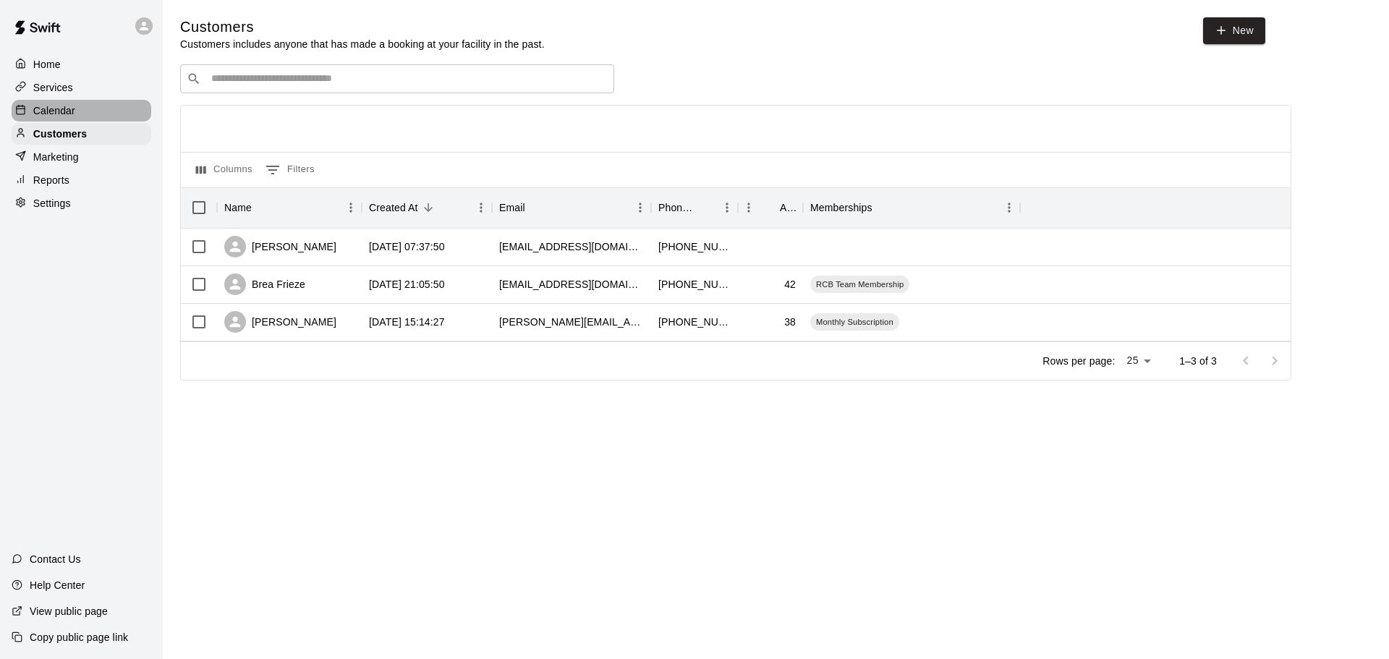
click at [87, 119] on div "Calendar" at bounding box center [82, 111] width 140 height 22
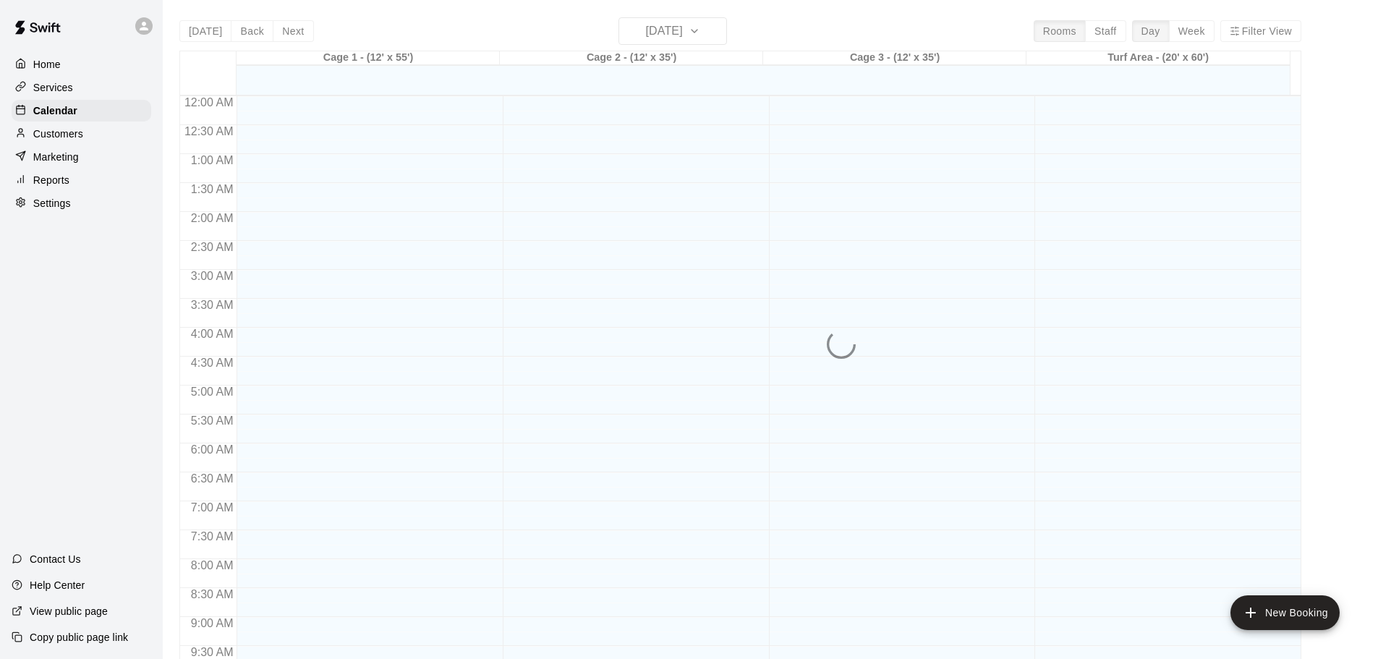
scroll to position [766, 0]
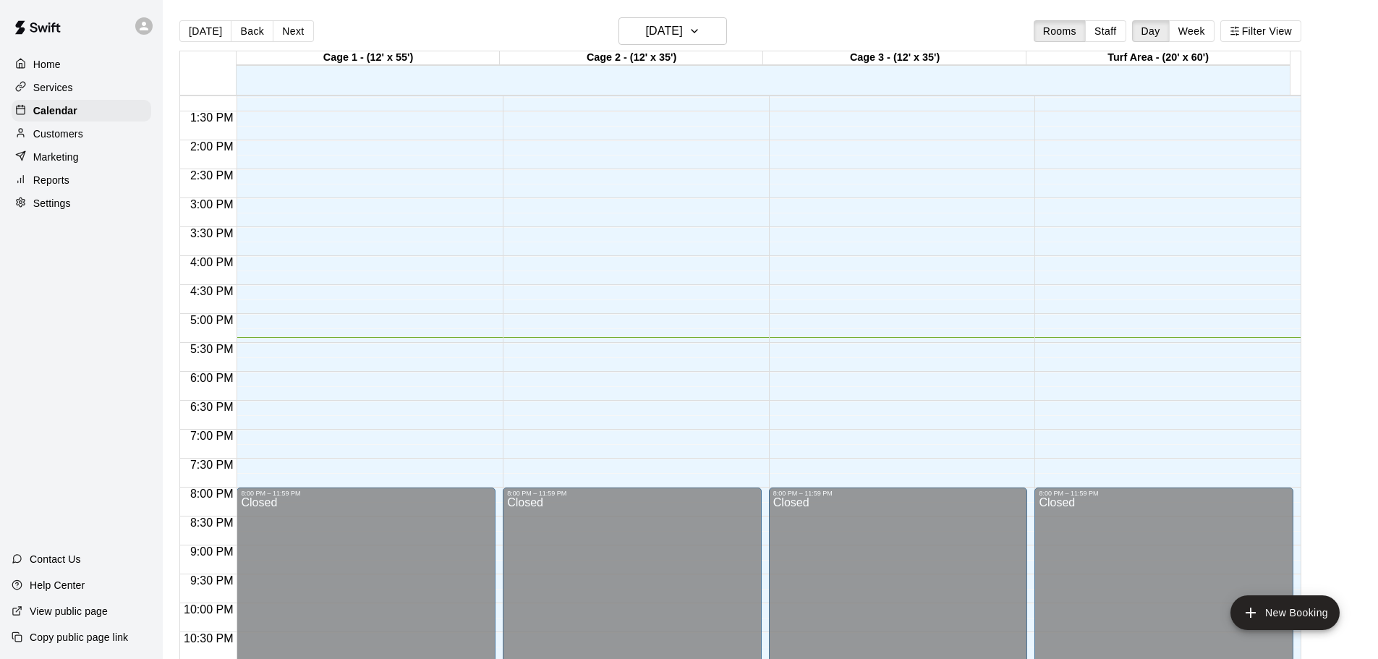
click at [75, 85] on div "Services" at bounding box center [82, 88] width 140 height 22
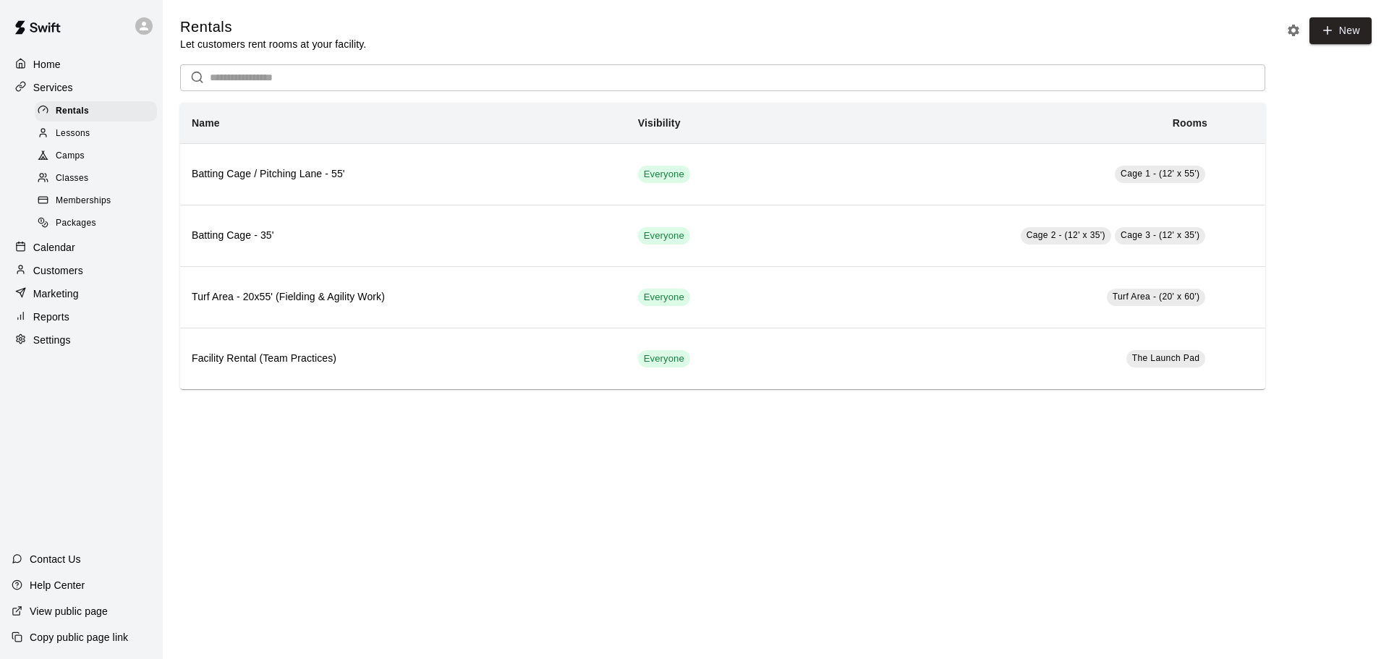
click at [81, 54] on div "Home" at bounding box center [82, 65] width 140 height 22
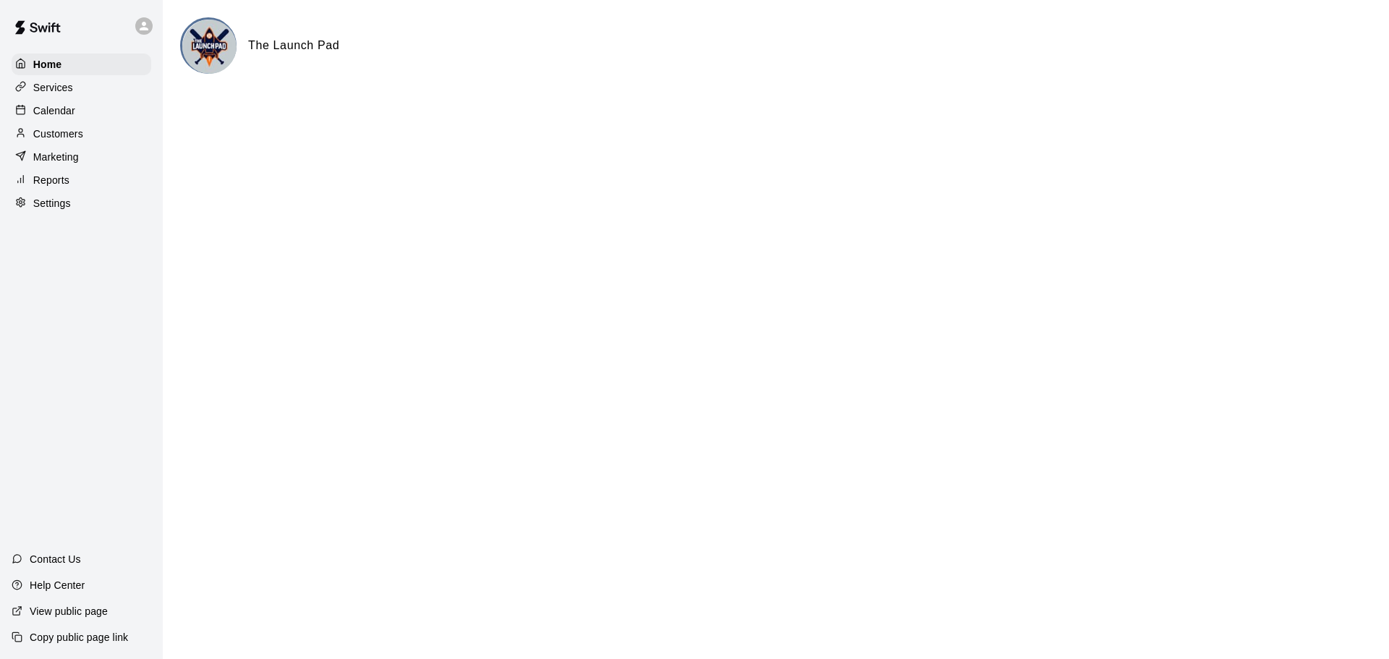
click at [82, 92] on div "Services" at bounding box center [82, 88] width 140 height 22
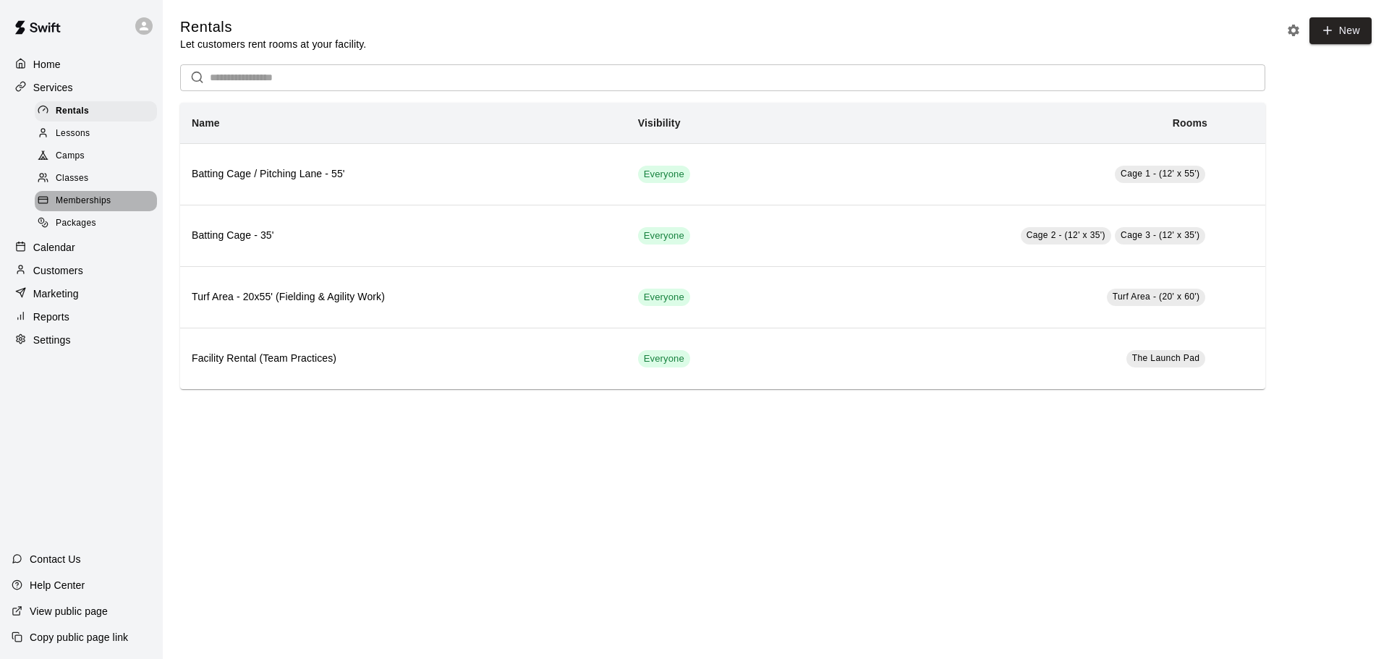
click at [88, 205] on span "Memberships" at bounding box center [83, 201] width 55 height 14
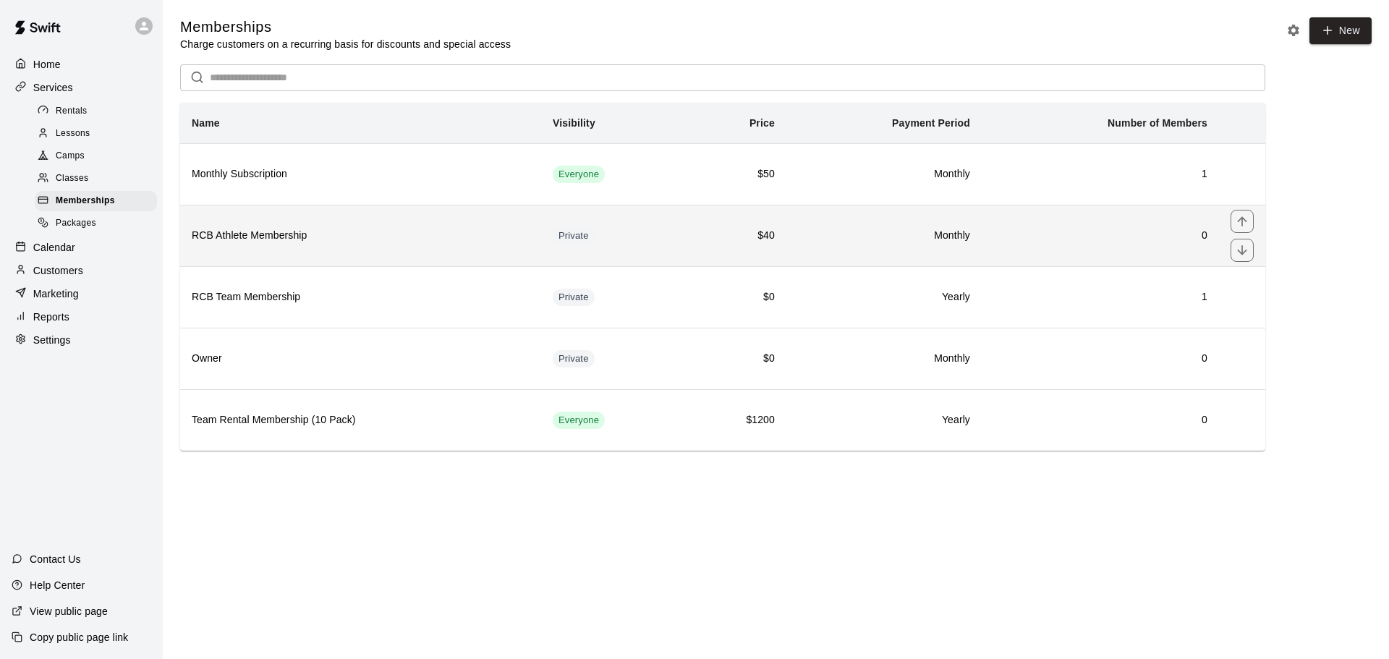
click at [688, 222] on td "$40" at bounding box center [736, 235] width 100 height 61
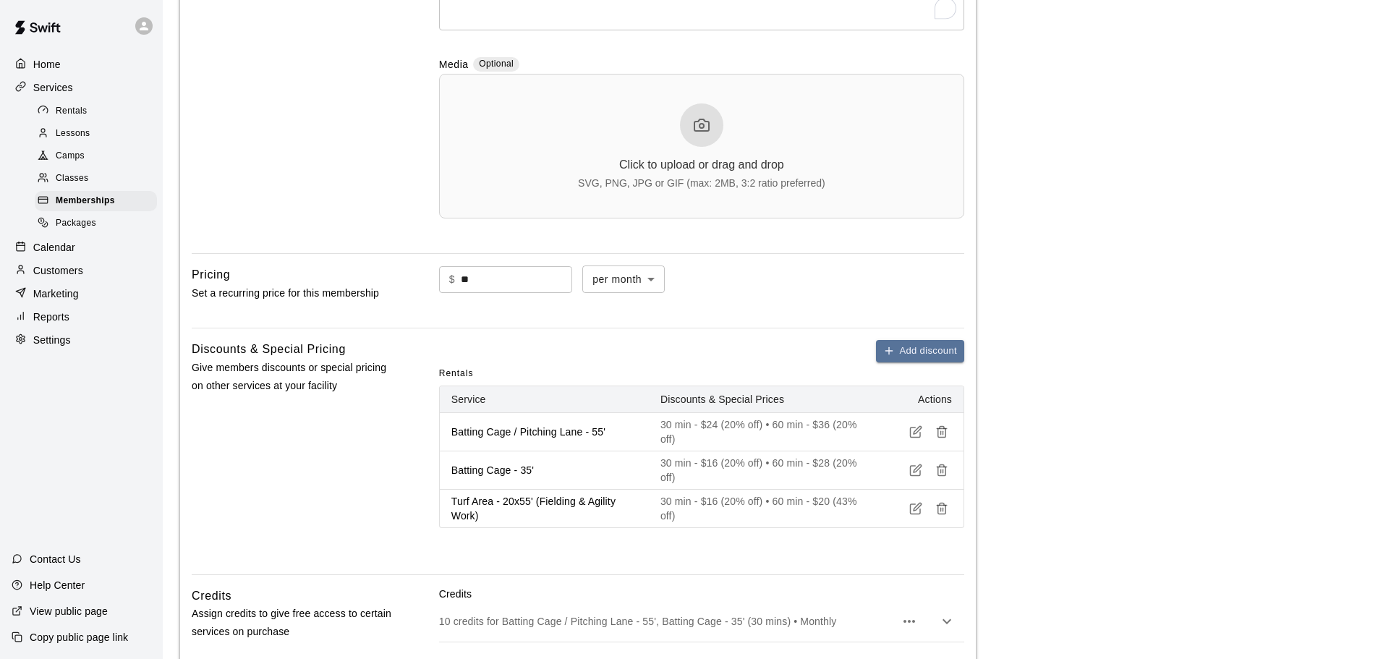
scroll to position [434, 0]
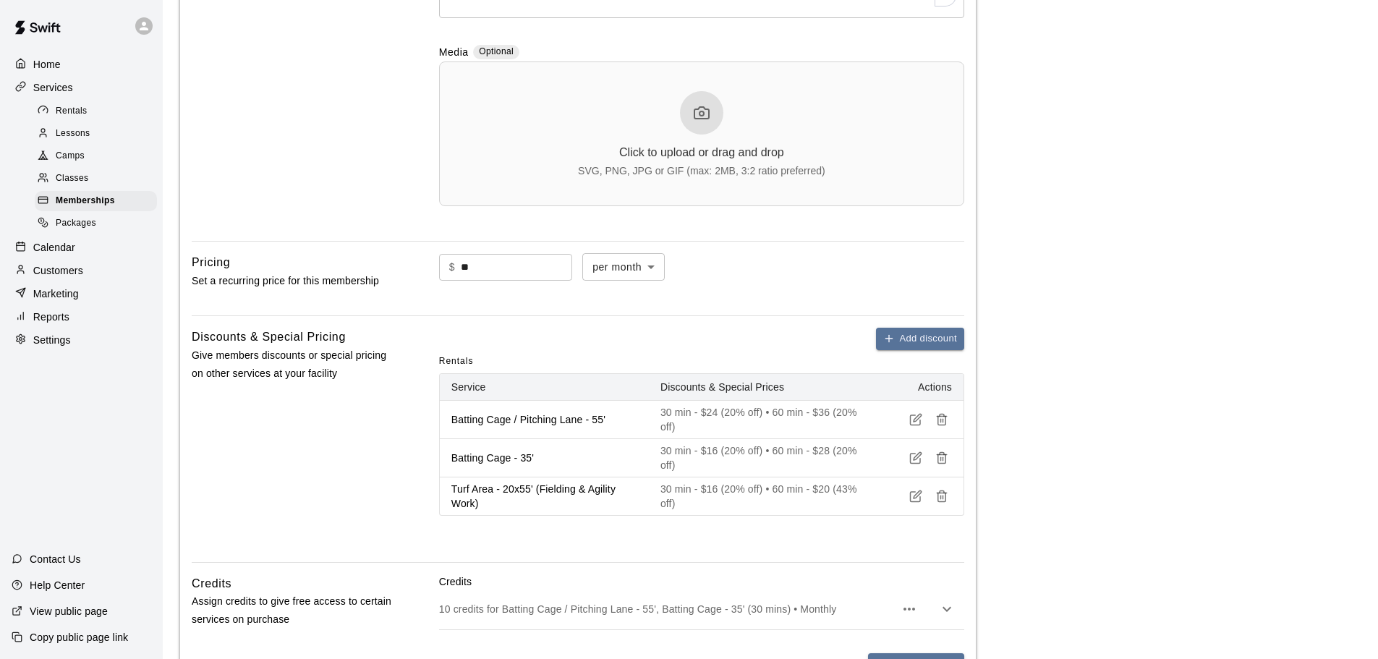
click at [589, 461] on p "Batting Cage - 35'" at bounding box center [544, 458] width 186 height 14
click at [918, 456] on icon "button" at bounding box center [918, 456] width 8 height 8
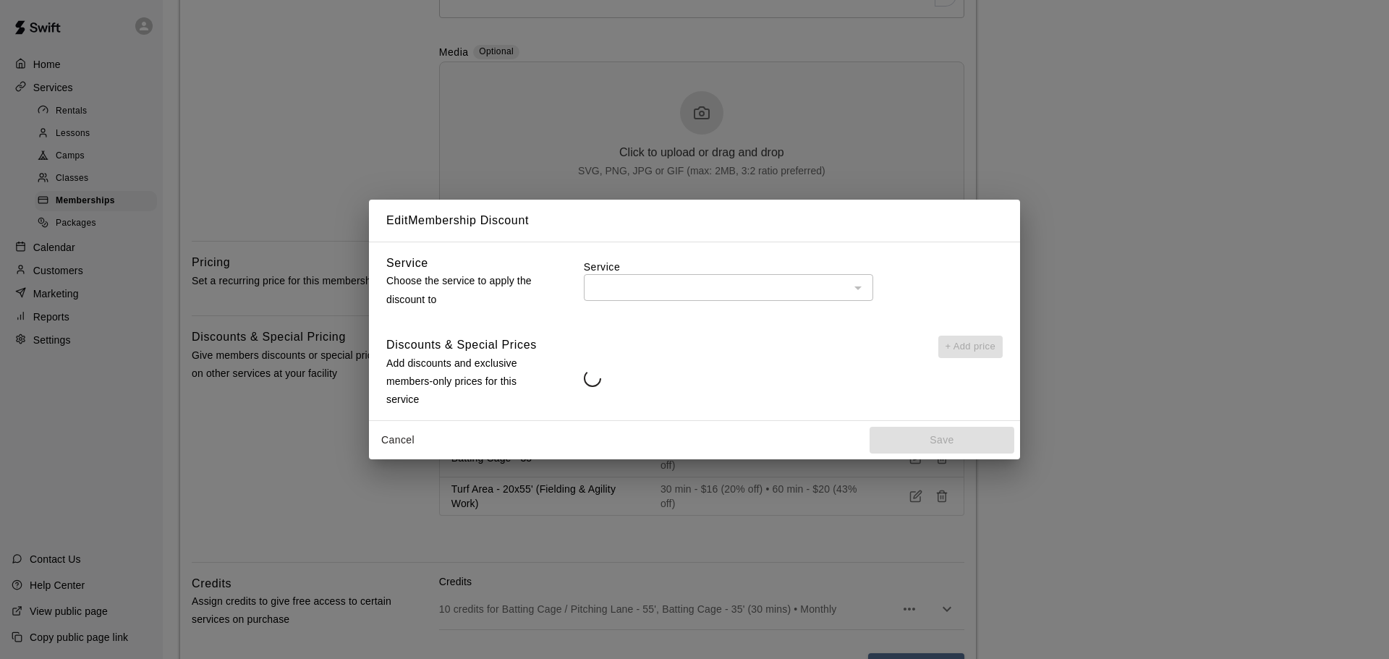
type input "**********"
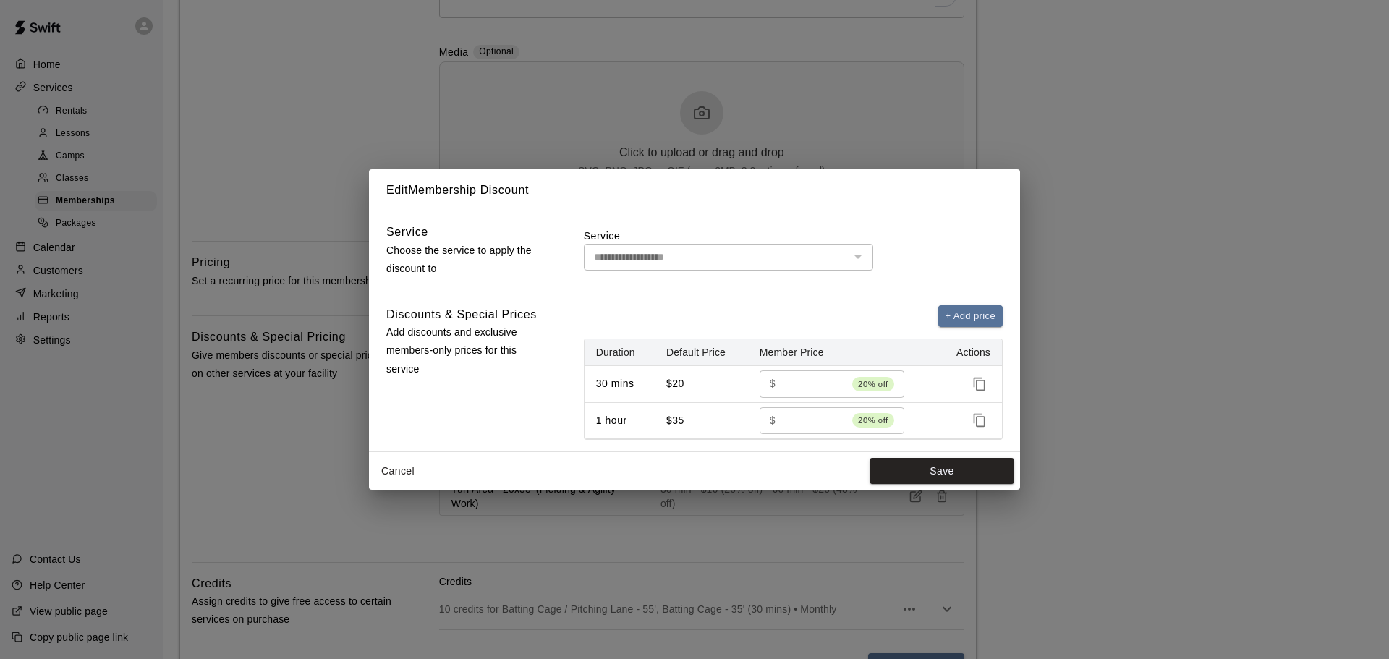
click at [848, 255] on div at bounding box center [857, 257] width 19 height 20
click at [850, 255] on div at bounding box center [857, 257] width 19 height 20
click at [861, 263] on div at bounding box center [857, 257] width 19 height 20
click at [920, 474] on button "Save" at bounding box center [941, 471] width 145 height 27
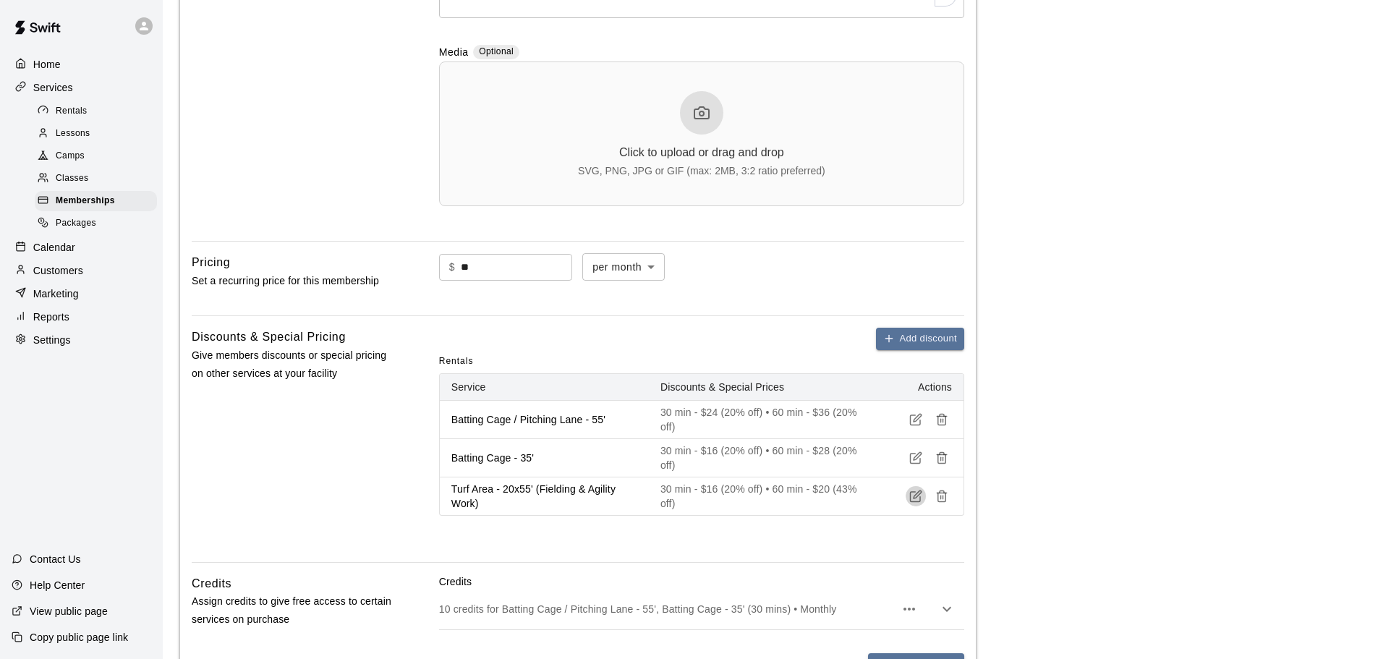
click at [913, 493] on icon "button" at bounding box center [916, 497] width 10 height 10
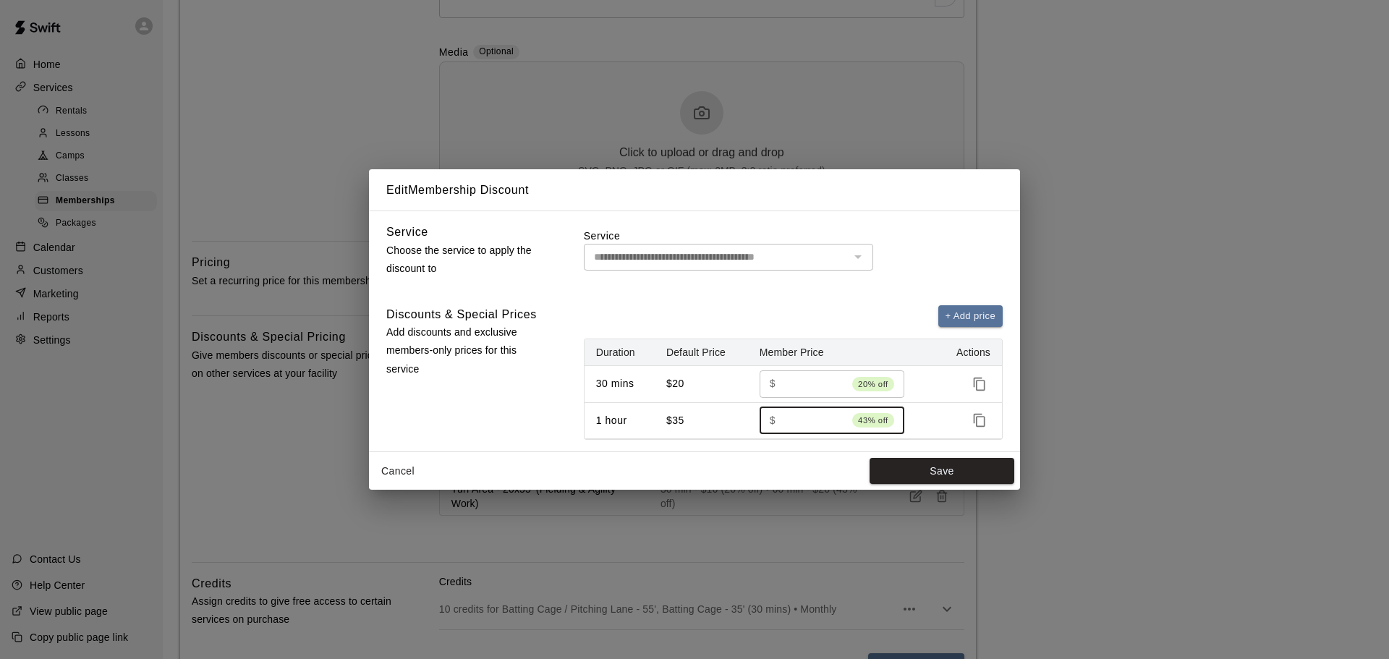
click at [825, 422] on input "**" at bounding box center [813, 420] width 65 height 27
click at [841, 425] on input "**" at bounding box center [813, 420] width 65 height 27
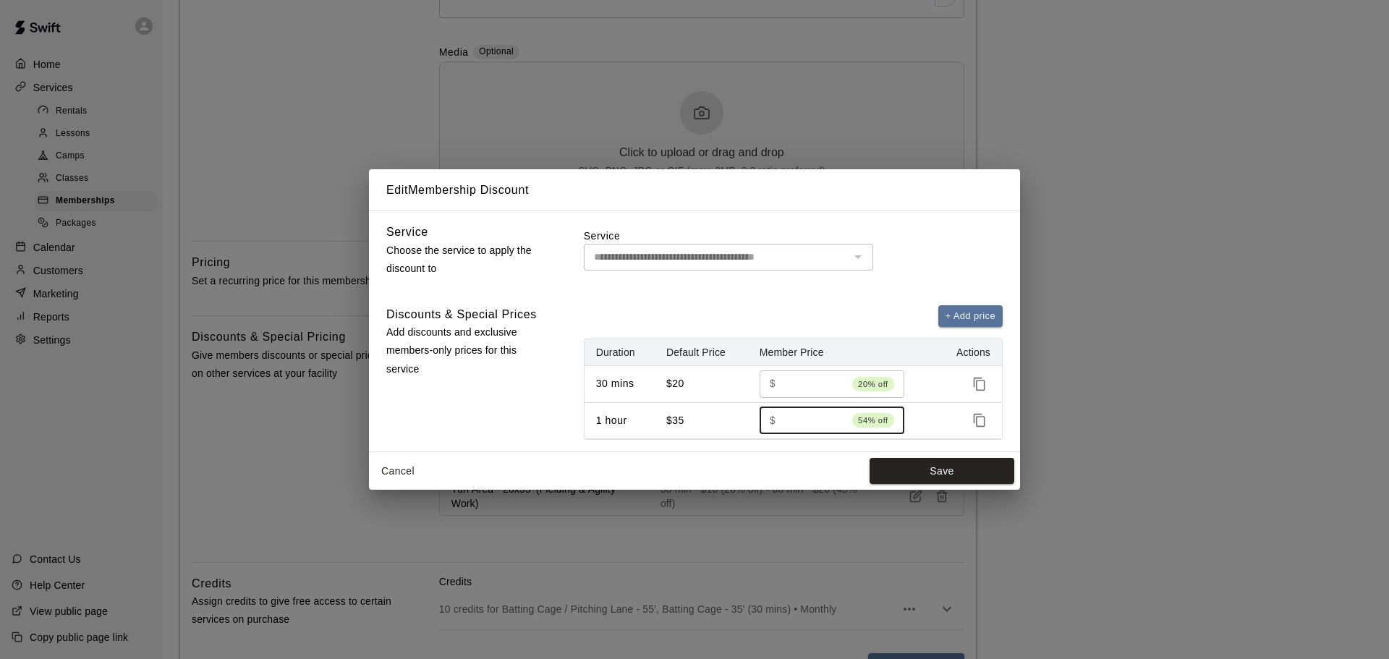
click at [841, 425] on input "**" at bounding box center [813, 420] width 65 height 27
click at [843, 416] on input "**" at bounding box center [813, 420] width 65 height 27
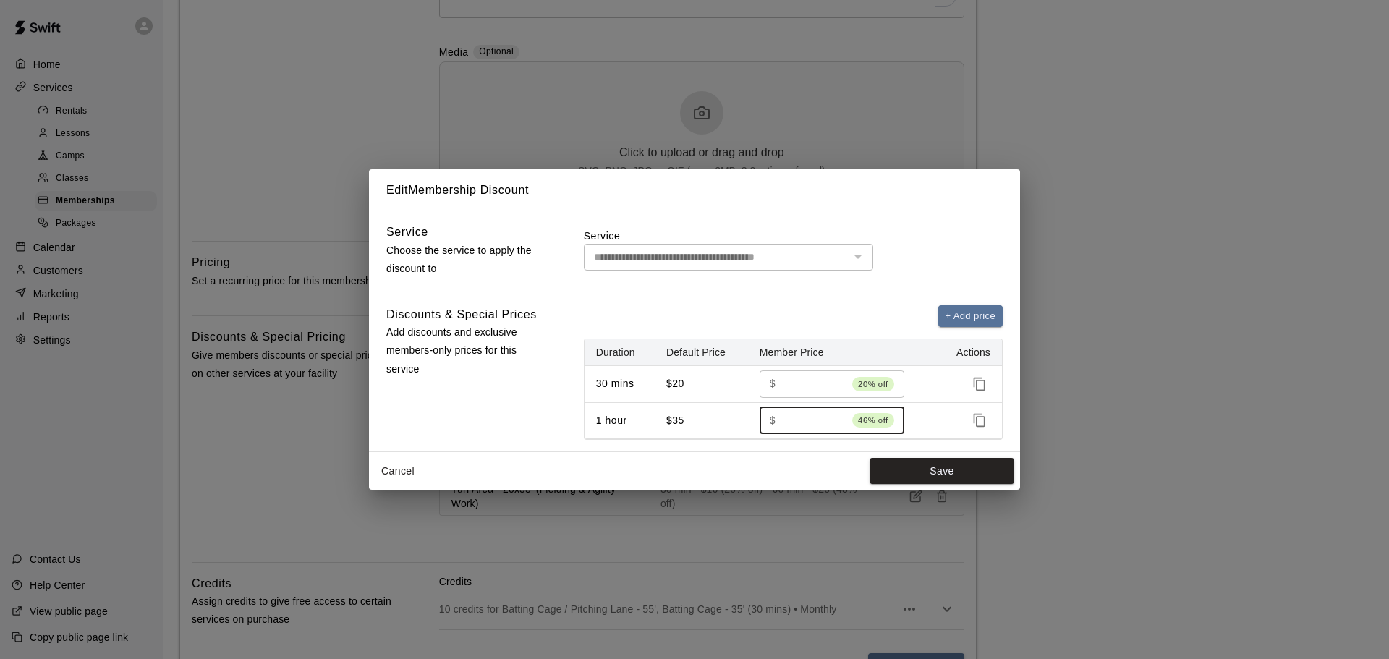
click at [833, 414] on input "**" at bounding box center [813, 420] width 65 height 27
click at [843, 415] on input "**" at bounding box center [813, 420] width 65 height 27
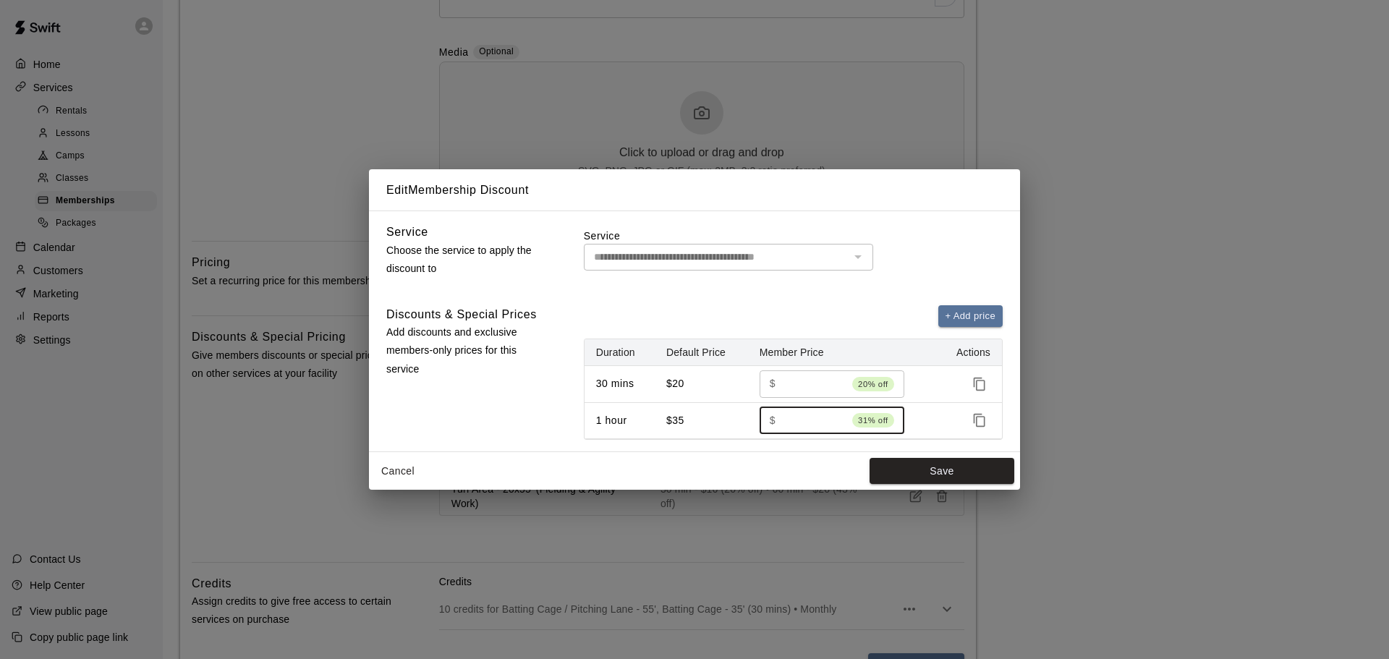
click at [843, 415] on input "**" at bounding box center [813, 420] width 65 height 27
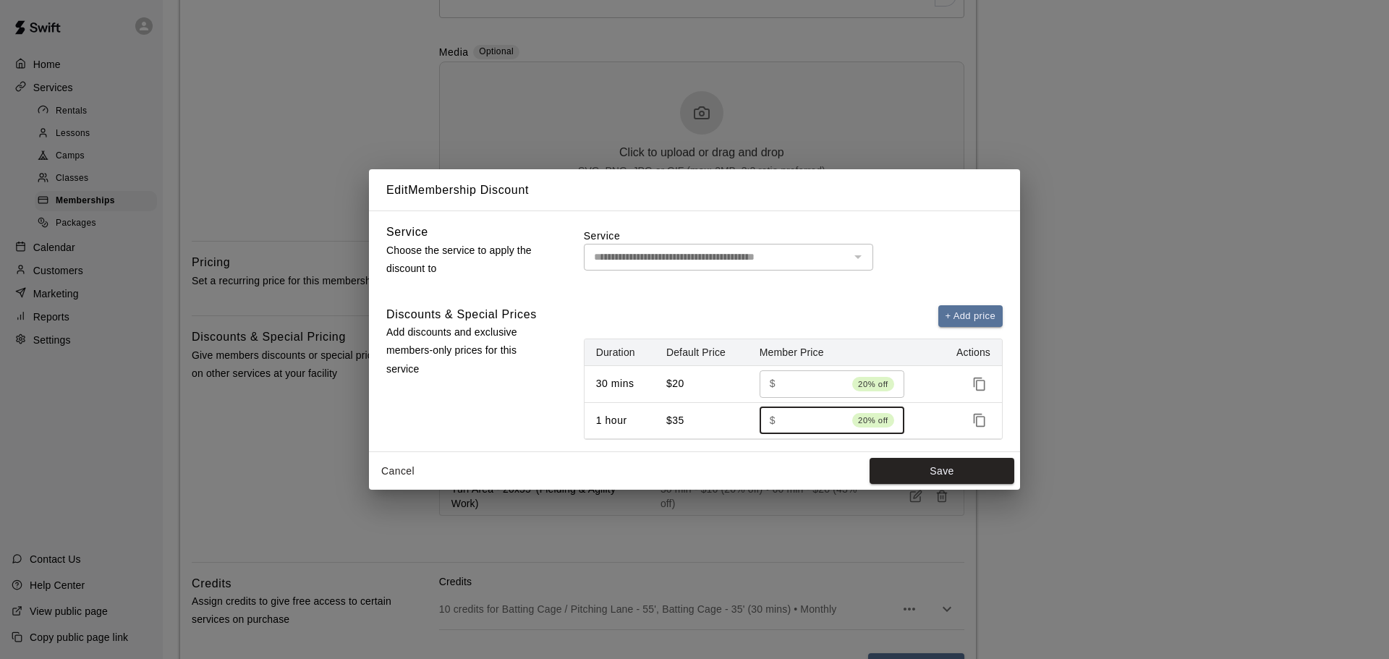
click at [843, 415] on input "**" at bounding box center [813, 420] width 65 height 27
type input "**"
click at [841, 424] on input "**" at bounding box center [813, 420] width 65 height 27
click at [906, 456] on div "Cancel Save" at bounding box center [694, 471] width 651 height 38
click at [906, 467] on button "Save" at bounding box center [941, 471] width 145 height 27
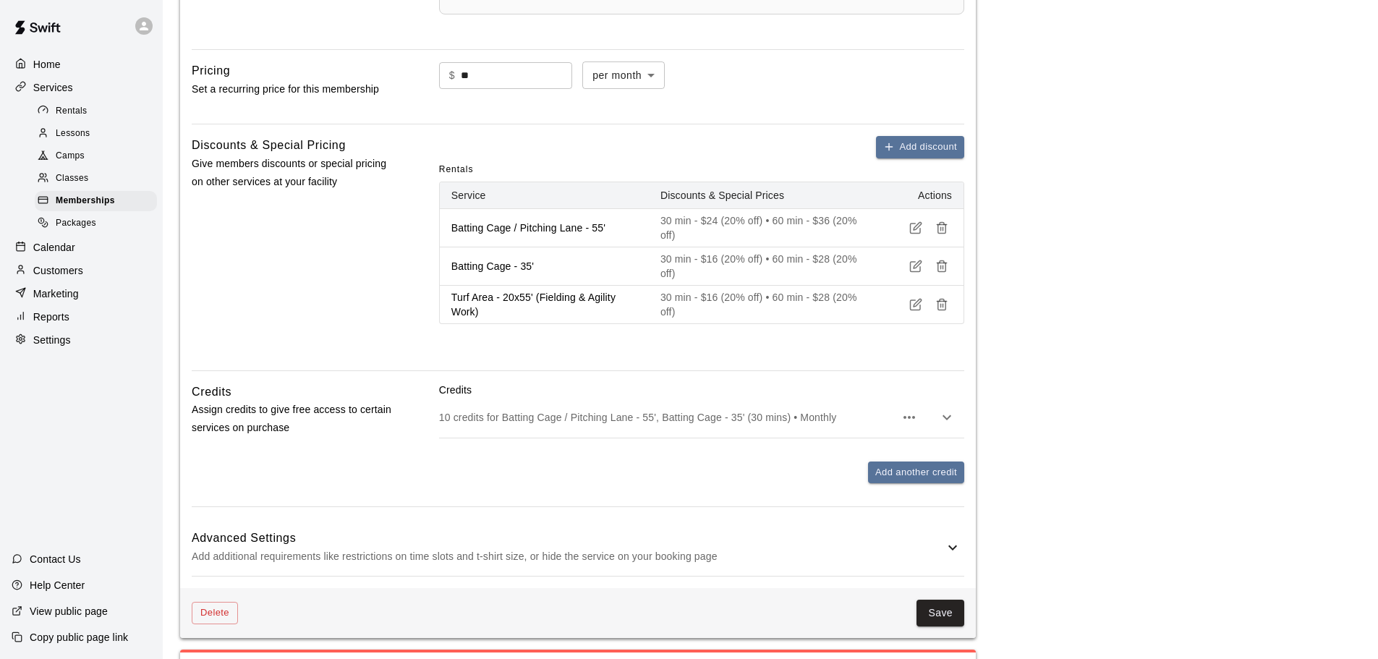
scroll to position [651, 0]
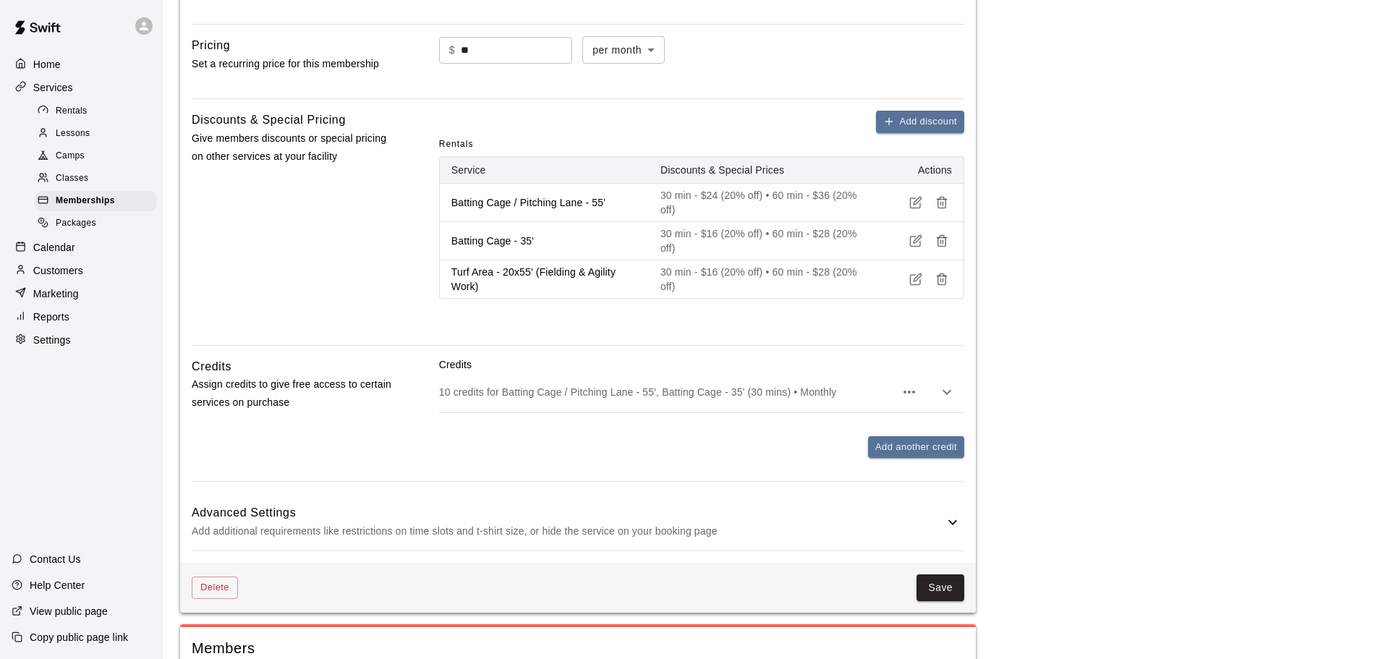
click at [903, 399] on icon "button" at bounding box center [909, 391] width 17 height 17
click at [744, 393] on div at bounding box center [694, 329] width 1389 height 659
click at [940, 399] on icon "button" at bounding box center [946, 391] width 17 height 17
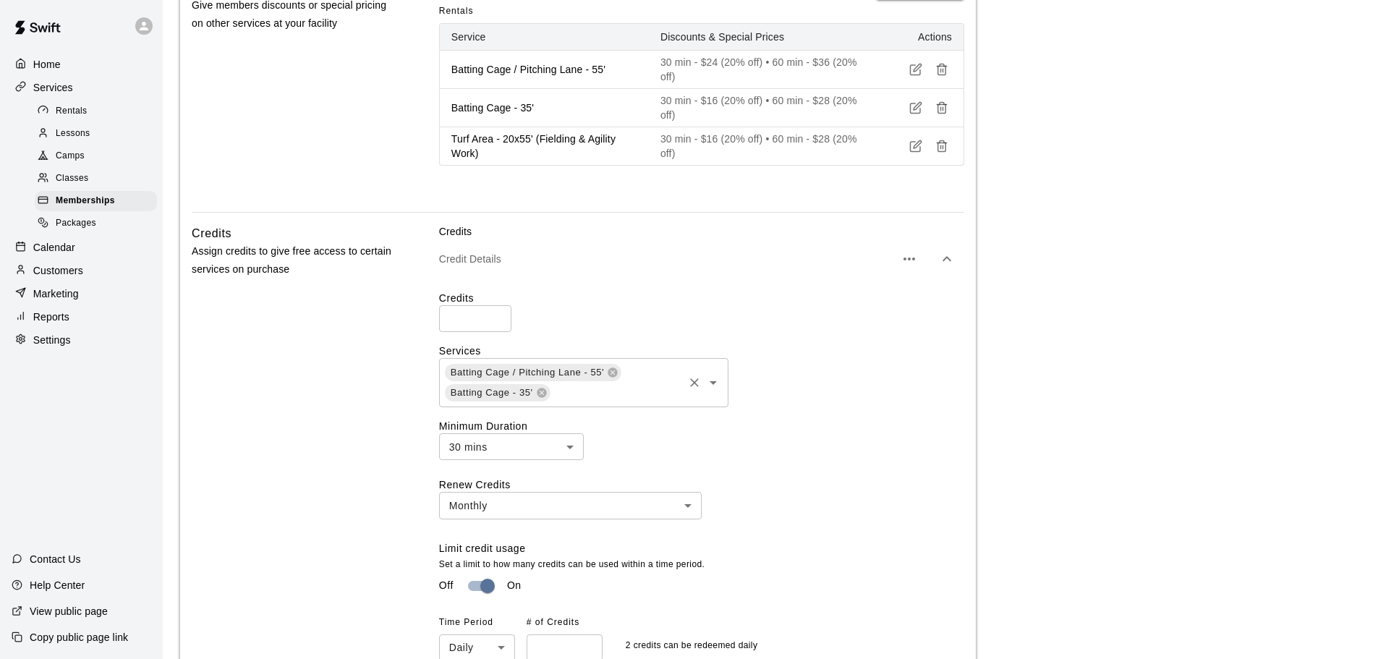
scroll to position [796, 0]
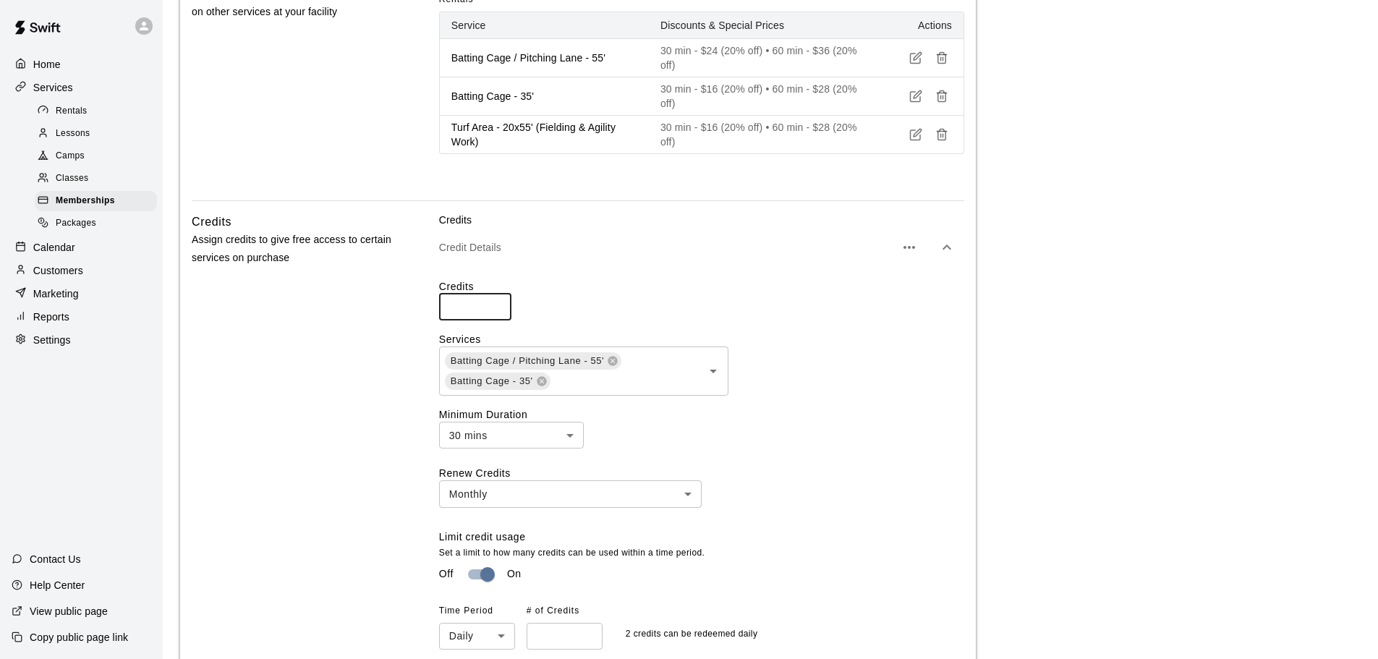
drag, startPoint x: 464, startPoint y: 306, endPoint x: 444, endPoint y: 308, distance: 19.6
click at [444, 308] on input "**" at bounding box center [475, 307] width 72 height 27
type input "*"
click at [814, 340] on label "Services" at bounding box center [701, 339] width 525 height 14
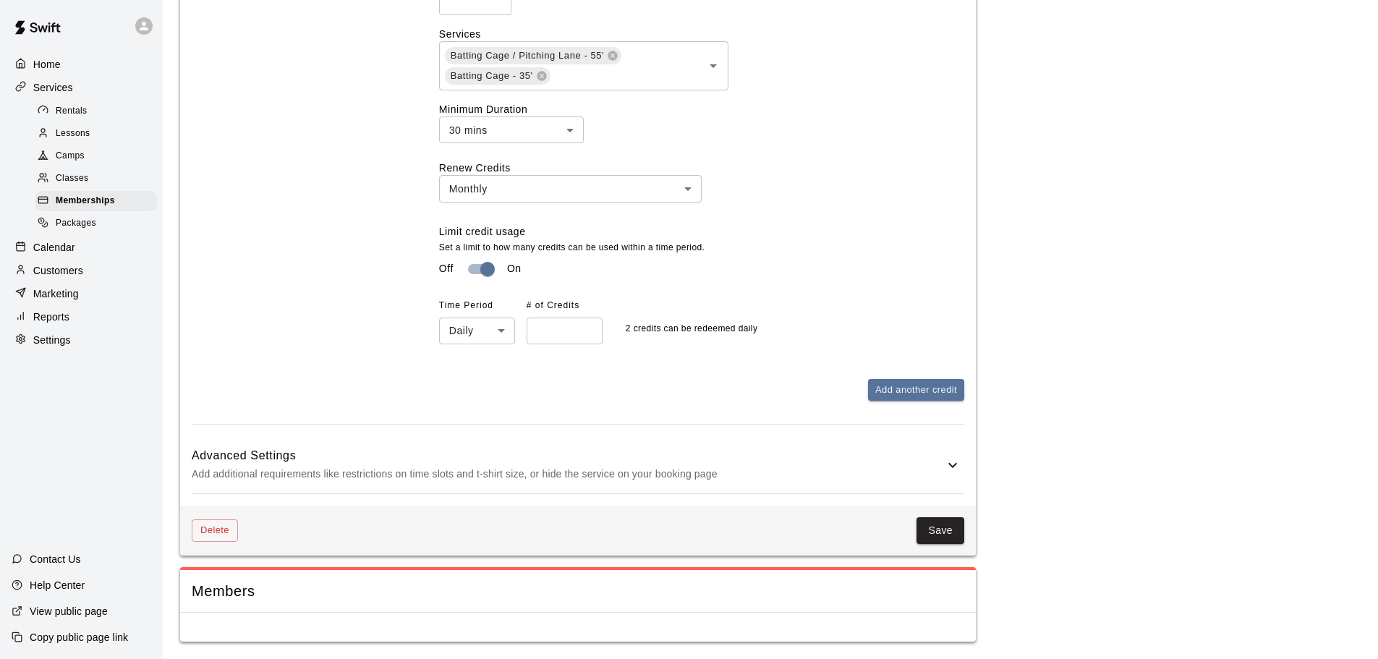
scroll to position [1105, 0]
click at [934, 522] on button "Save" at bounding box center [940, 530] width 48 height 27
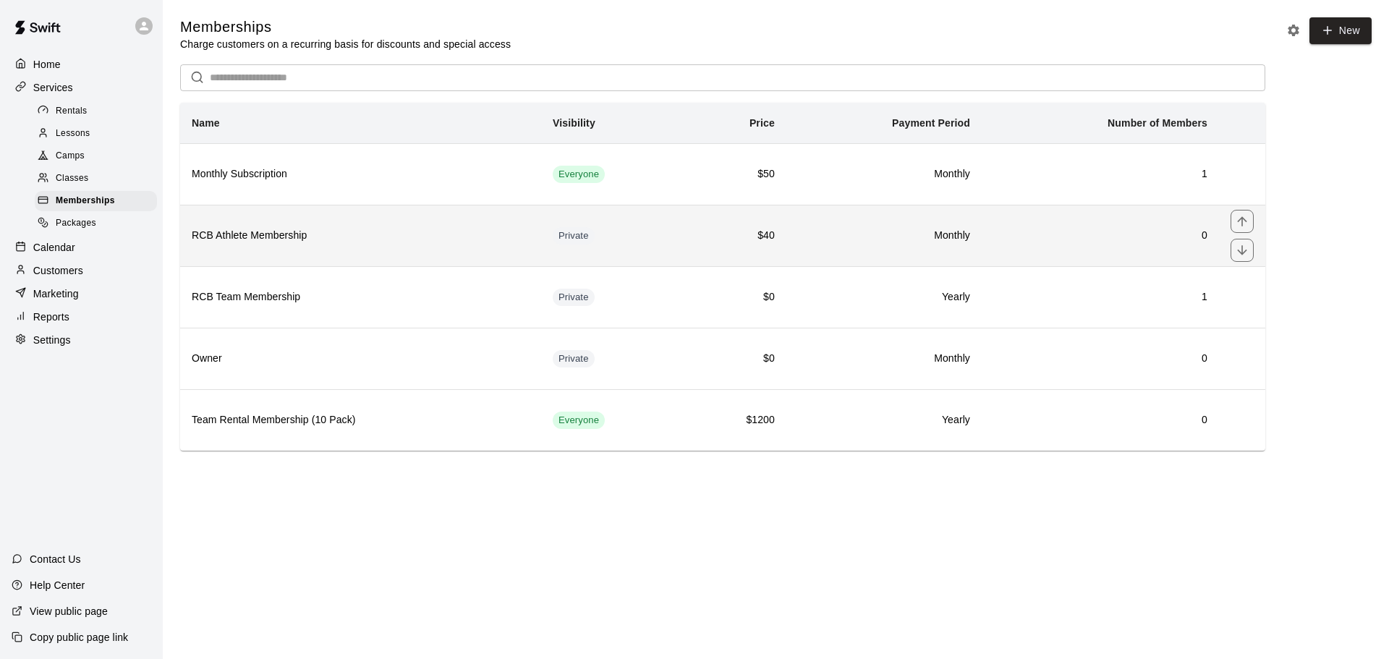
click at [792, 243] on td "Monthly" at bounding box center [883, 235] width 195 height 61
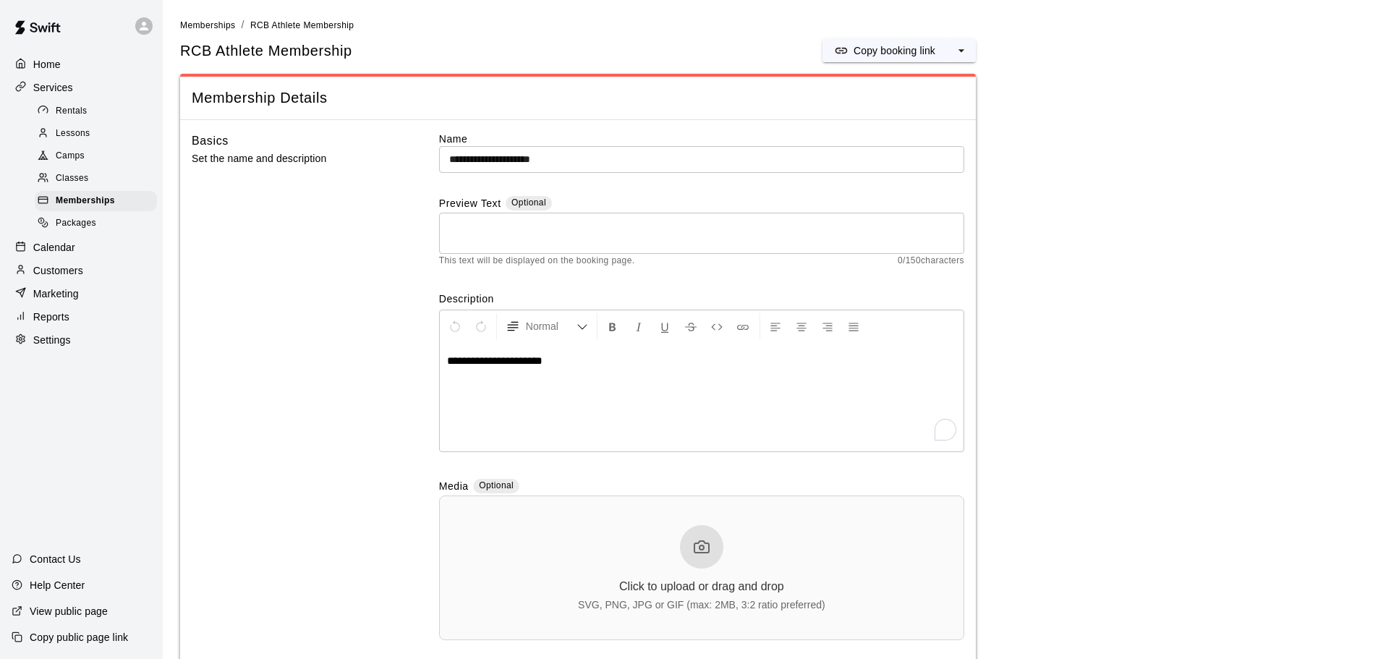
click at [85, 208] on span "Memberships" at bounding box center [85, 201] width 59 height 14
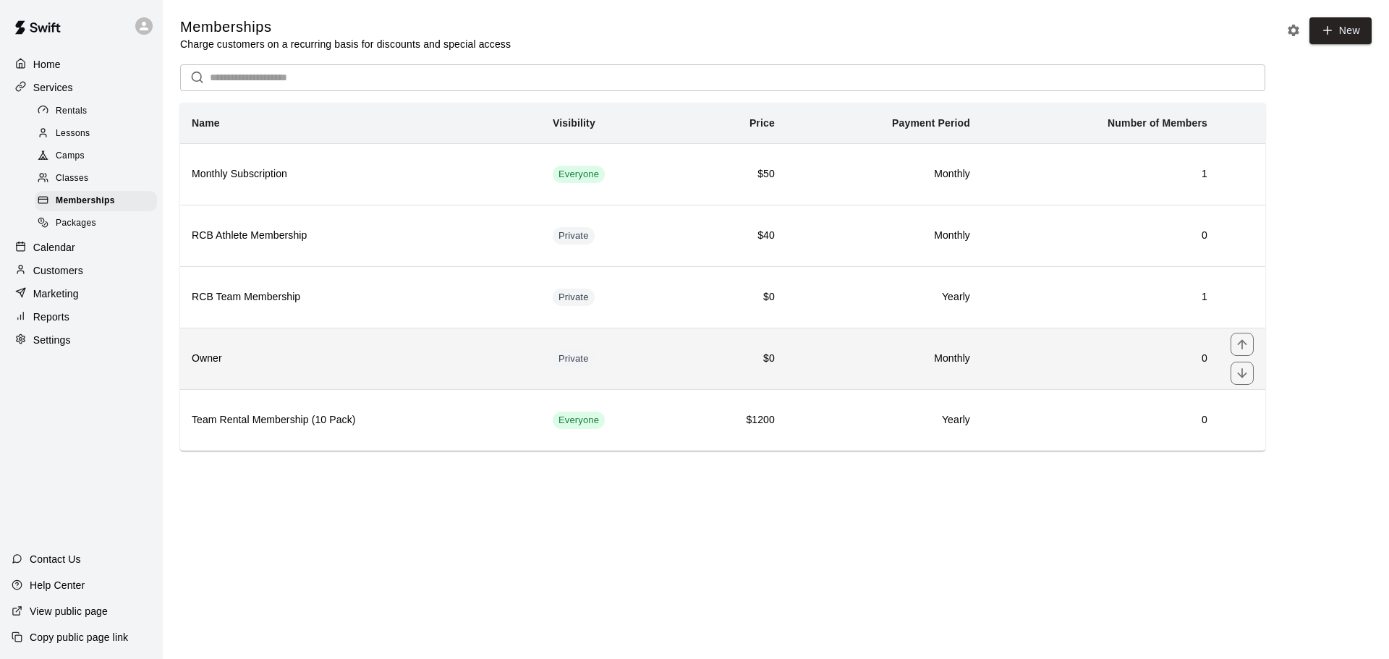
click at [717, 371] on td "$0" at bounding box center [736, 358] width 100 height 61
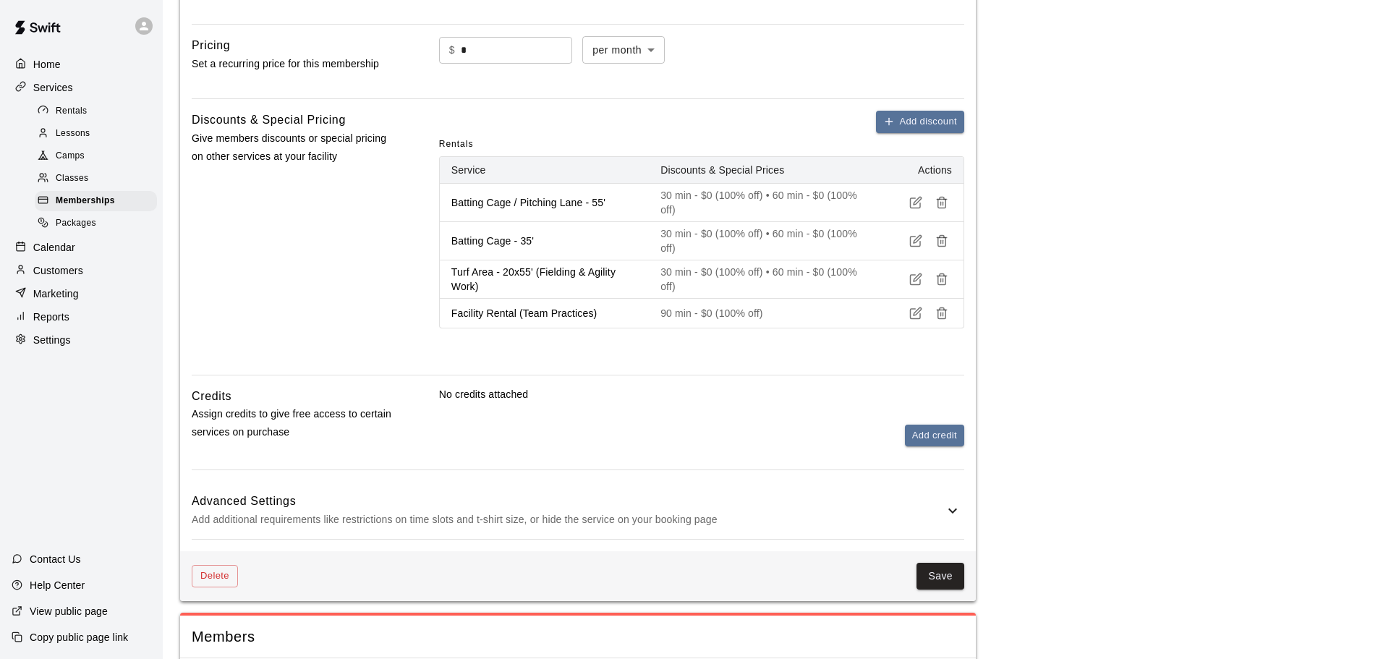
scroll to position [698, 0]
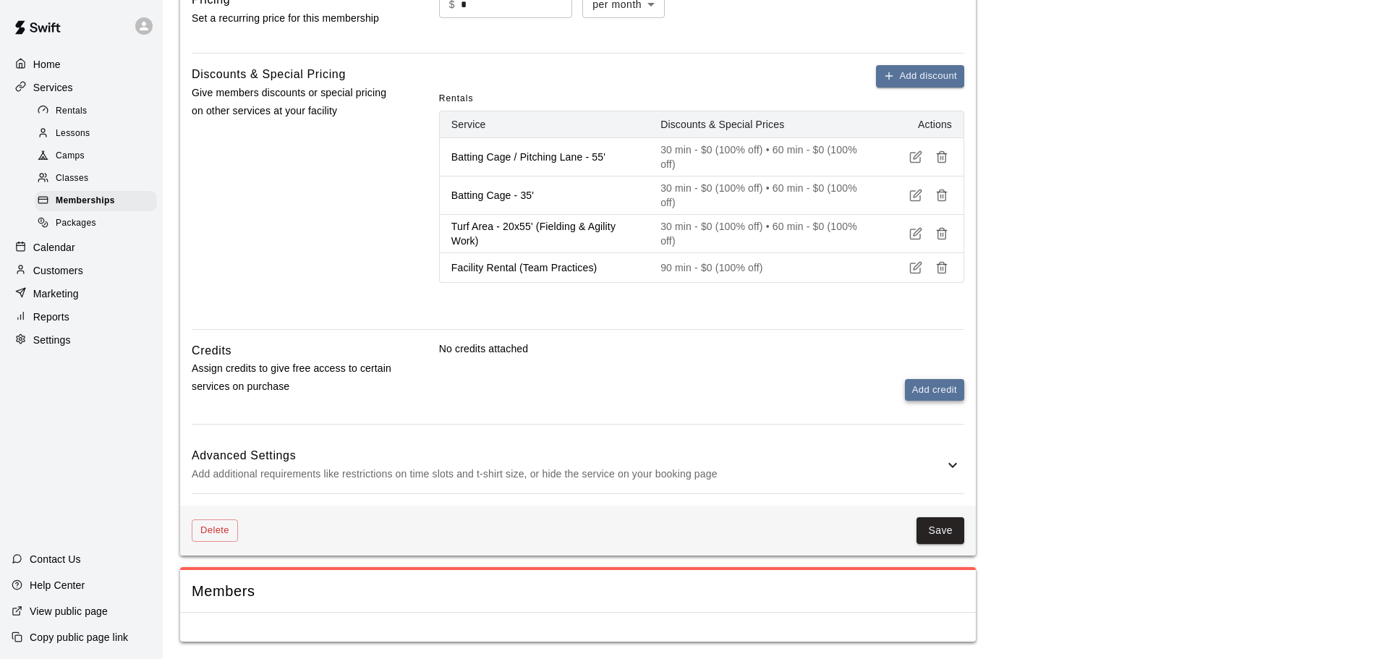
click at [929, 395] on button "Add credit" at bounding box center [934, 390] width 59 height 22
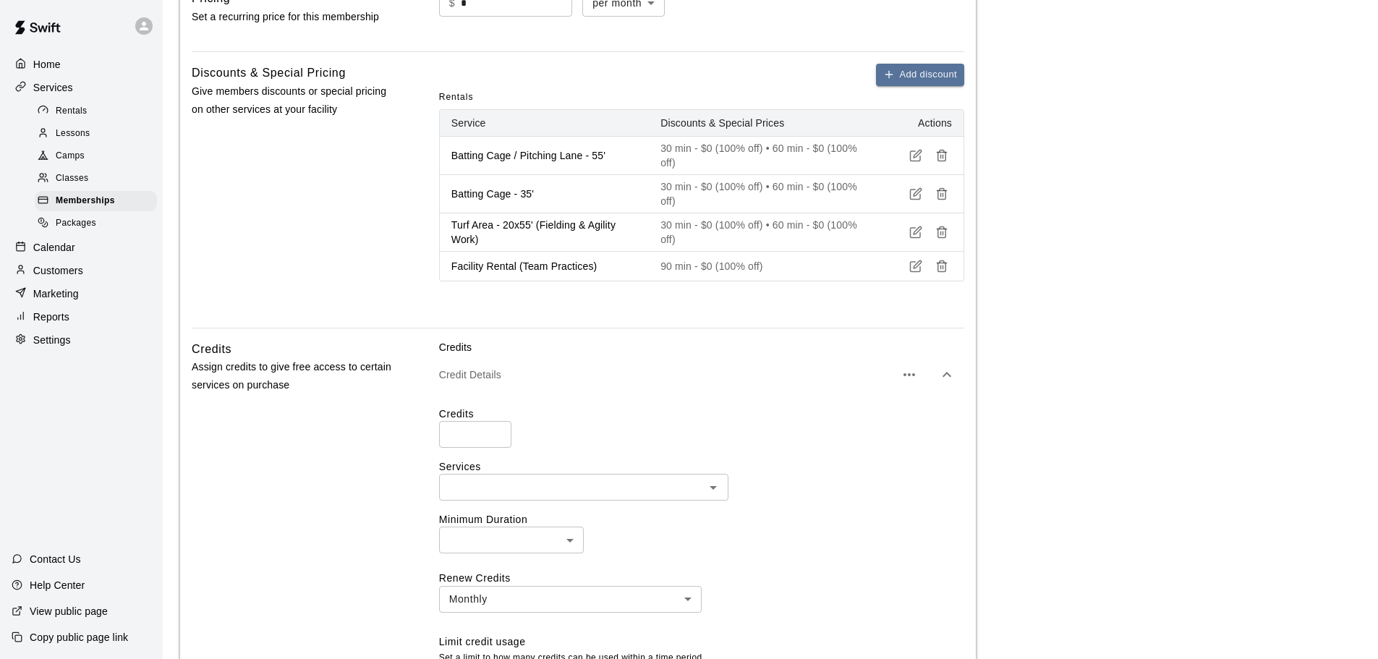
scroll to position [915, 0]
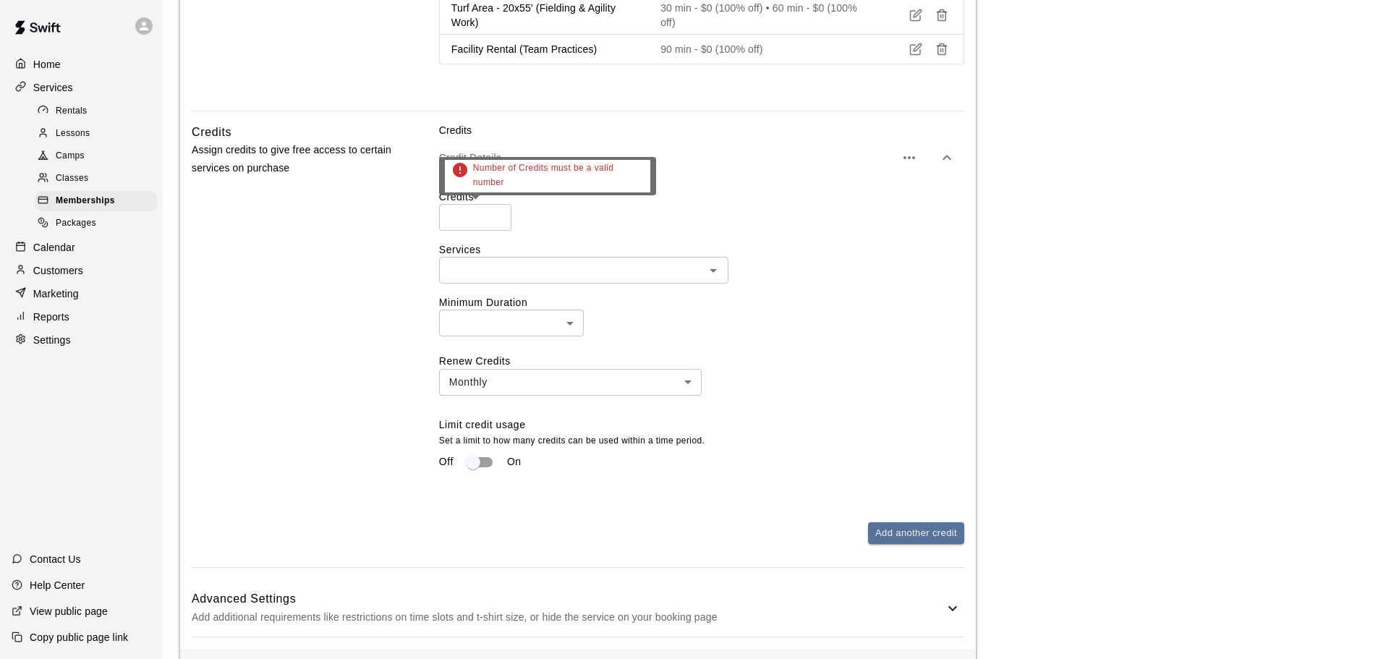
click at [485, 219] on input "number" at bounding box center [475, 217] width 72 height 27
click at [616, 232] on div "Credits ​ Services ​ Minimum Duration ​ ​ Renew Credits Monthly ******* ​ Limit…" at bounding box center [701, 339] width 525 height 298
click at [495, 208] on input "number" at bounding box center [475, 217] width 72 height 27
click at [605, 204] on label "Credits" at bounding box center [701, 197] width 525 height 14
click at [472, 222] on input "number" at bounding box center [475, 217] width 72 height 27
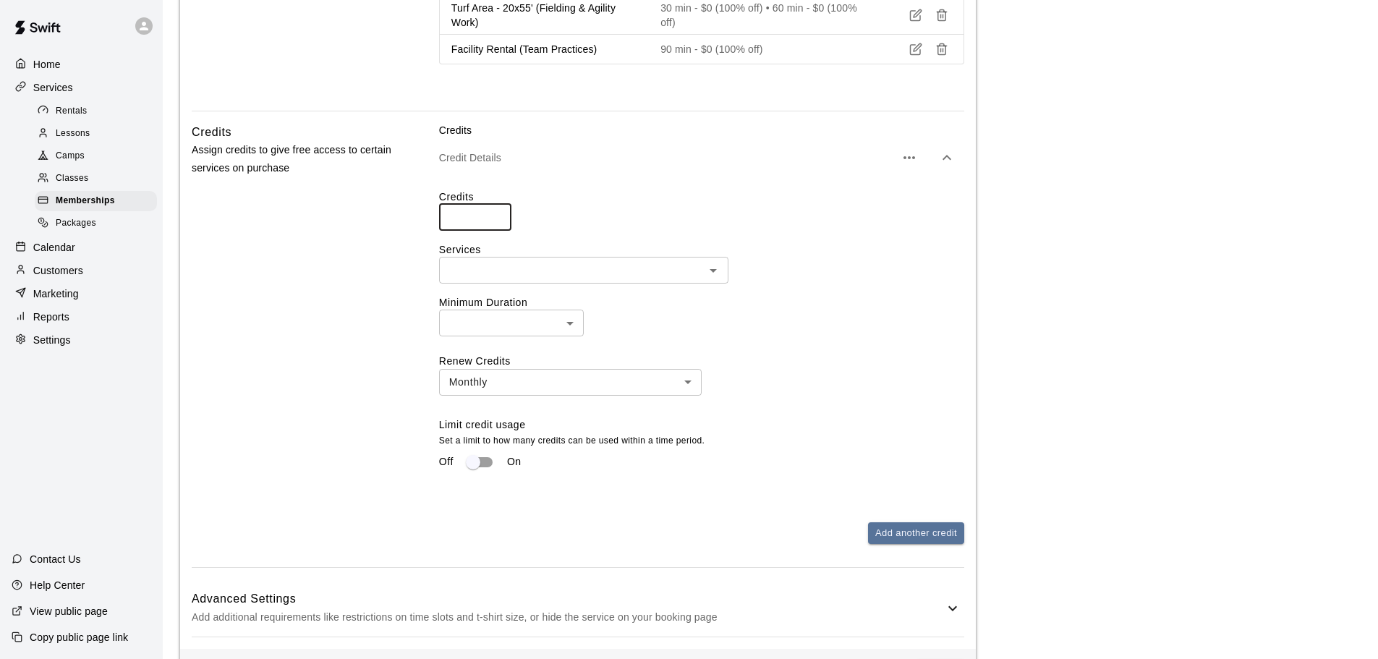
click at [626, 263] on div "​" at bounding box center [583, 270] width 289 height 27
type input "***"
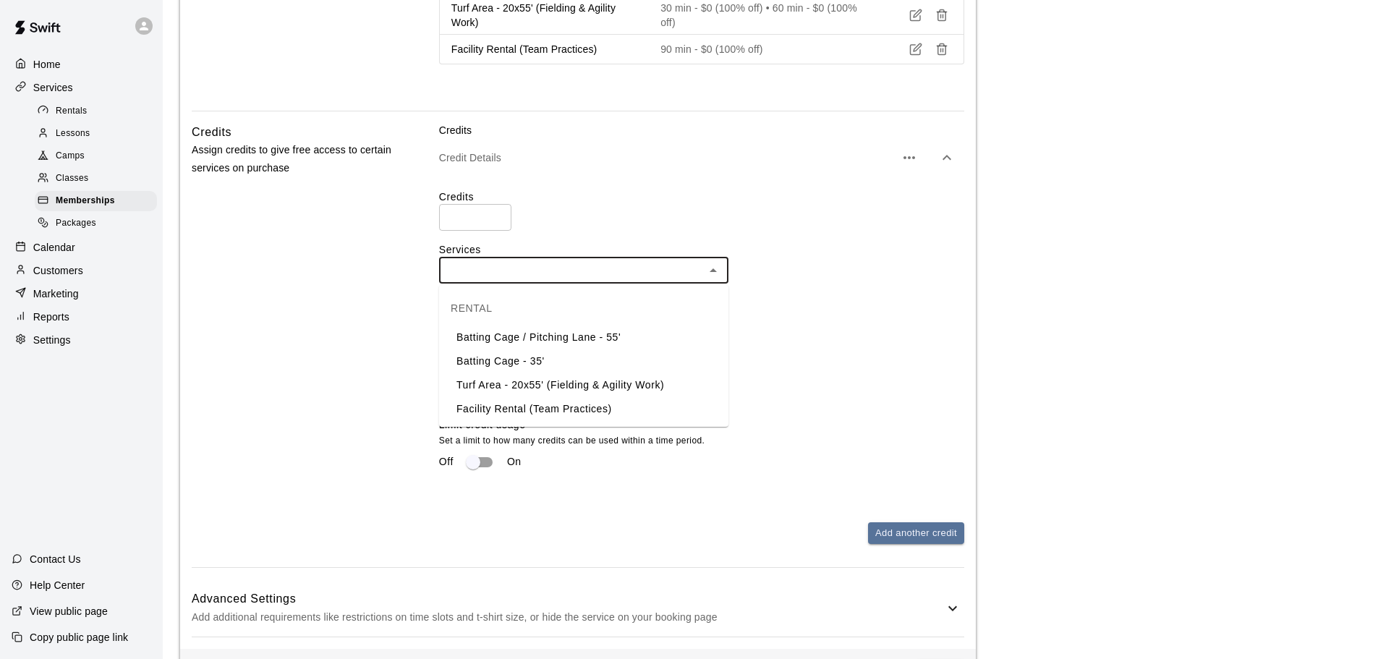
click at [558, 339] on li "Batting Cage / Pitching Lane - 55'" at bounding box center [583, 337] width 289 height 24
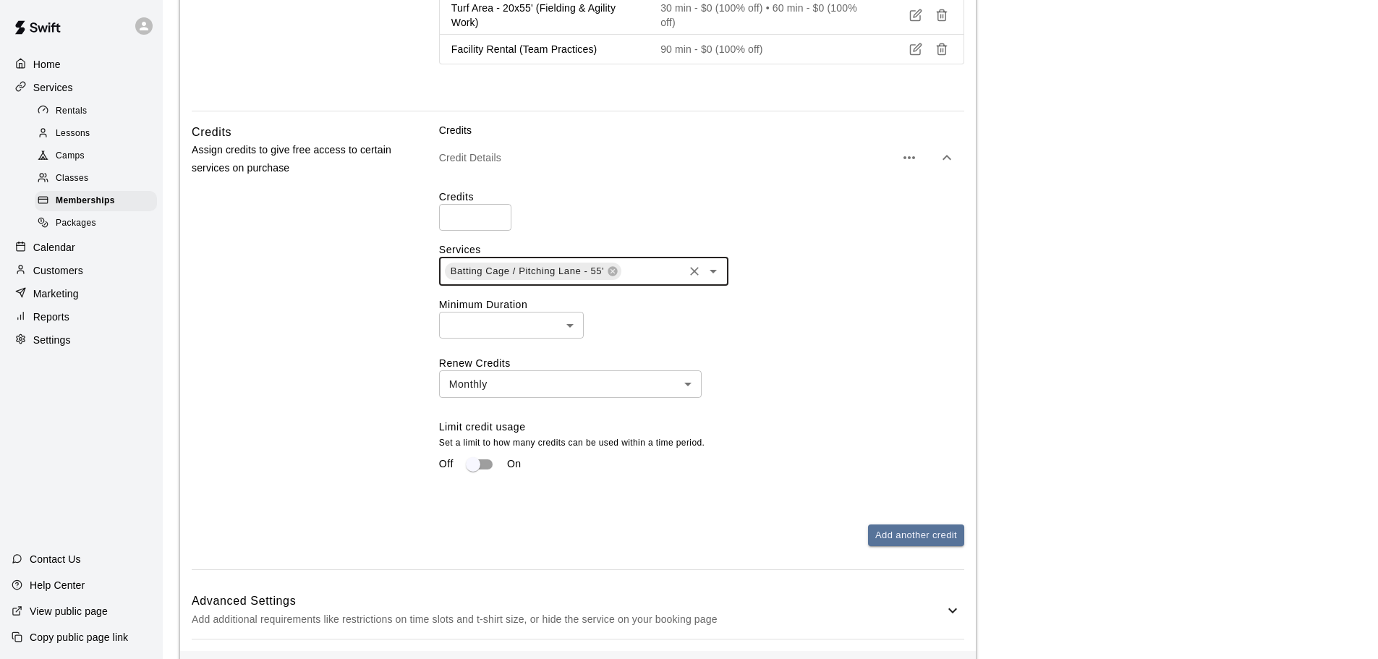
click at [687, 273] on icon "Clear" at bounding box center [694, 271] width 14 height 14
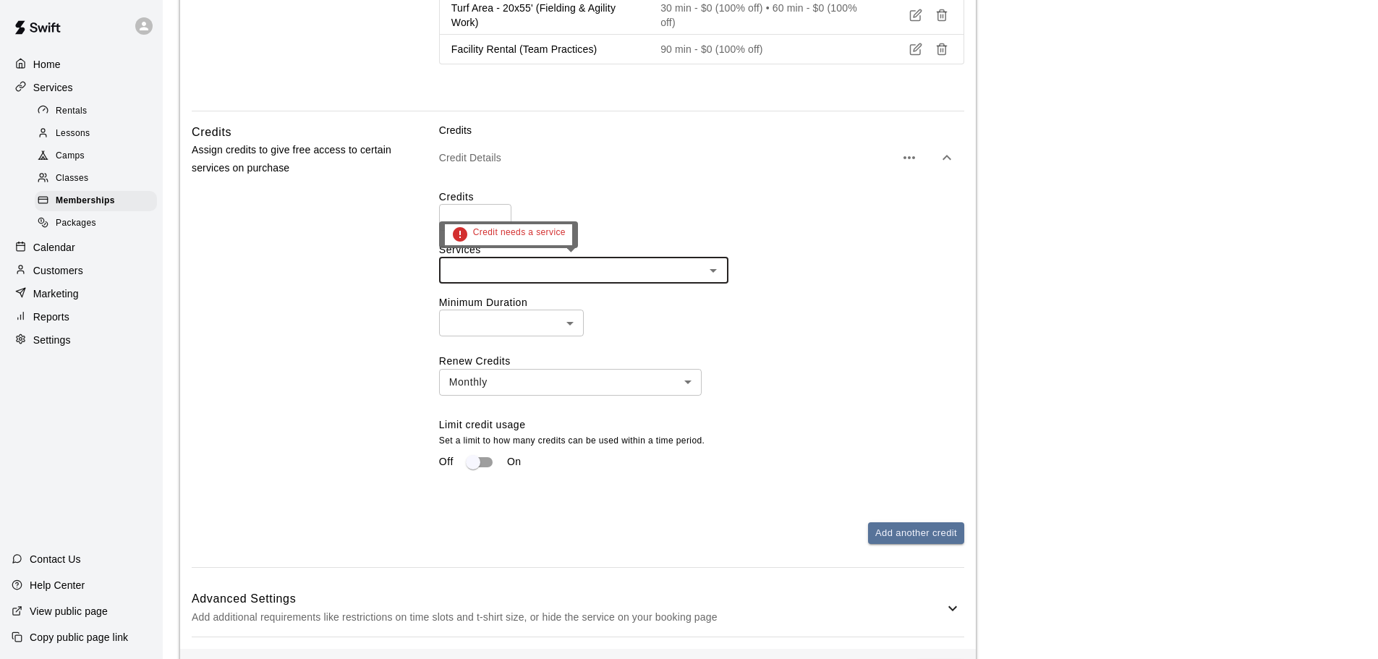
click at [657, 276] on input "text" at bounding box center [571, 270] width 257 height 18
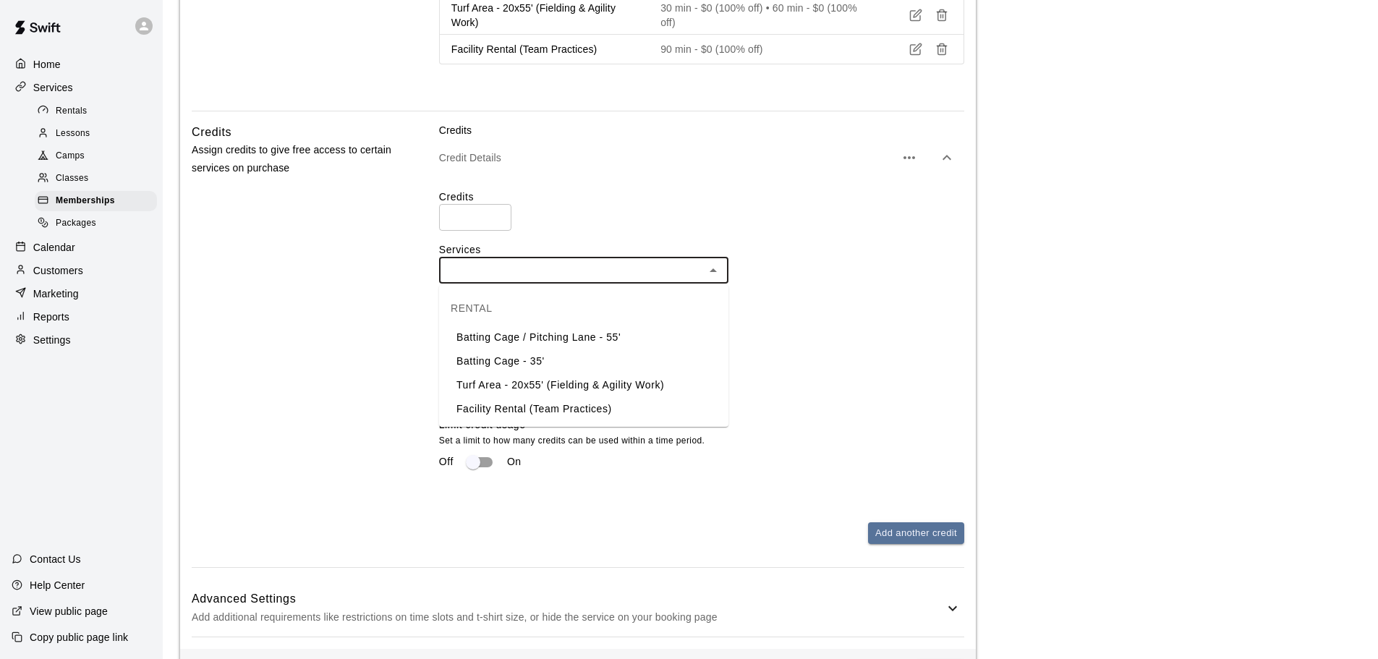
click at [614, 333] on li "Batting Cage / Pitching Lane - 55'" at bounding box center [583, 337] width 289 height 24
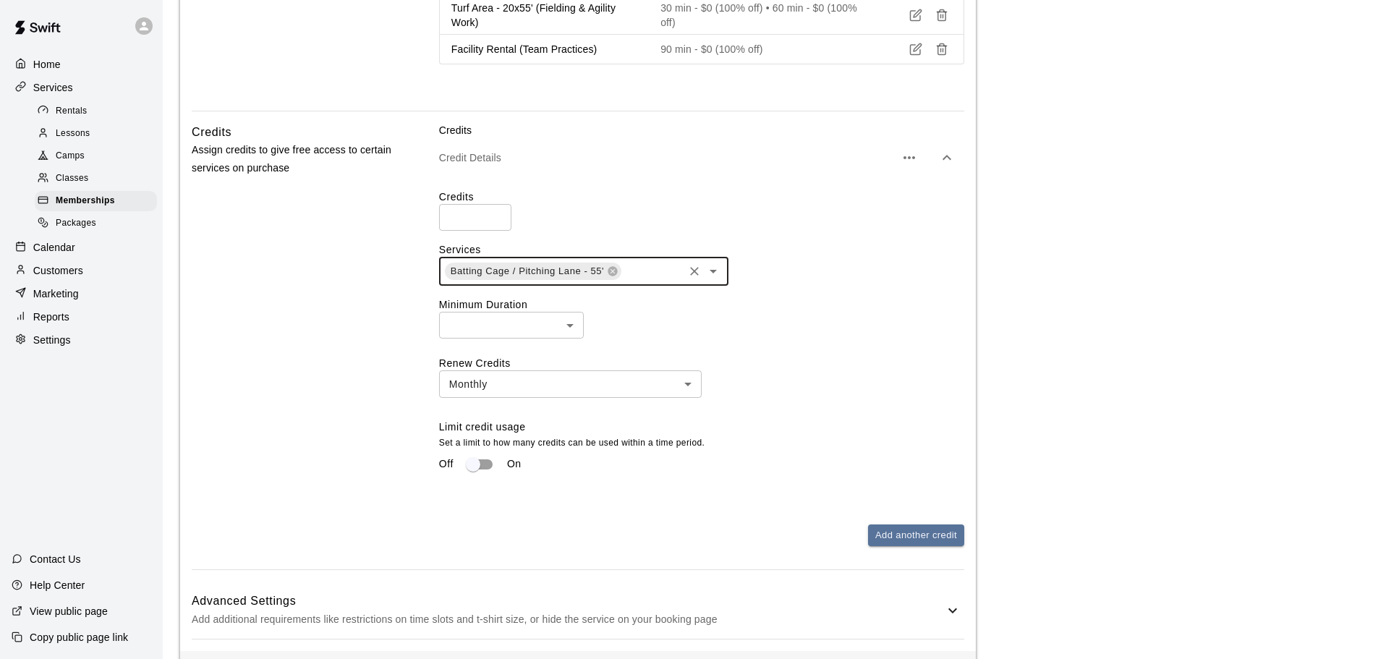
click at [642, 277] on input "text" at bounding box center [652, 272] width 59 height 18
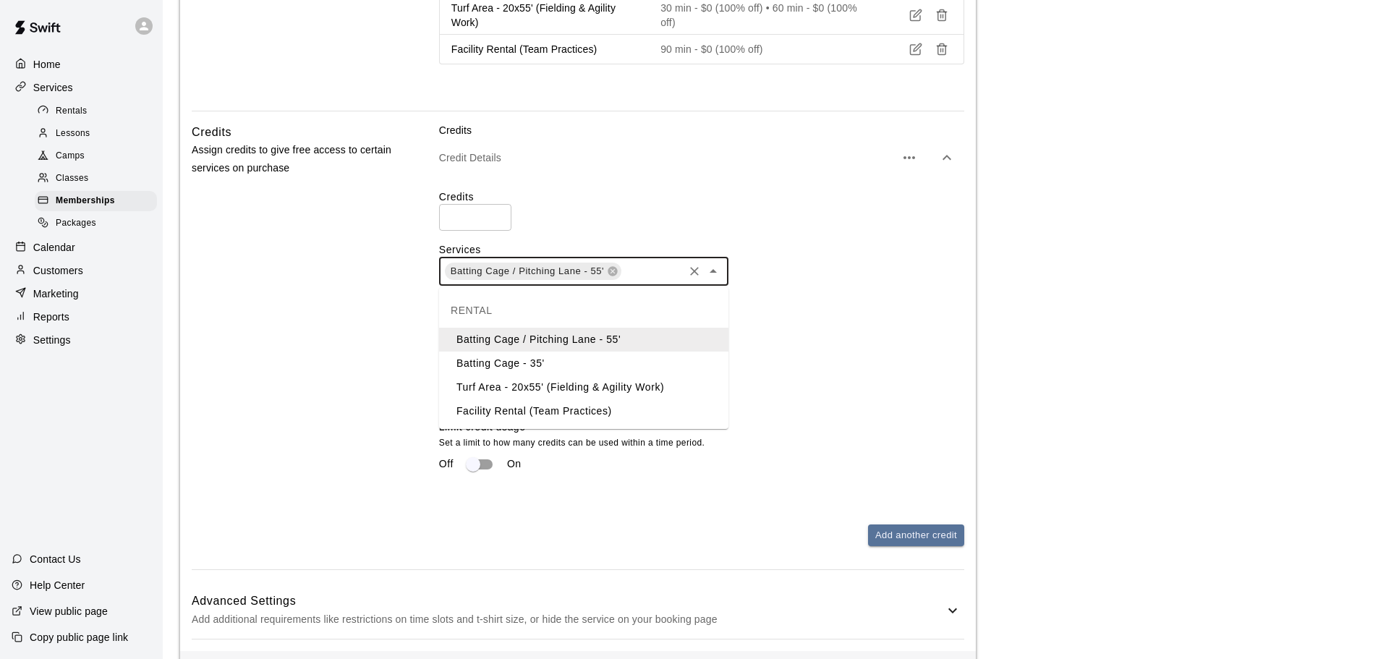
click at [595, 357] on li "Batting Cage - 35'" at bounding box center [583, 364] width 289 height 24
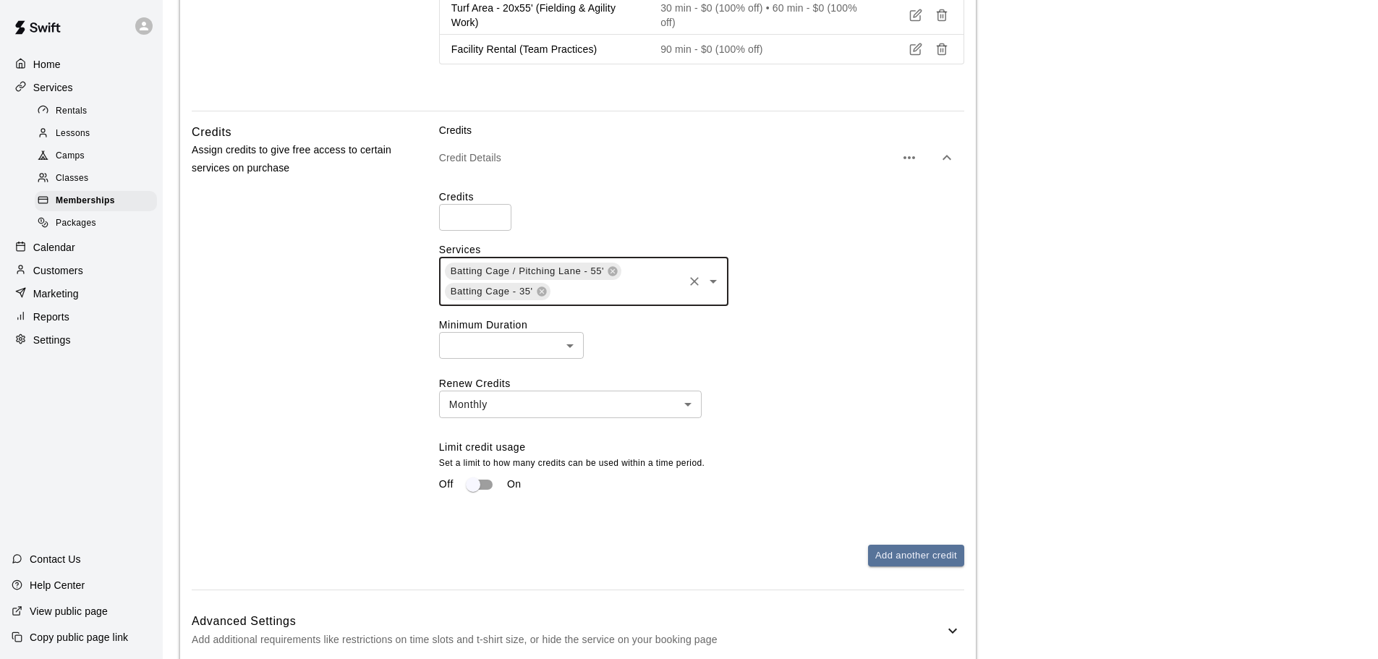
click at [649, 279] on div "Batting Cage / Pitching Lane - 55' Batting Cage - 35' ​" at bounding box center [583, 281] width 289 height 49
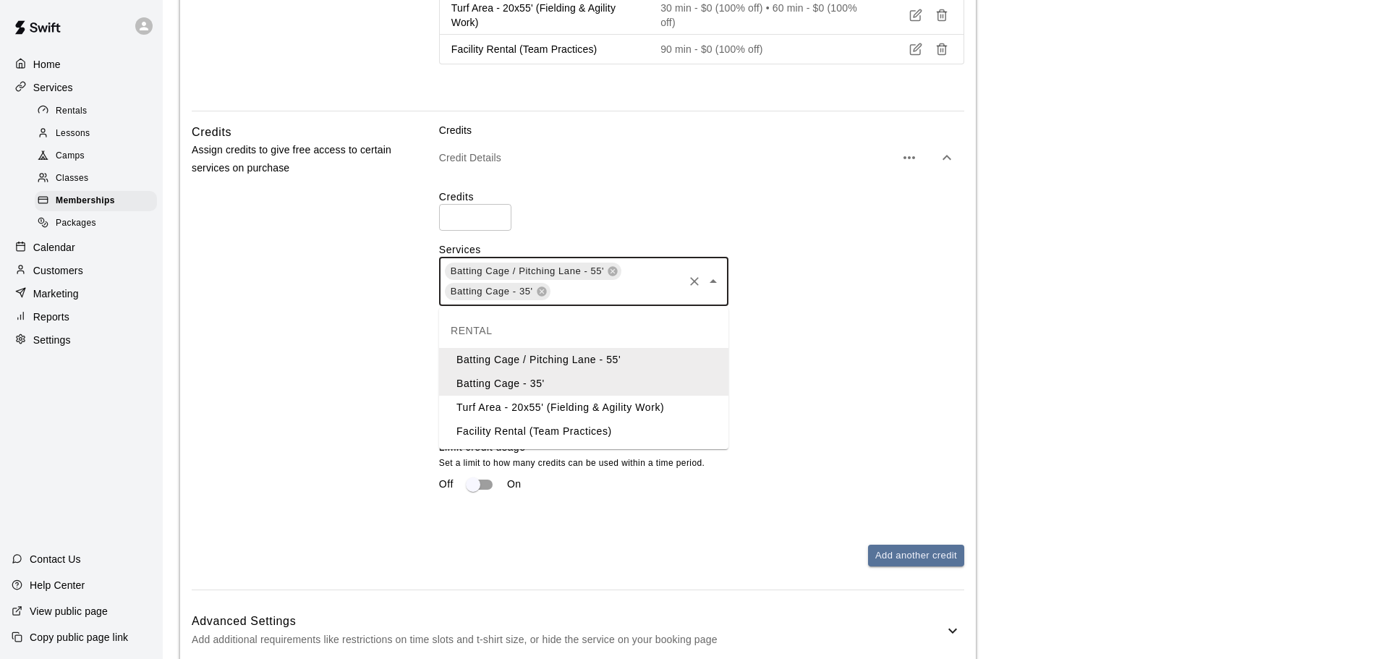
click at [562, 401] on li "Turf Area - 20x55' (Fielding & Agility Work)" at bounding box center [583, 408] width 289 height 24
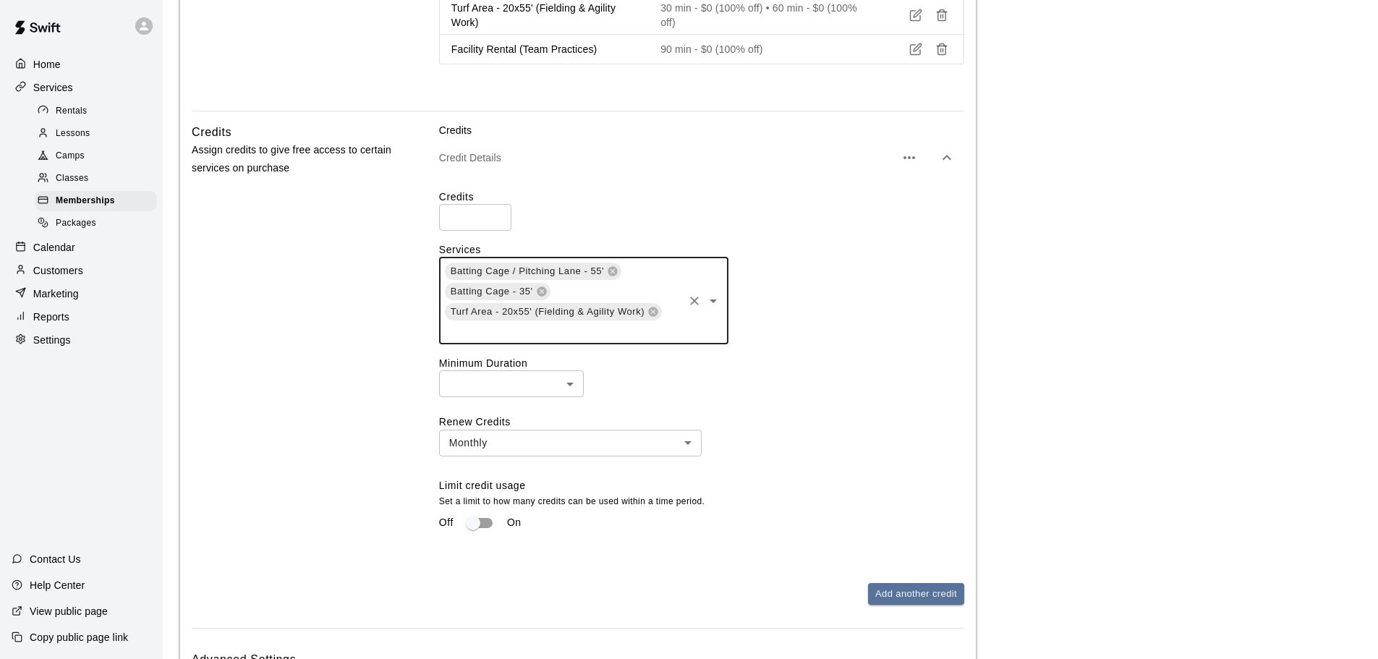
click at [652, 284] on div "Batting Cage / Pitching Lane - 55' Batting Cage - 35' Turf Area - 20x55' (Field…" at bounding box center [583, 301] width 289 height 88
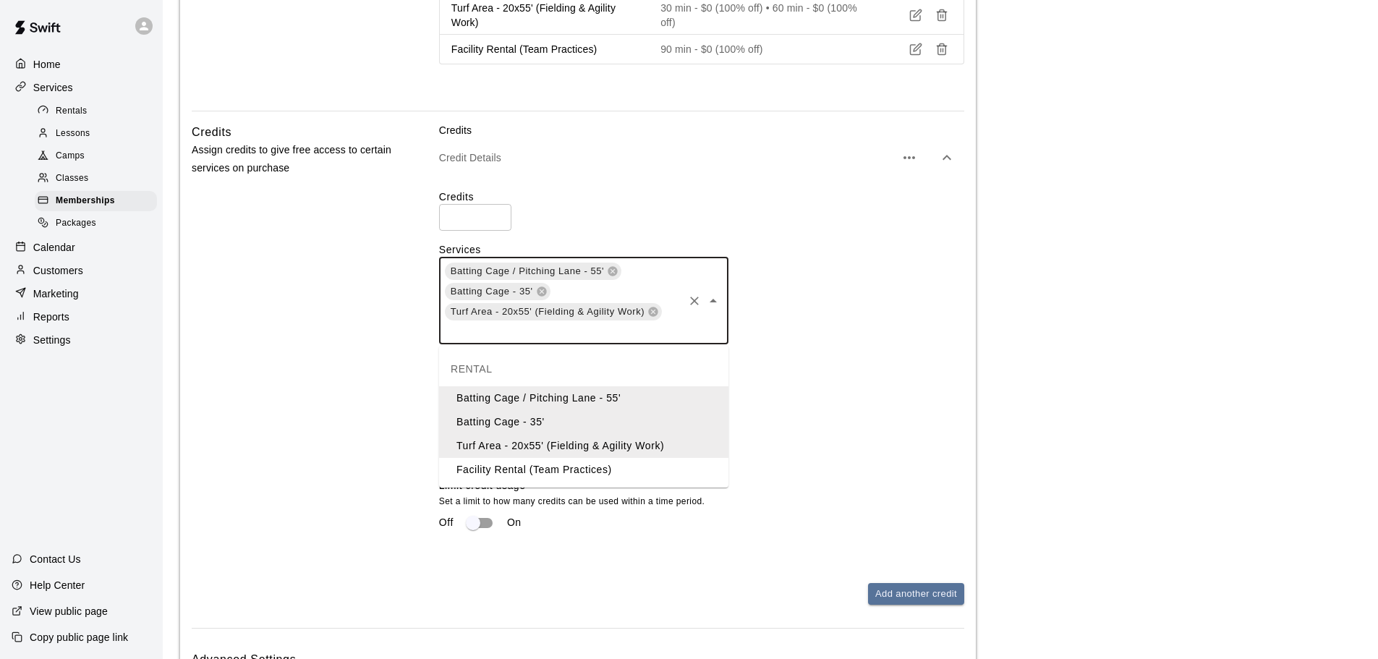
click at [556, 467] on li "Facility Rental (Team Practices)" at bounding box center [583, 470] width 289 height 24
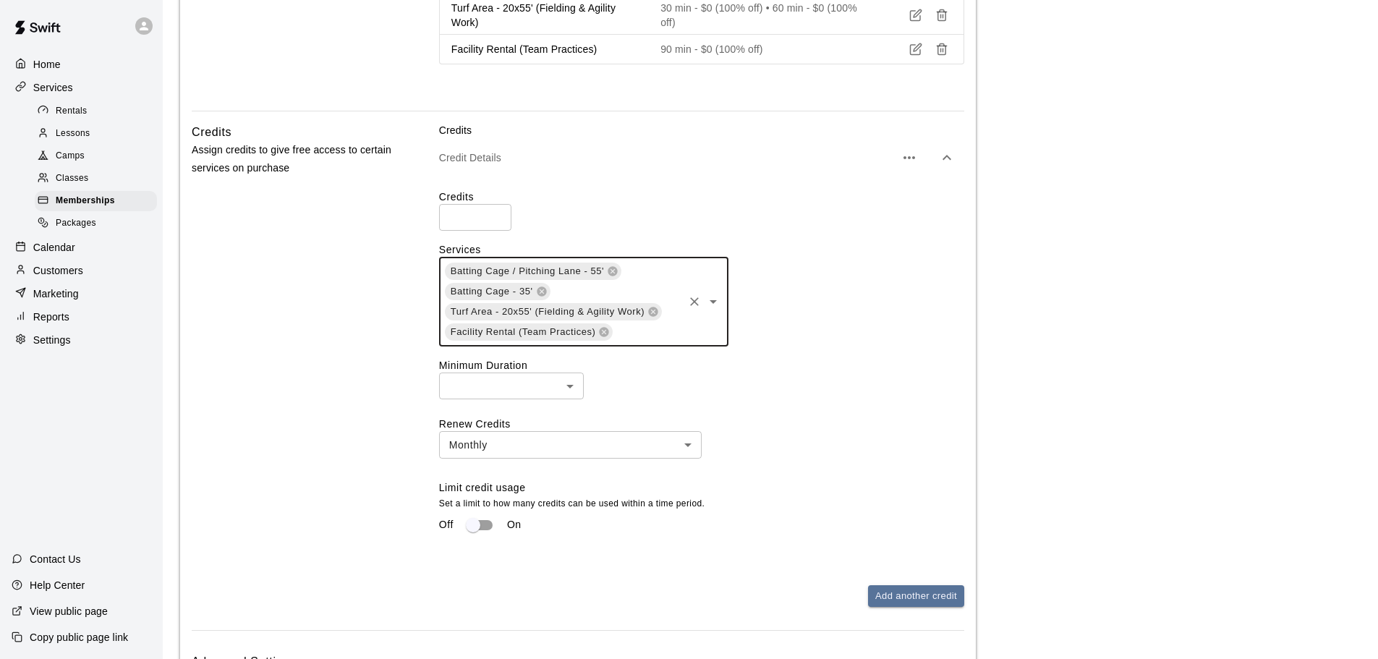
click at [623, 370] on label "Minimum Duration" at bounding box center [701, 365] width 525 height 14
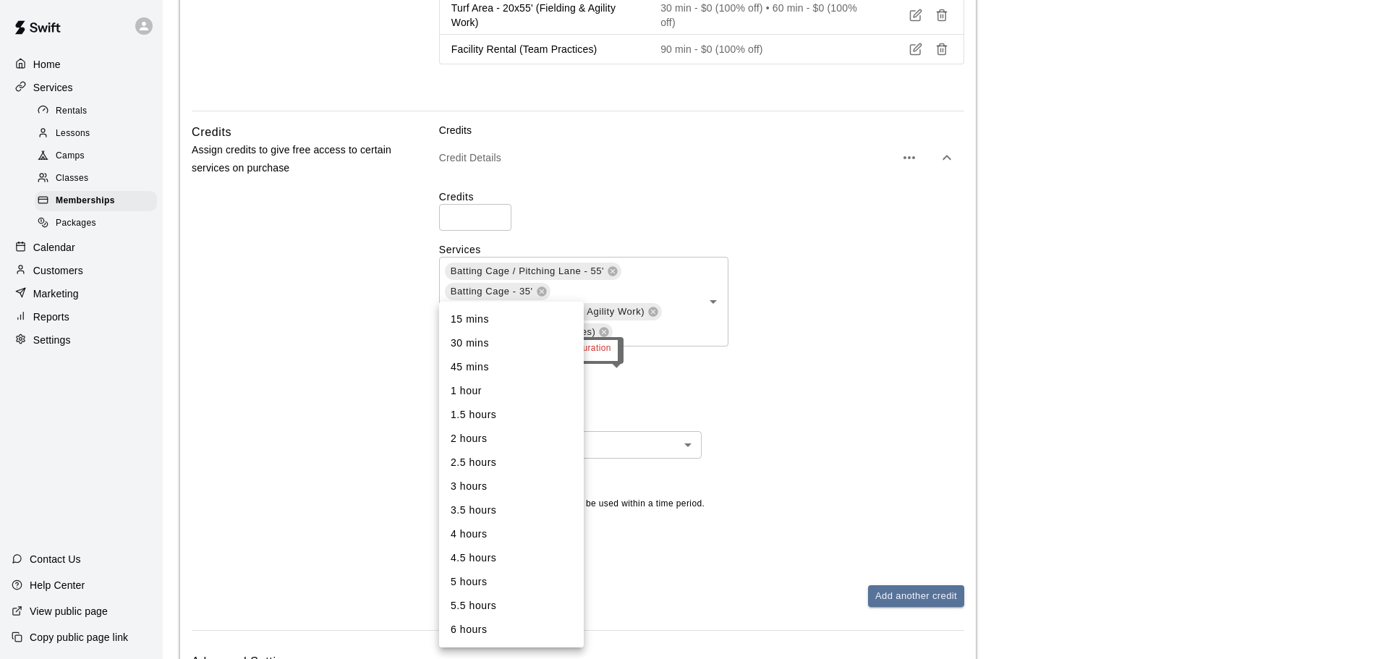
drag, startPoint x: 685, startPoint y: 420, endPoint x: 666, endPoint y: 412, distance: 20.4
click at [685, 419] on div at bounding box center [694, 329] width 1389 height 659
click at [520, 338] on li "30 mins" at bounding box center [511, 343] width 145 height 24
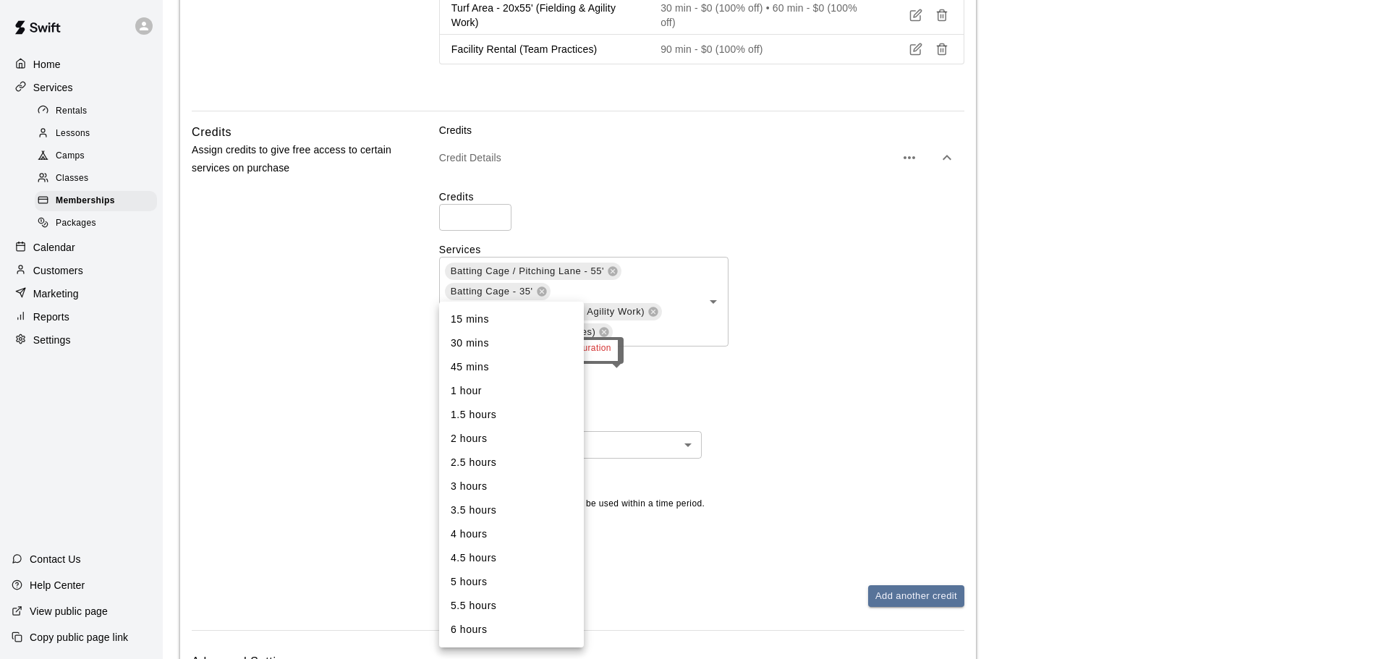
type input "**"
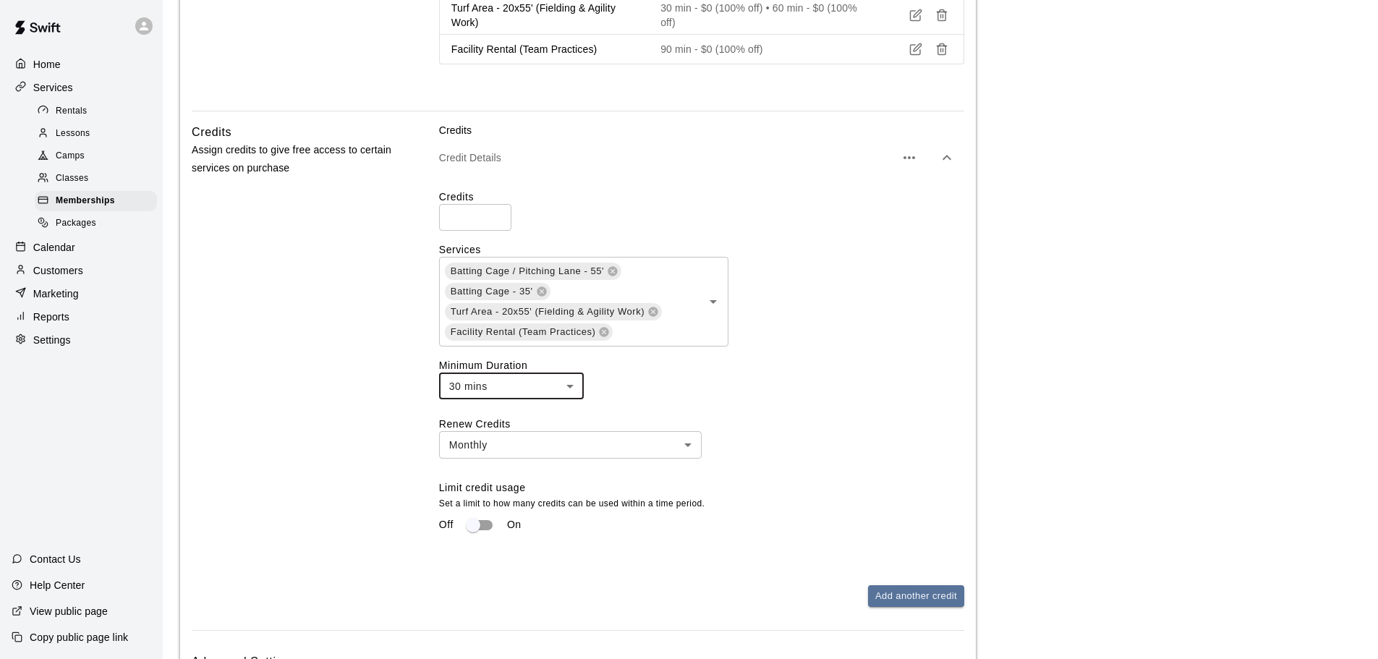
click at [644, 387] on div "30 mins ** ​" at bounding box center [701, 385] width 525 height 27
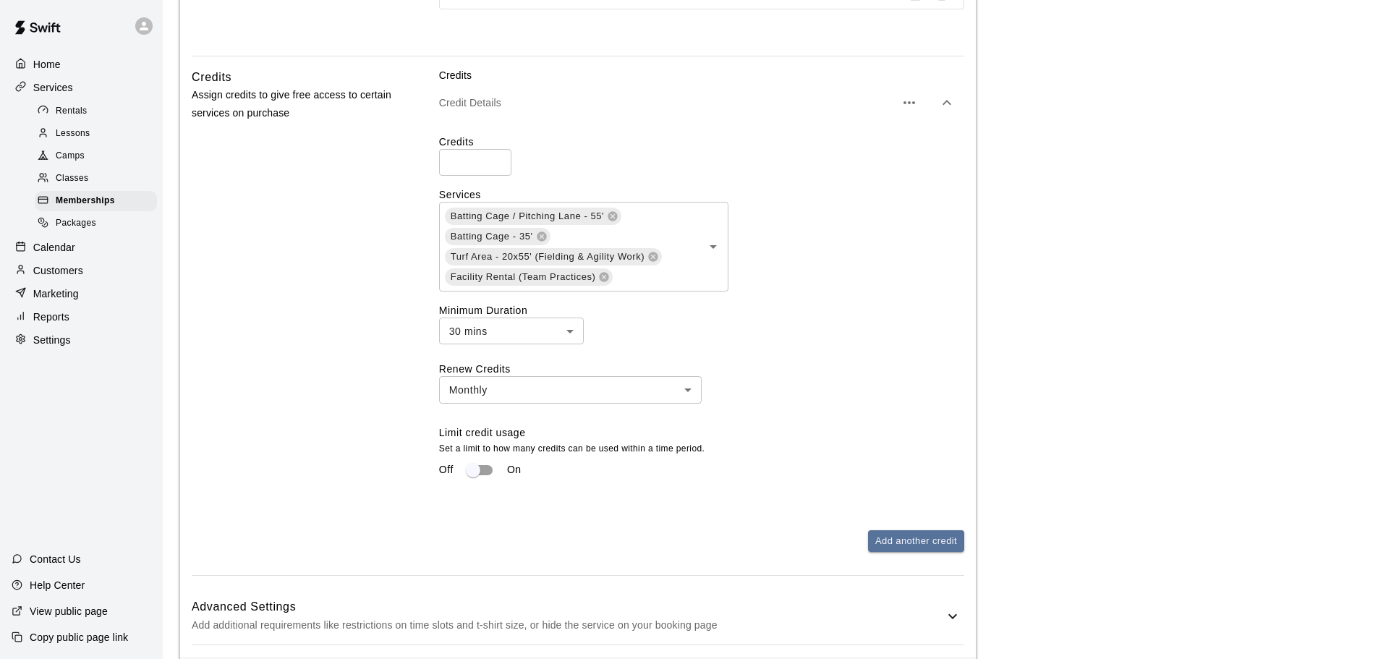
scroll to position [1060, 0]
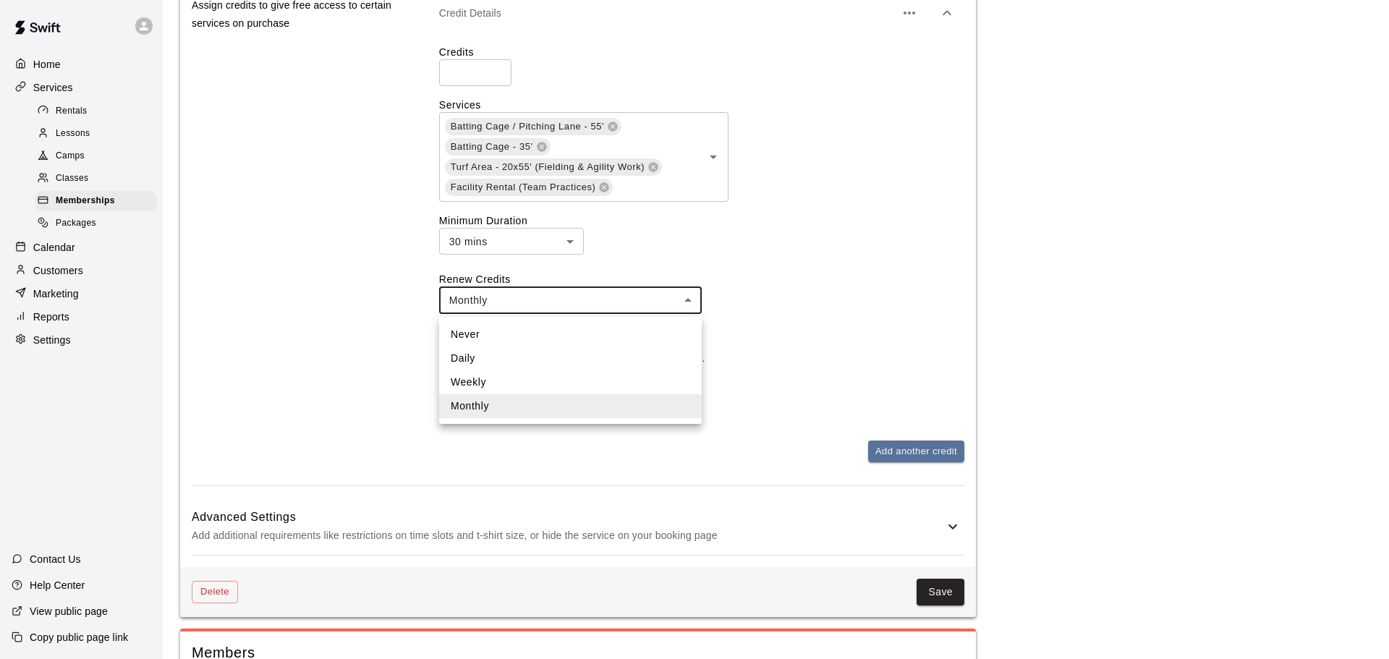
click at [597, 333] on li "Never" at bounding box center [570, 335] width 263 height 24
type input "*****"
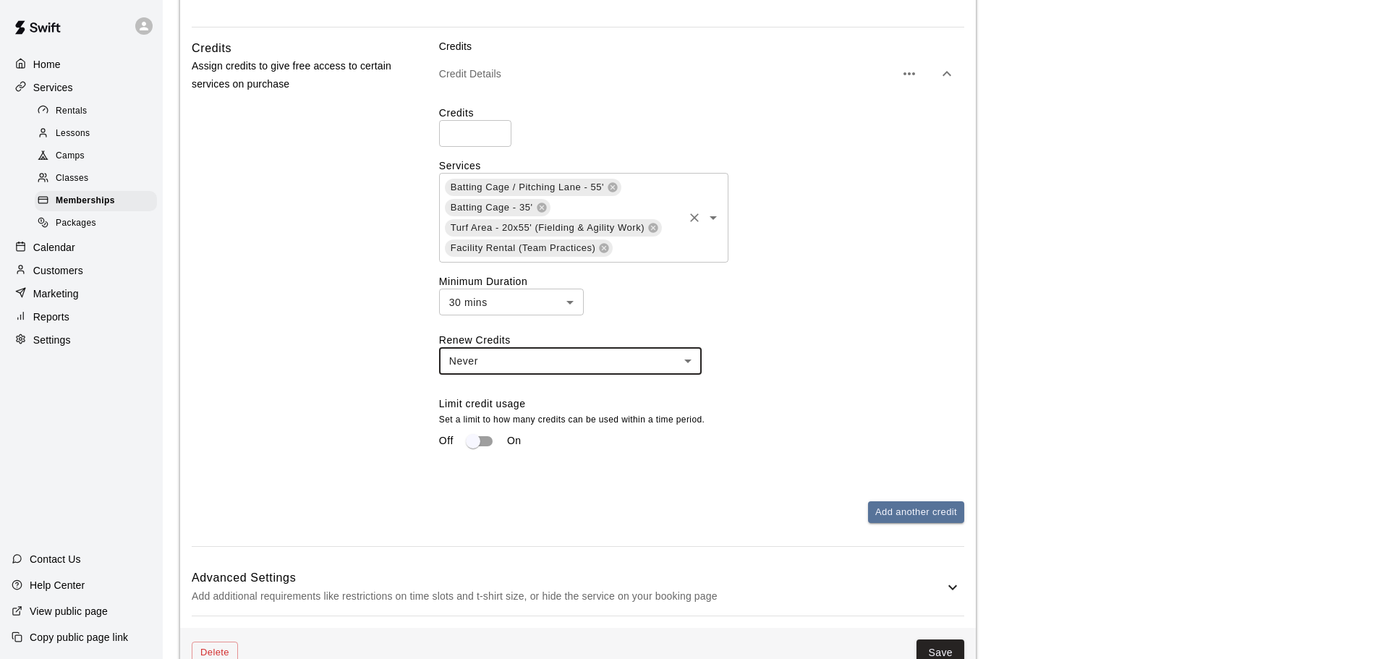
scroll to position [915, 0]
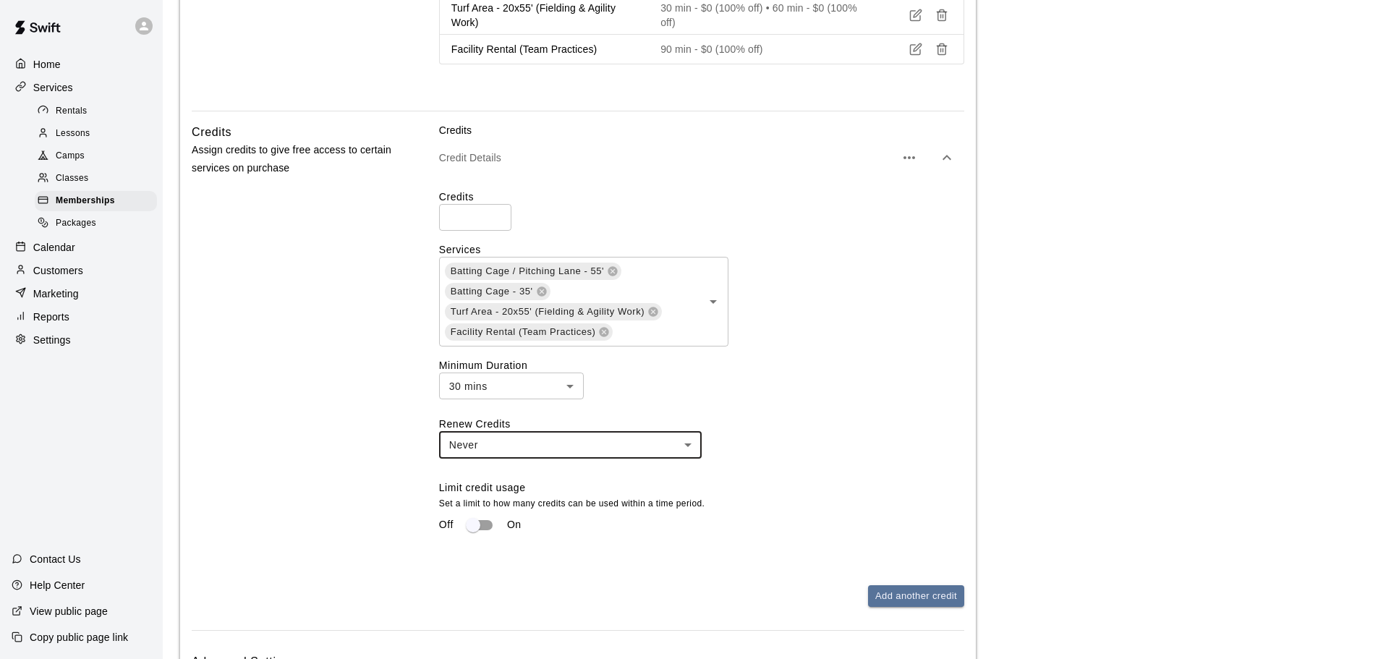
click at [488, 213] on input "***" at bounding box center [475, 217] width 72 height 27
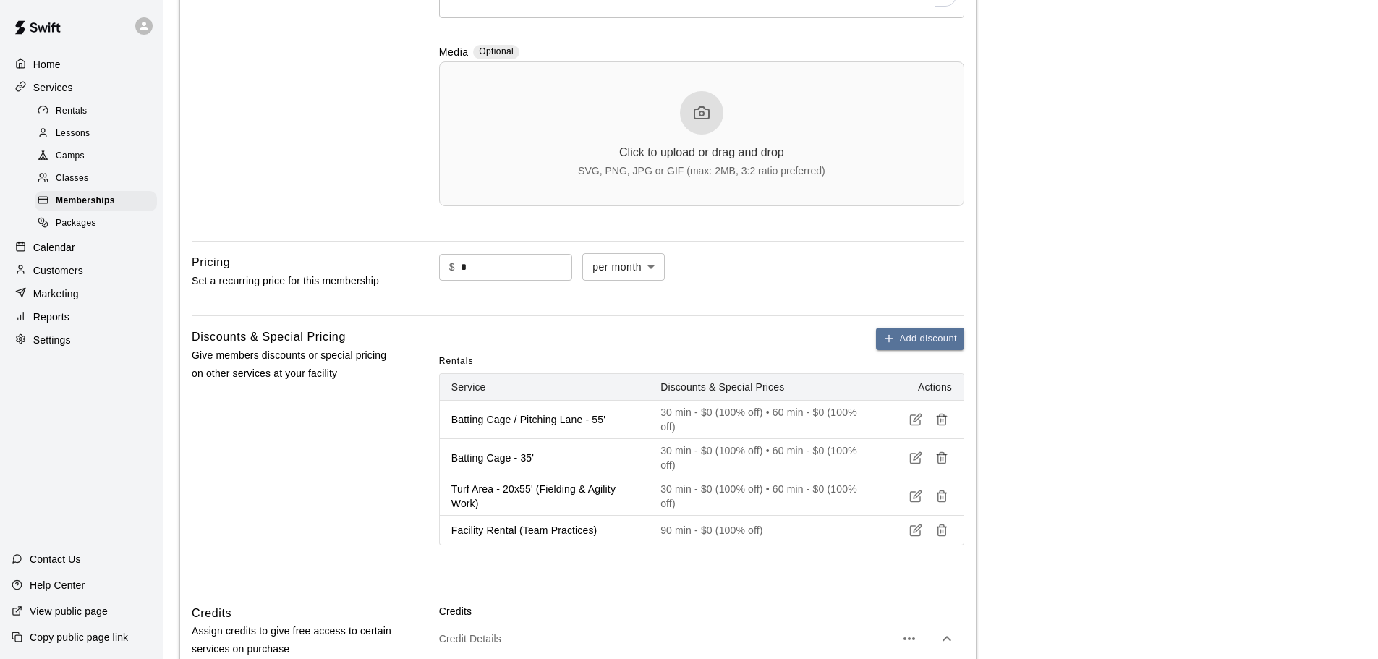
scroll to position [72, 0]
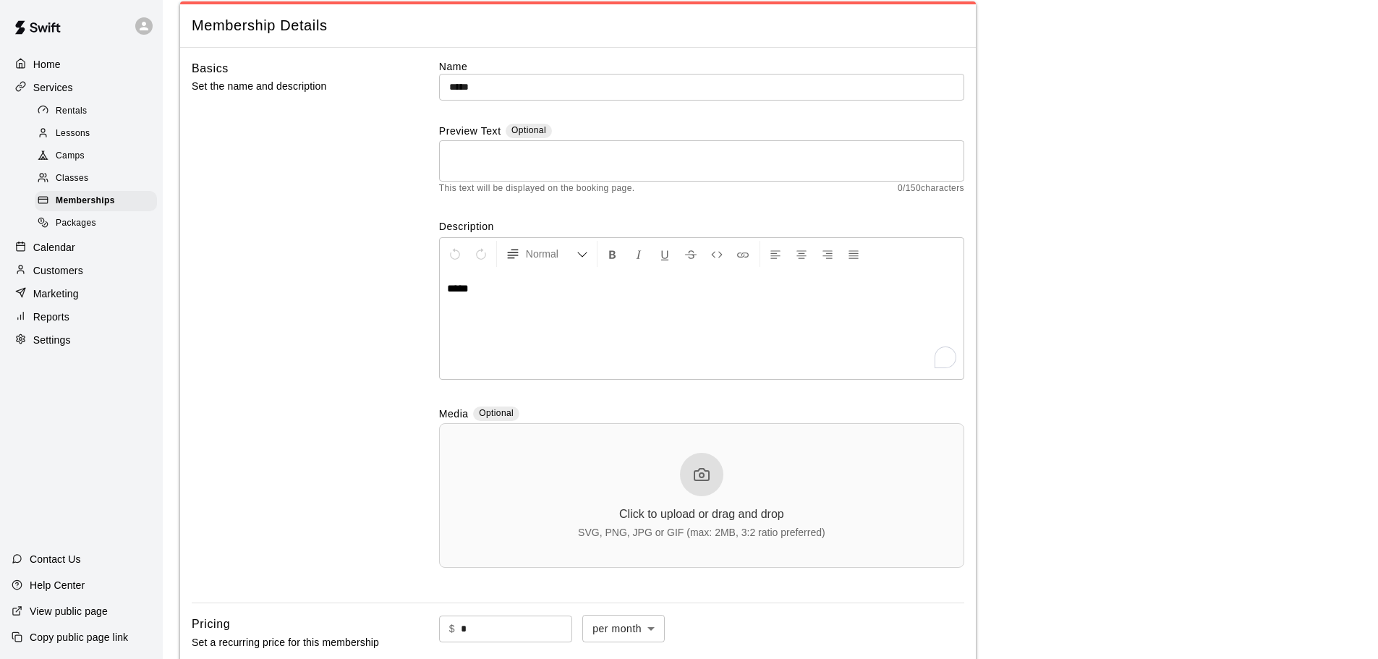
click at [83, 179] on span "Classes" at bounding box center [72, 178] width 33 height 14
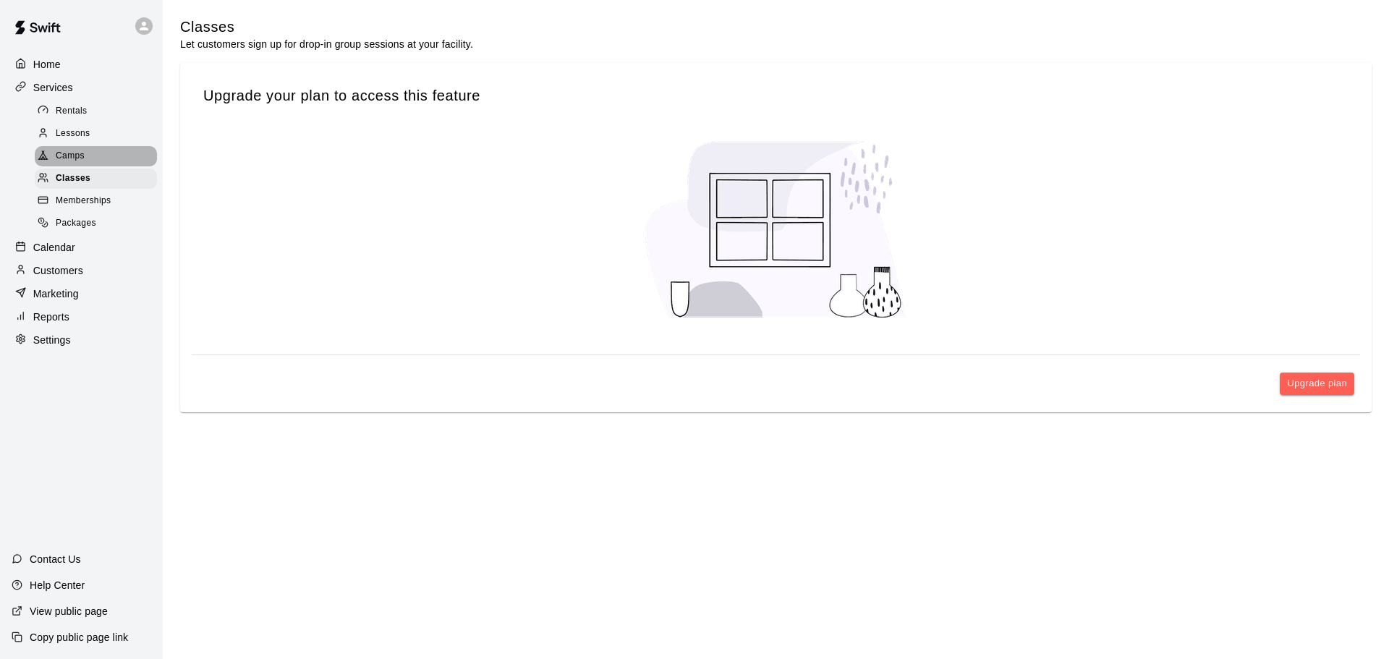
click at [80, 160] on span "Camps" at bounding box center [70, 156] width 29 height 14
click at [80, 138] on span "Lessons" at bounding box center [73, 134] width 35 height 14
click at [77, 166] on div "Camps" at bounding box center [96, 156] width 122 height 20
click at [77, 185] on span "Classes" at bounding box center [72, 178] width 33 height 14
click at [78, 101] on link "Rentals" at bounding box center [99, 111] width 128 height 22
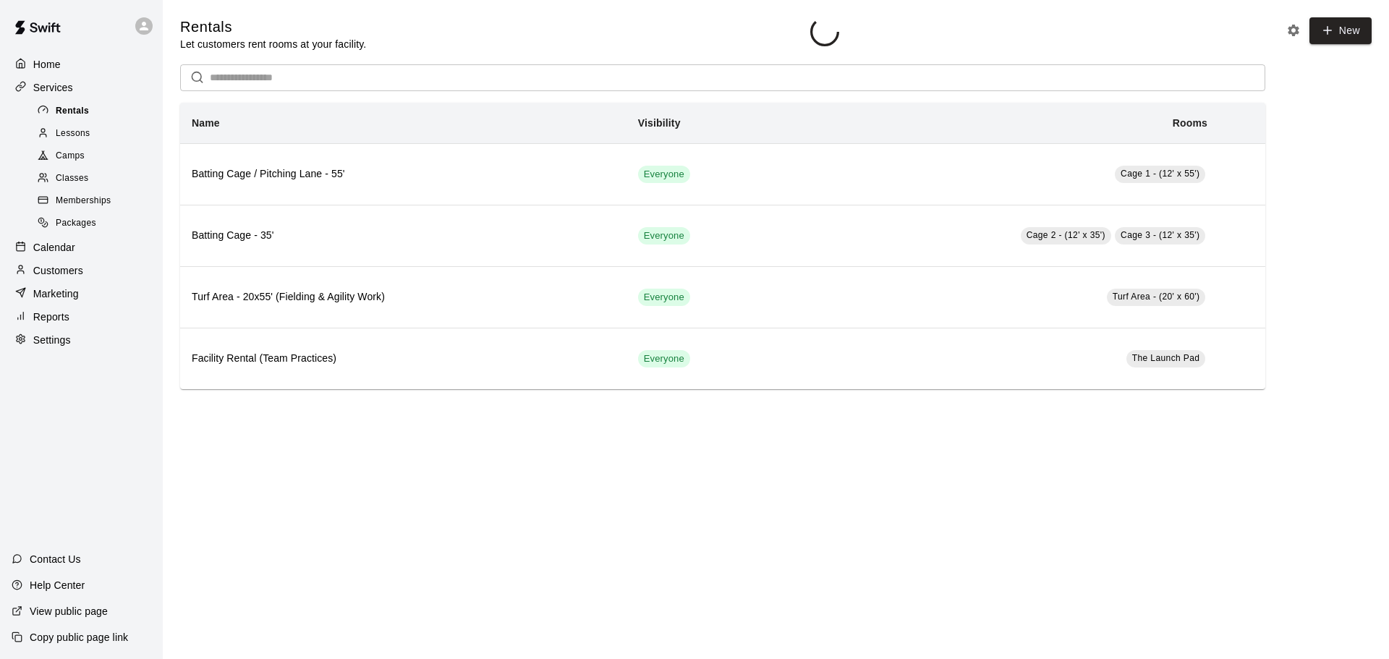
click at [78, 109] on span "Rentals" at bounding box center [72, 111] width 33 height 14
